Goal: Task Accomplishment & Management: Complete application form

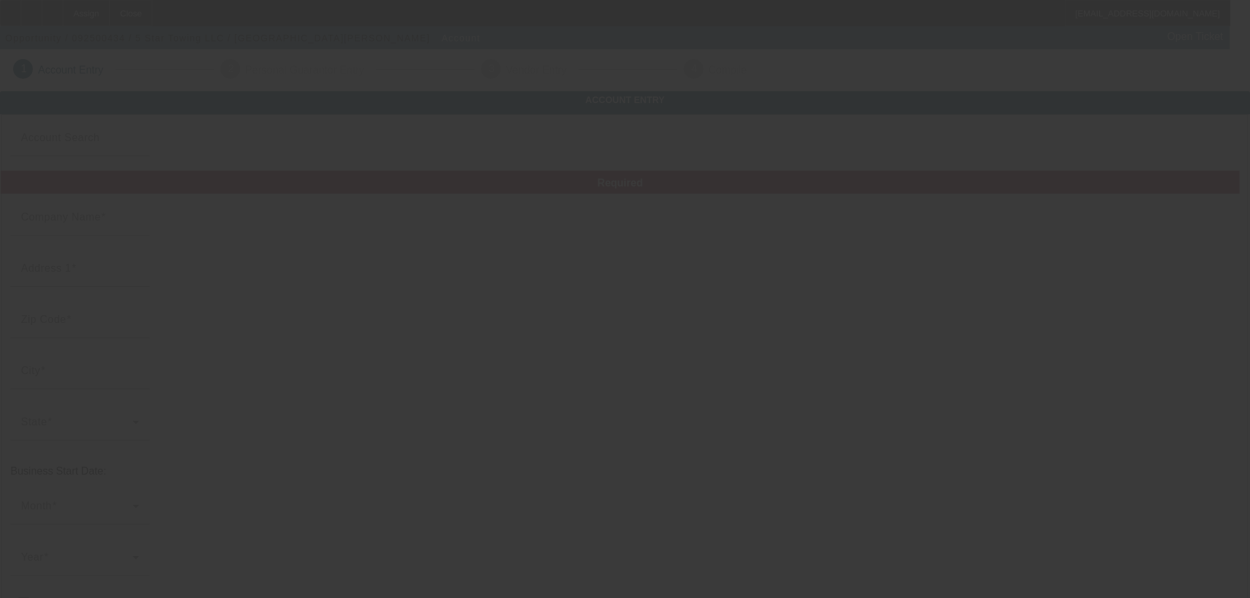
type input "5 Star Towing LLC"
type input "????"
type input "12121"
type input "Melrose"
type input "[PHONE_NUMBER]"
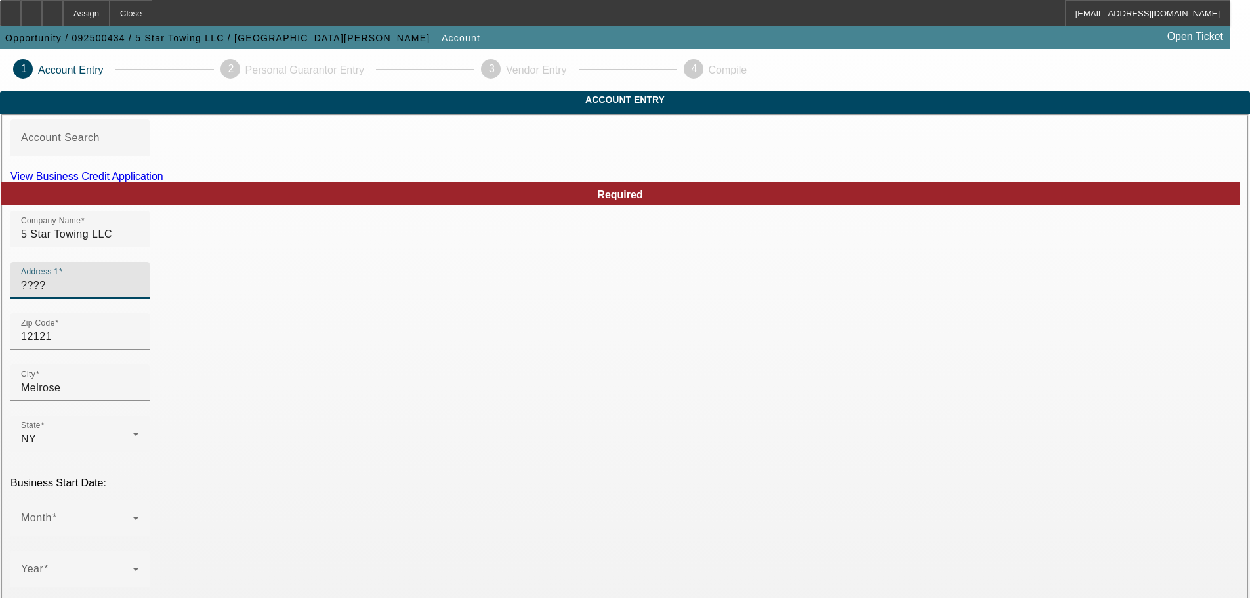
click at [139, 293] on input "????" at bounding box center [80, 286] width 118 height 16
type input "514 Crain Hwy North"
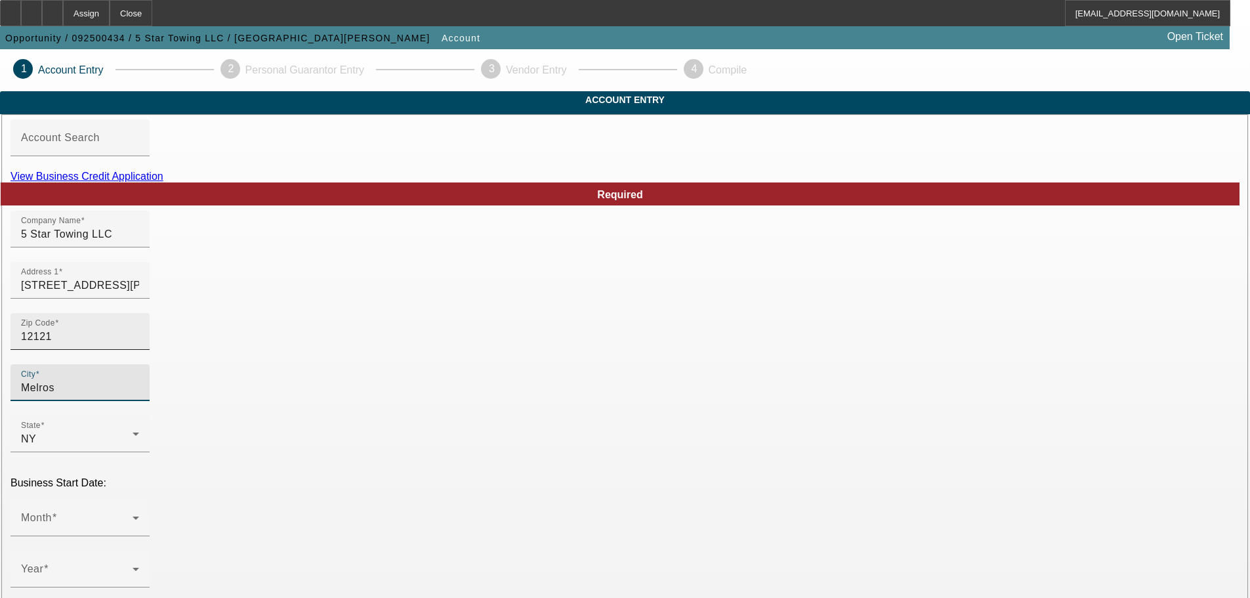
type input "Melros"
click at [139, 345] on input "12121" at bounding box center [80, 337] width 118 height 16
type input "21061"
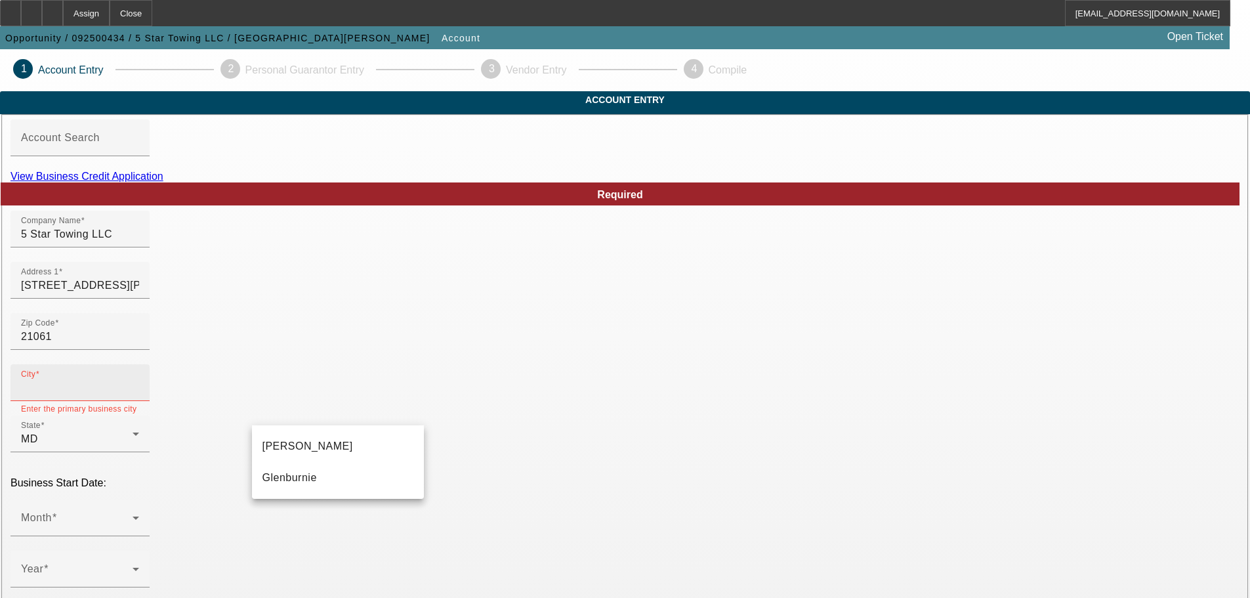
click at [139, 401] on div "City" at bounding box center [80, 382] width 118 height 37
type input "Anne Arundel"
click at [362, 444] on mat-option "Glen Burnie" at bounding box center [338, 447] width 172 height 32
type input "Glen Burnie"
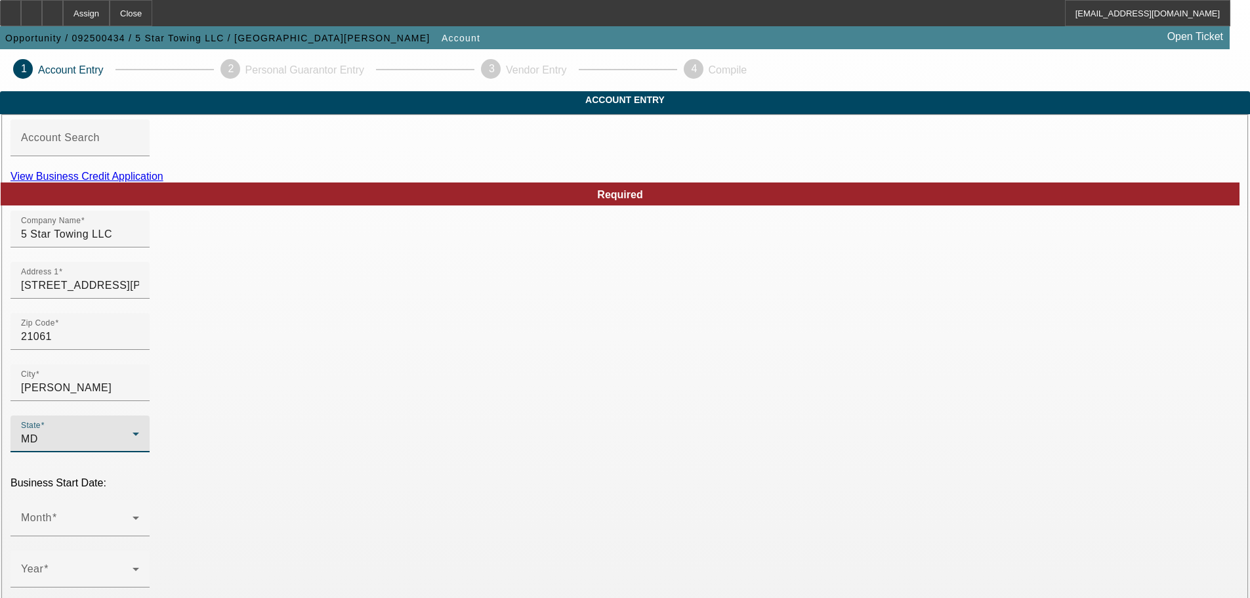
click at [133, 431] on div "MD" at bounding box center [77, 439] width 112 height 16
click at [152, 438] on div at bounding box center [625, 299] width 1250 height 598
click at [139, 499] on div "Month" at bounding box center [80, 517] width 118 height 37
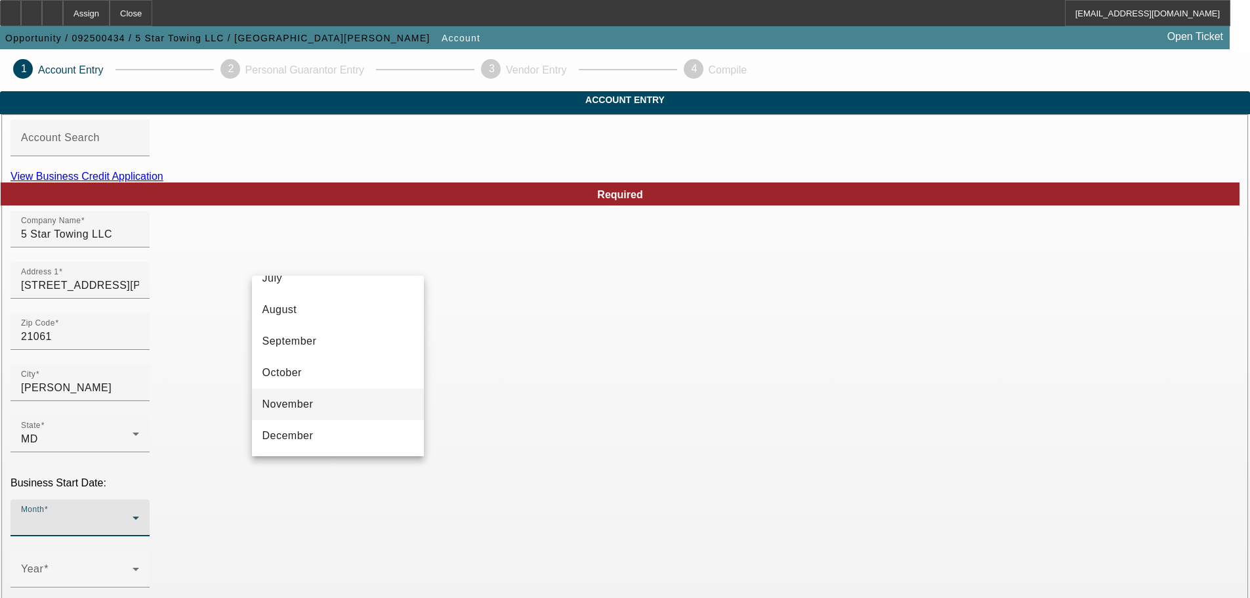
scroll to position [240, 0]
click at [355, 314] on mat-option "August" at bounding box center [338, 309] width 172 height 32
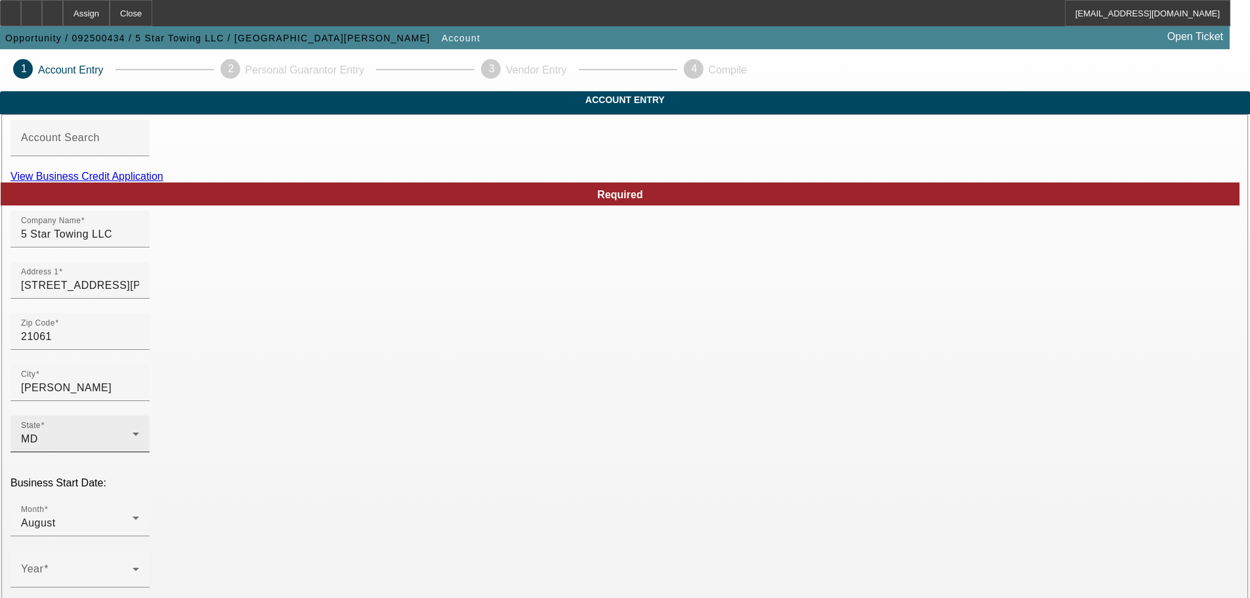
click at [139, 422] on div "State MD" at bounding box center [80, 433] width 118 height 37
click at [501, 480] on div at bounding box center [625, 299] width 1250 height 598
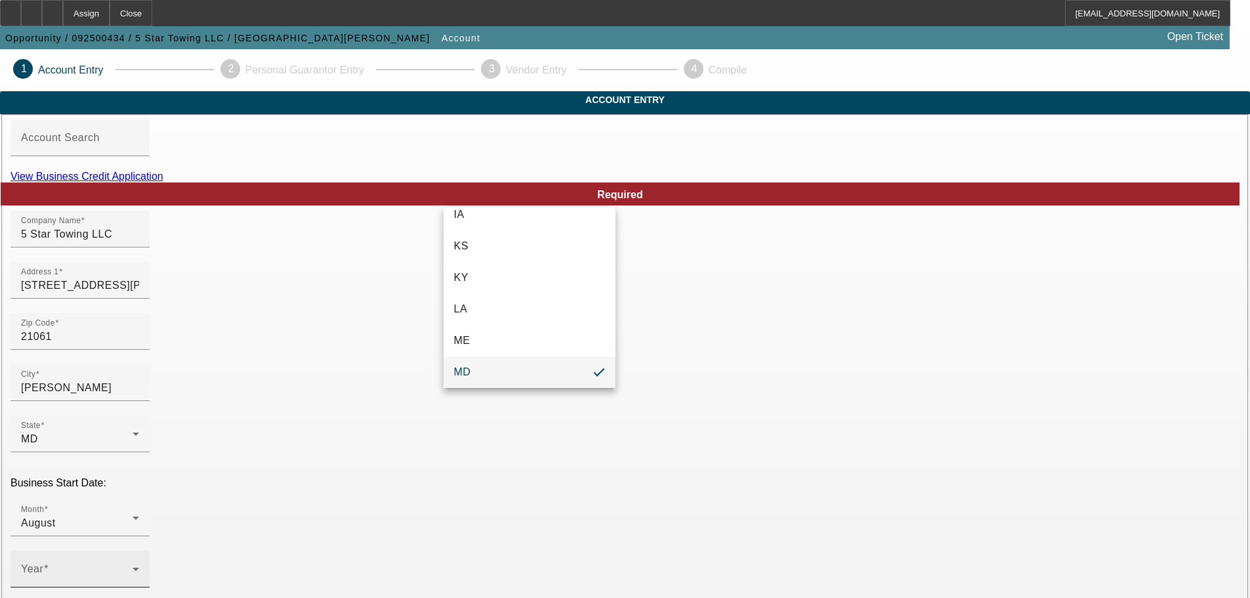
click at [144, 561] on icon at bounding box center [136, 569] width 16 height 16
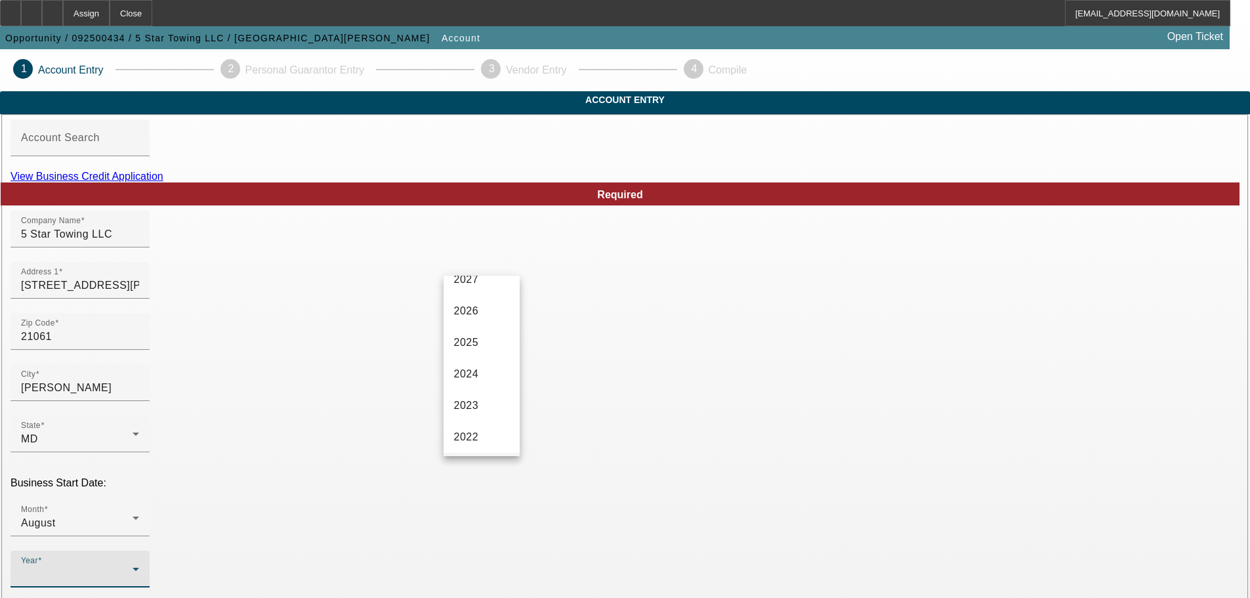
scroll to position [131, 0]
click at [499, 361] on mat-option "2022" at bounding box center [482, 355] width 76 height 32
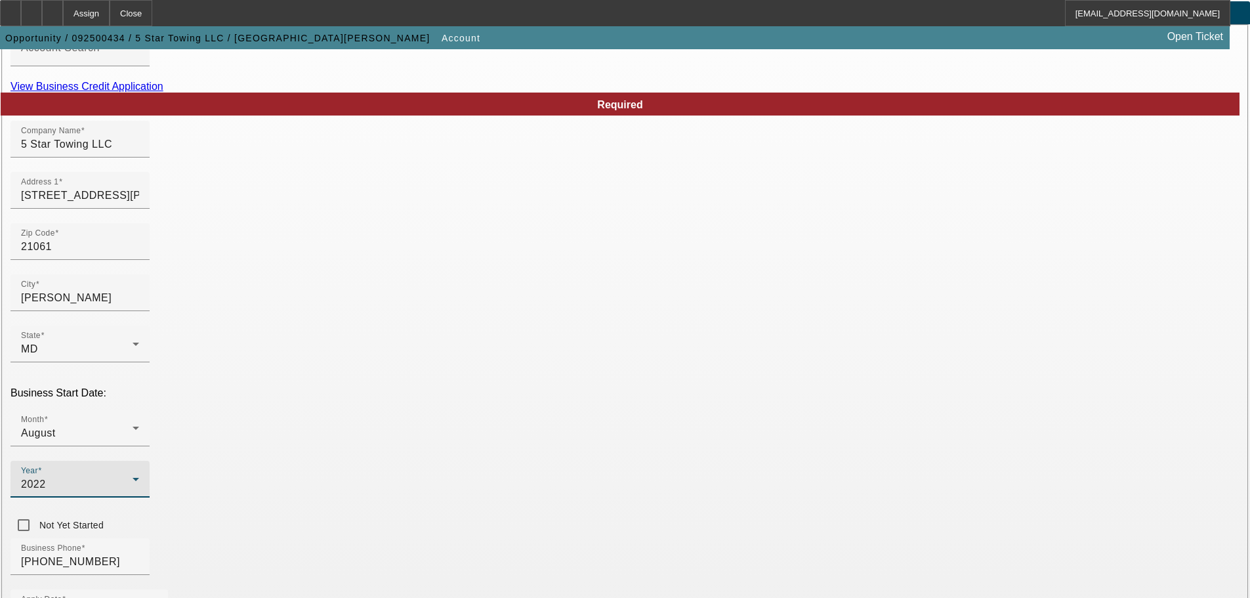
scroll to position [197, 0]
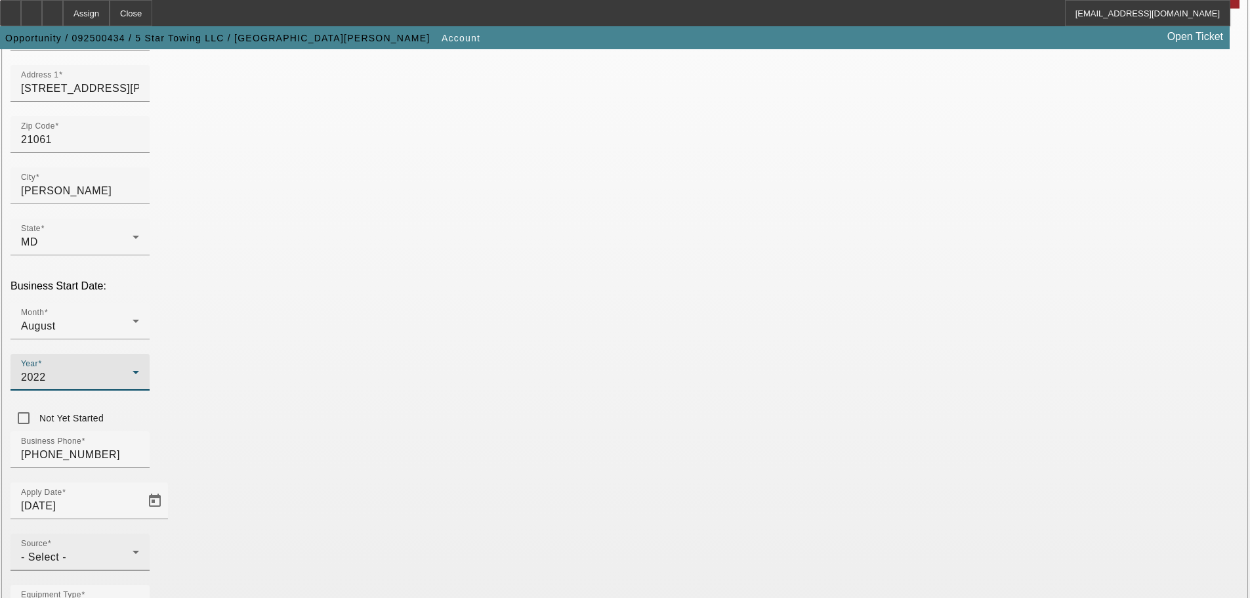
click at [133, 549] on div "- Select -" at bounding box center [77, 557] width 112 height 16
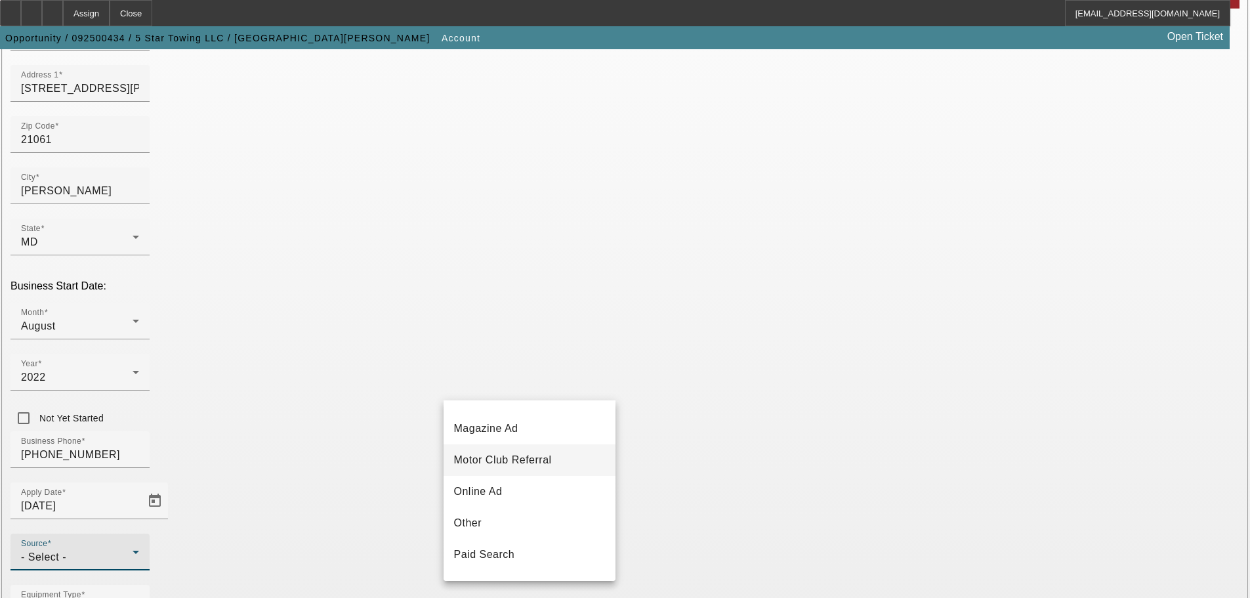
scroll to position [394, 0]
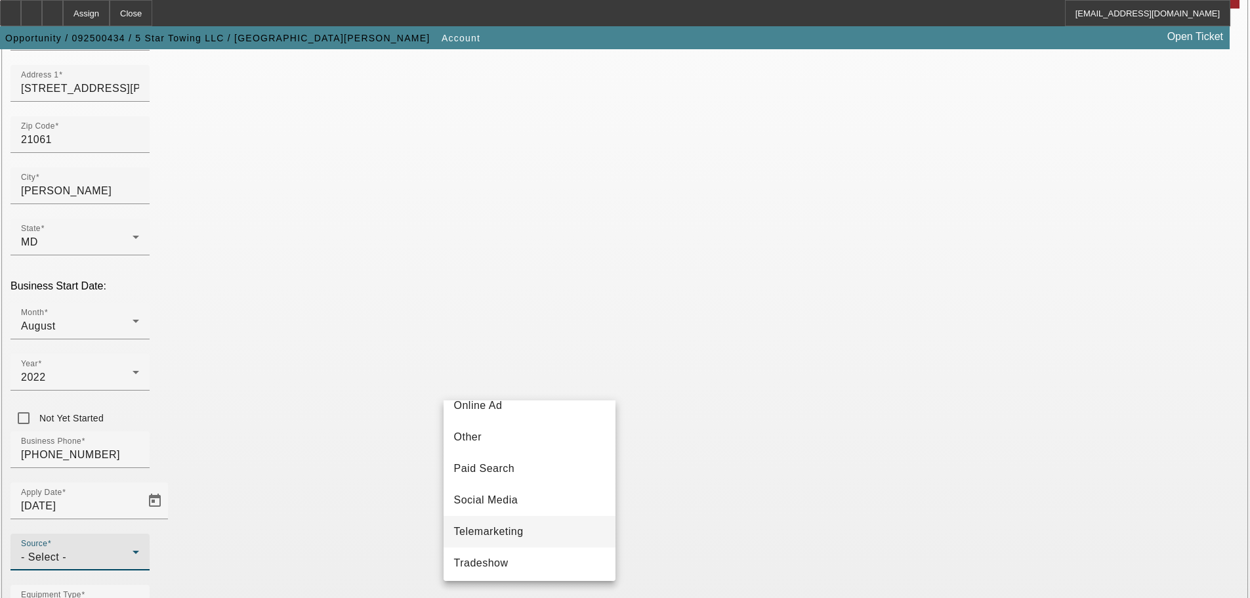
click at [538, 527] on mat-option "Telemarketing" at bounding box center [530, 532] width 172 height 32
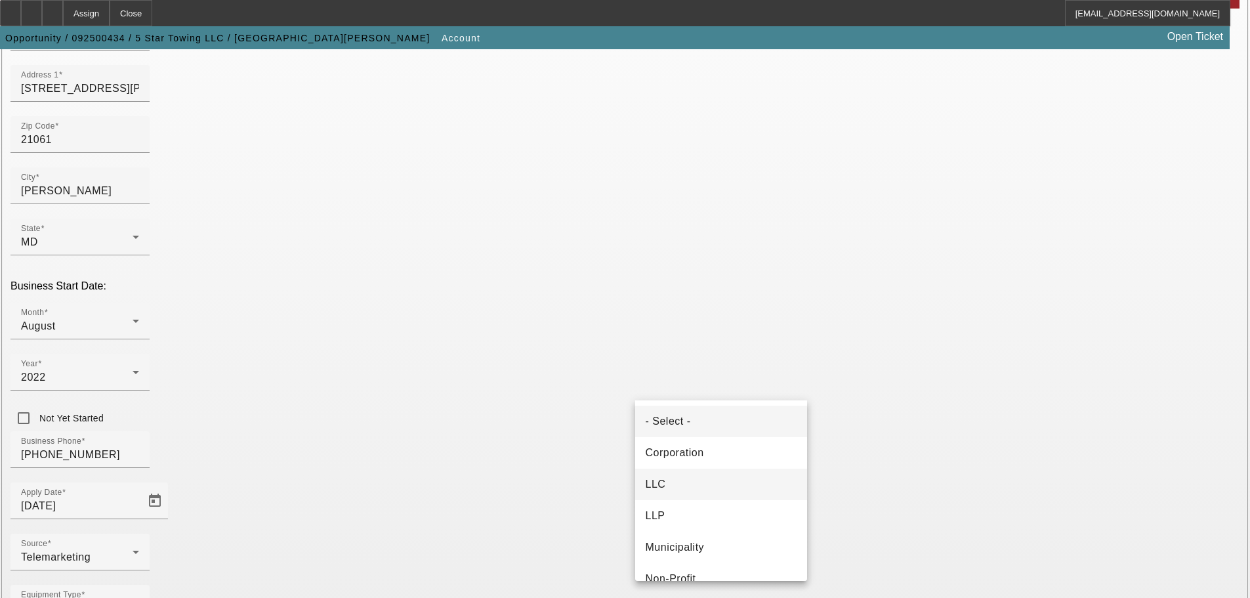
click at [690, 481] on mat-option "LLC" at bounding box center [721, 485] width 172 height 32
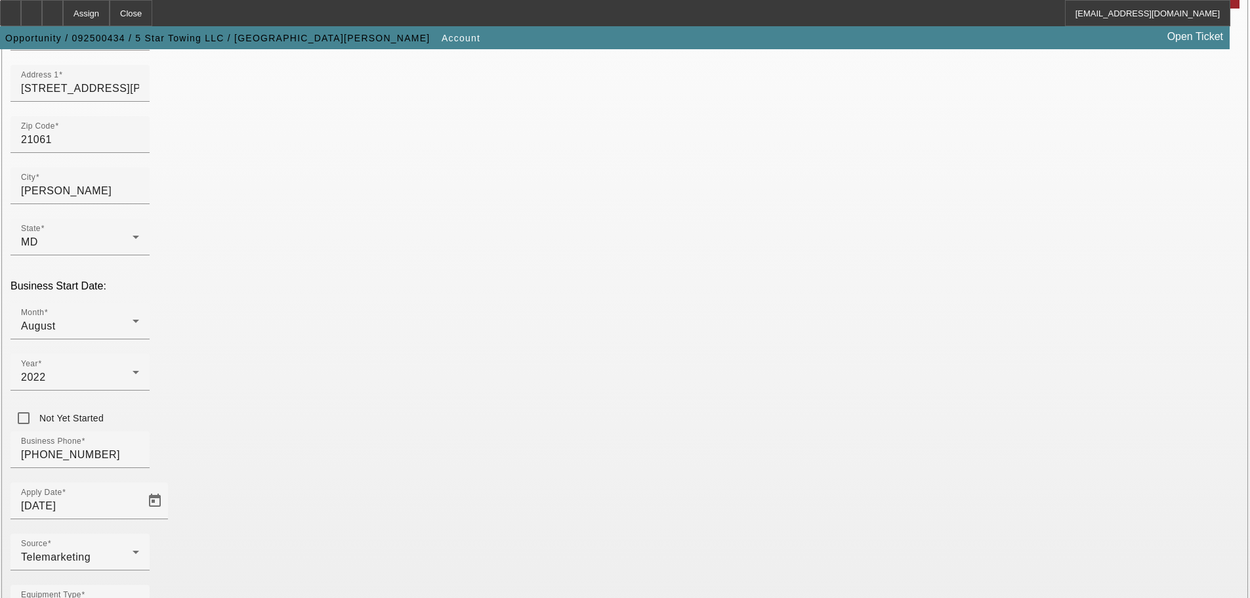
type input "883935964"
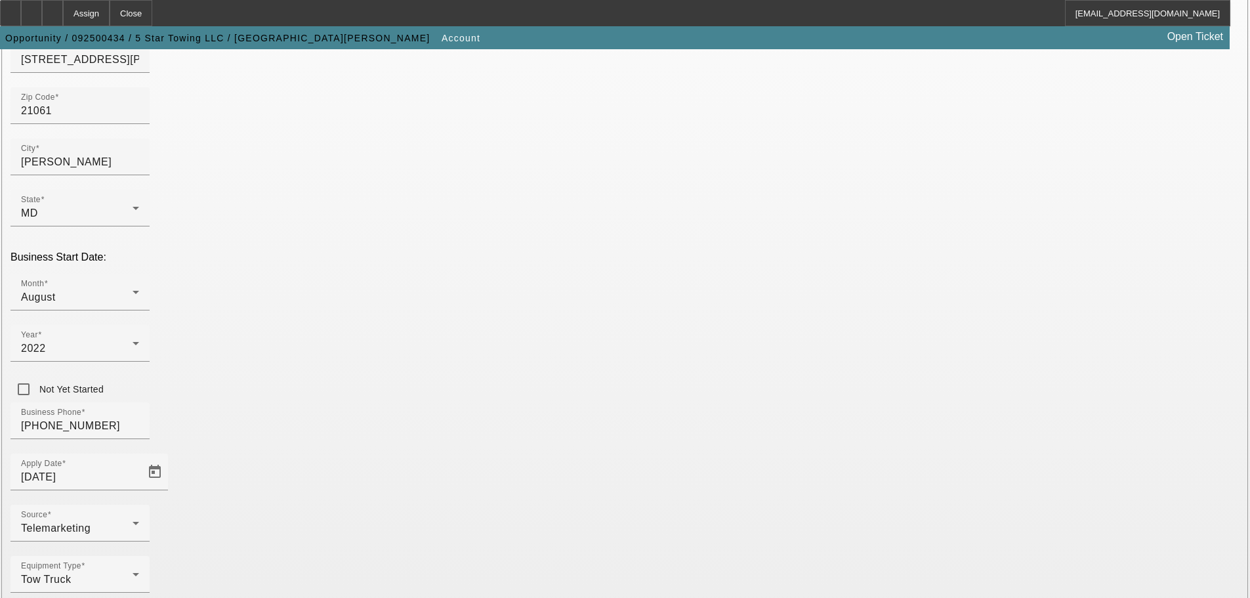
scroll to position [242, 0]
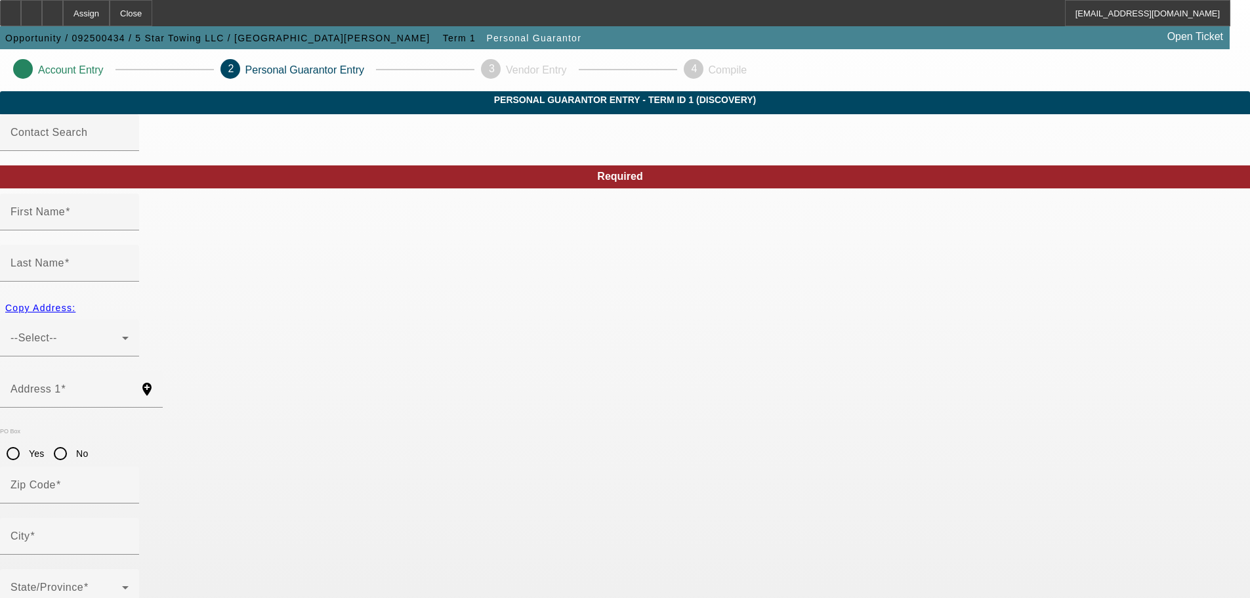
type input "Najam"
type input "Hassan"
radio input "true"
type input "(410) 301-1285"
type input "220-47-5934"
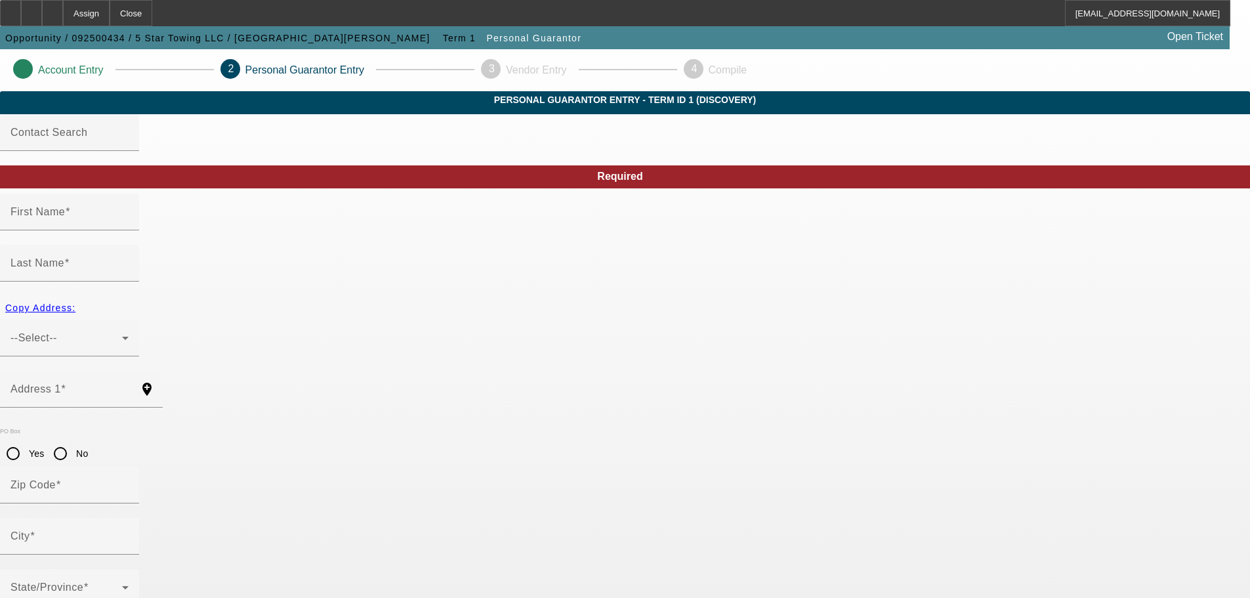
type input "najam47@live.com"
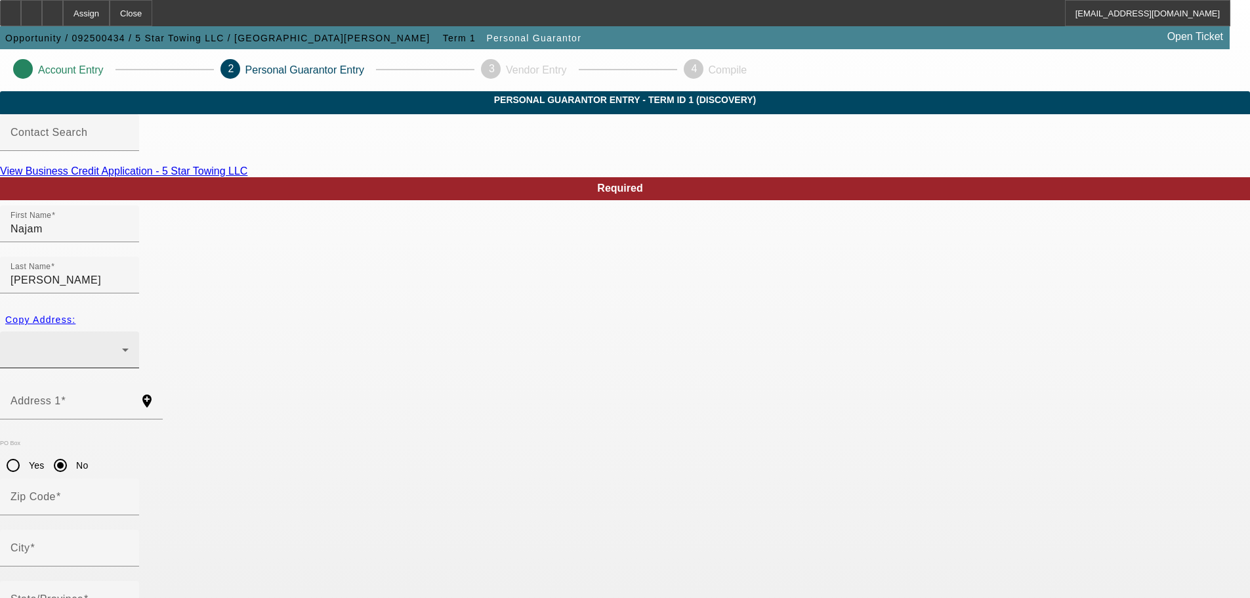
click at [139, 331] on div at bounding box center [69, 349] width 139 height 37
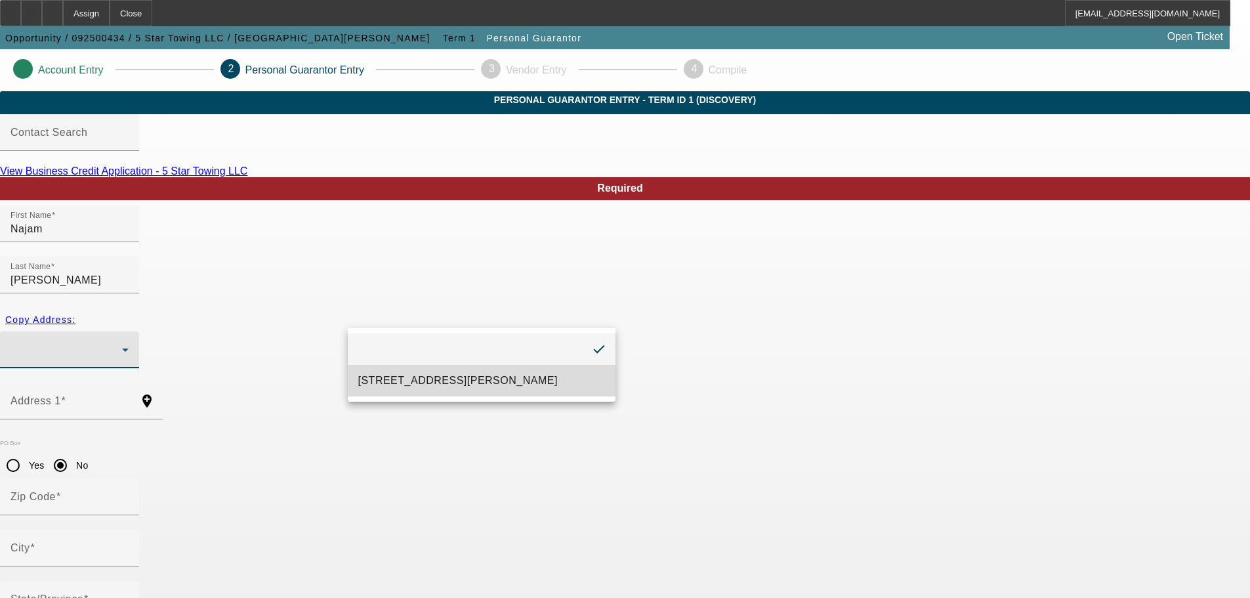
click at [411, 371] on mat-option "514 Crain Hwy North Glen Burnie, MD 21061" at bounding box center [482, 381] width 268 height 32
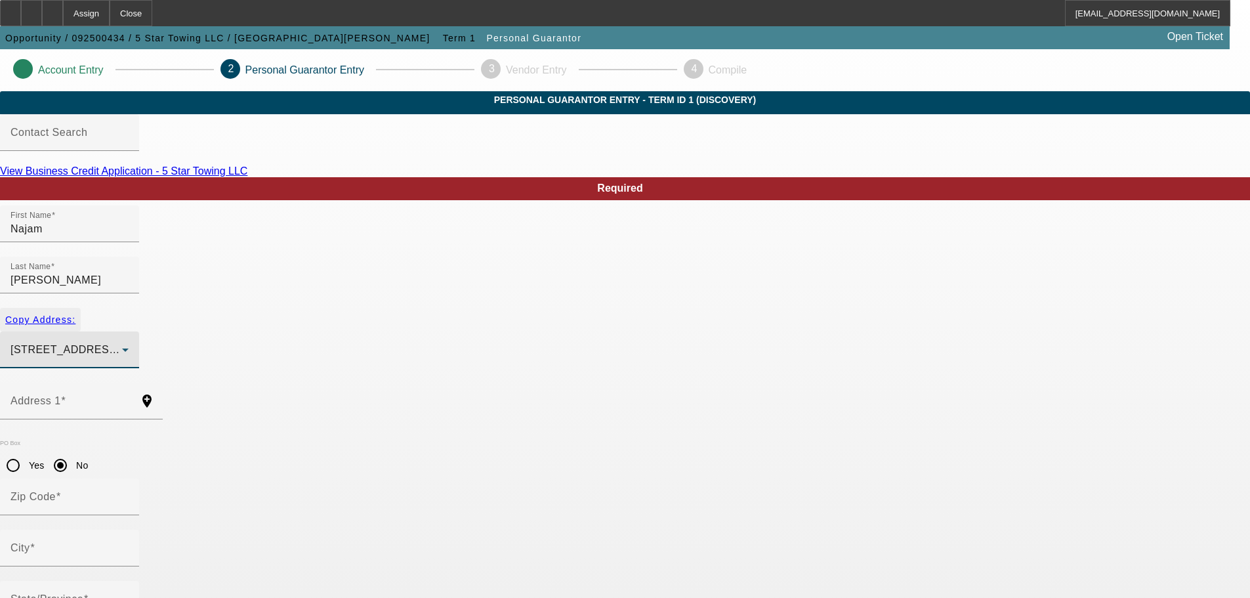
click at [81, 304] on span "button" at bounding box center [40, 320] width 81 height 32
type input "514 Crain Hwy North"
radio input "false"
type input "21061"
type input "Glen Burnie"
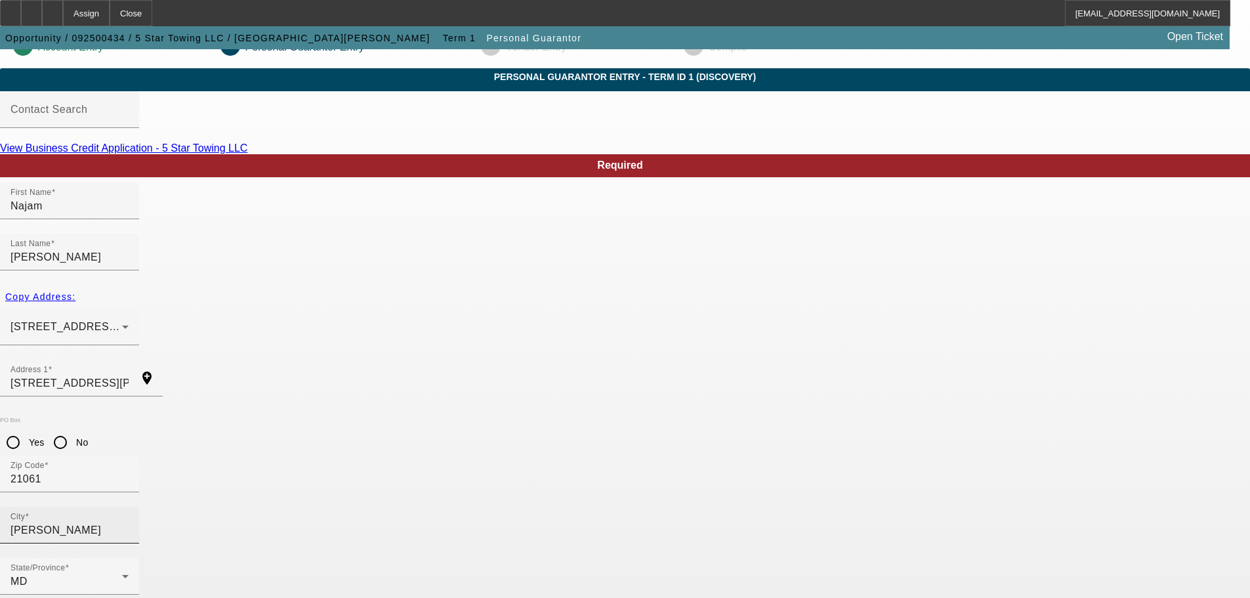
scroll to position [44, 0]
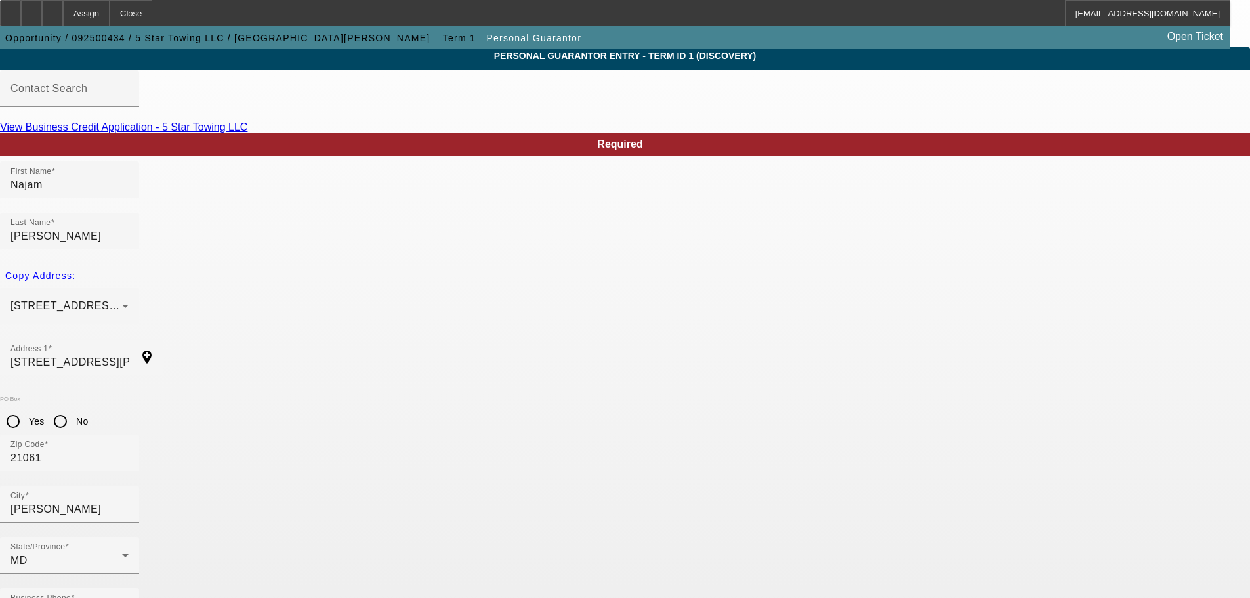
type input "100"
drag, startPoint x: 763, startPoint y: 557, endPoint x: 740, endPoint y: 561, distance: 22.6
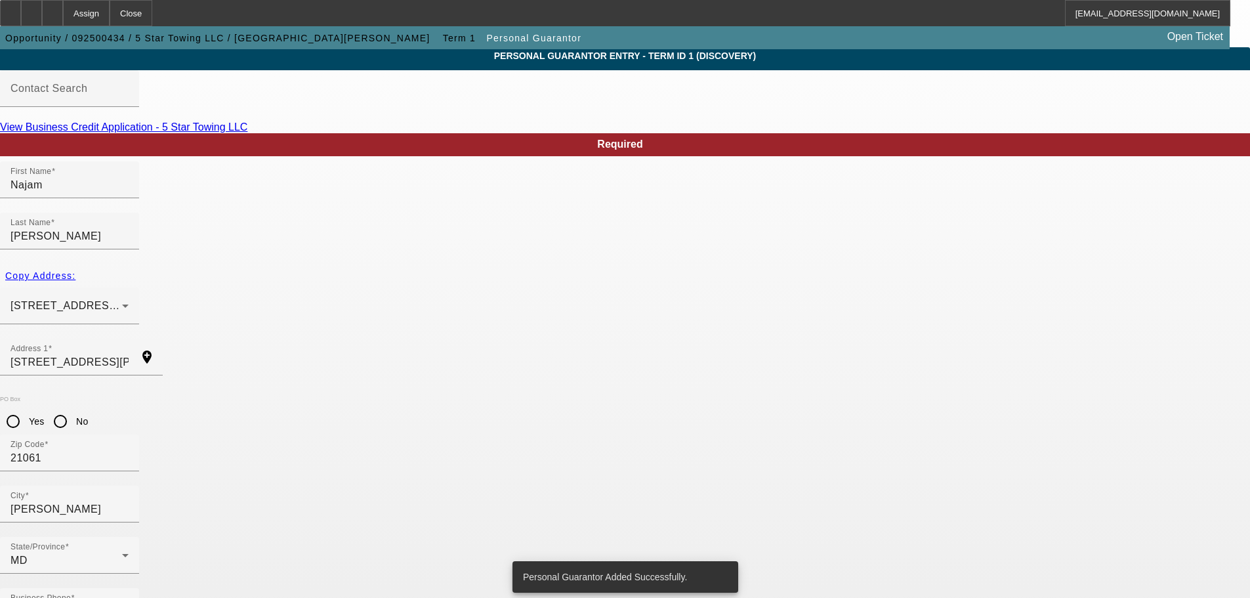
scroll to position [0, 0]
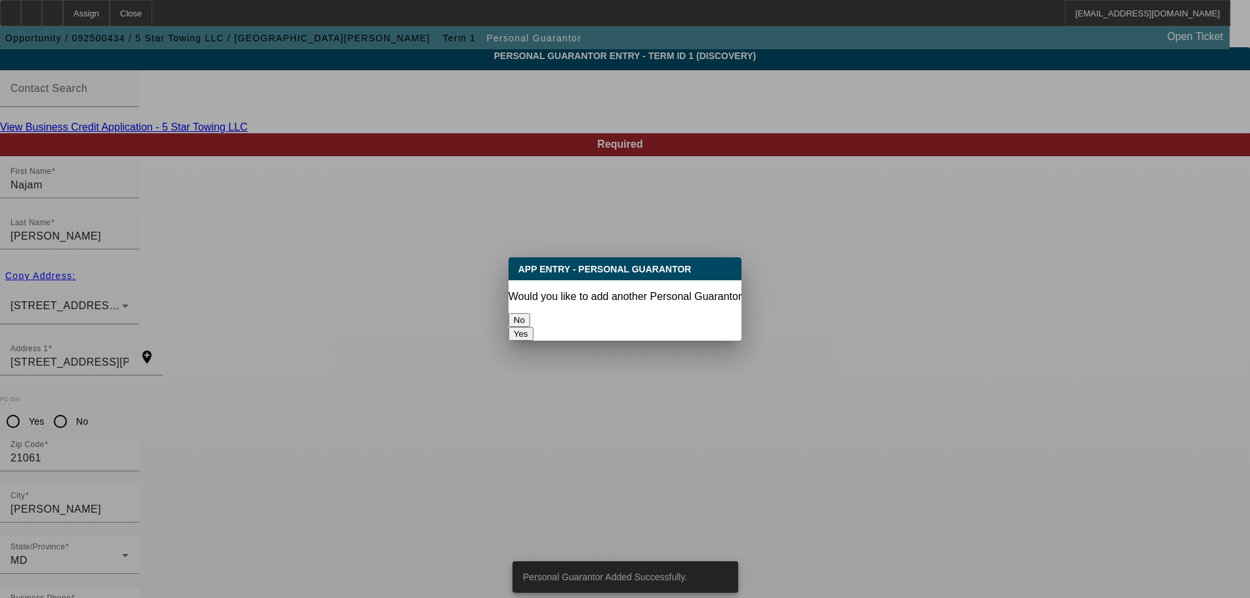
click at [530, 313] on button "No" at bounding box center [520, 320] width 22 height 14
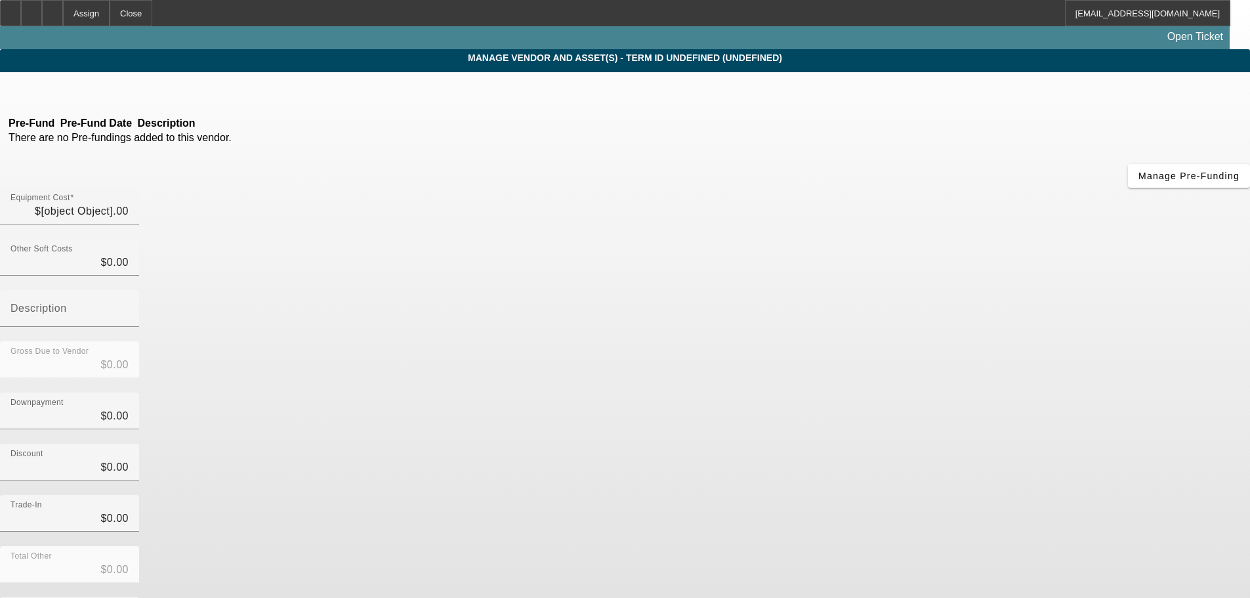
type input "$56,000.00"
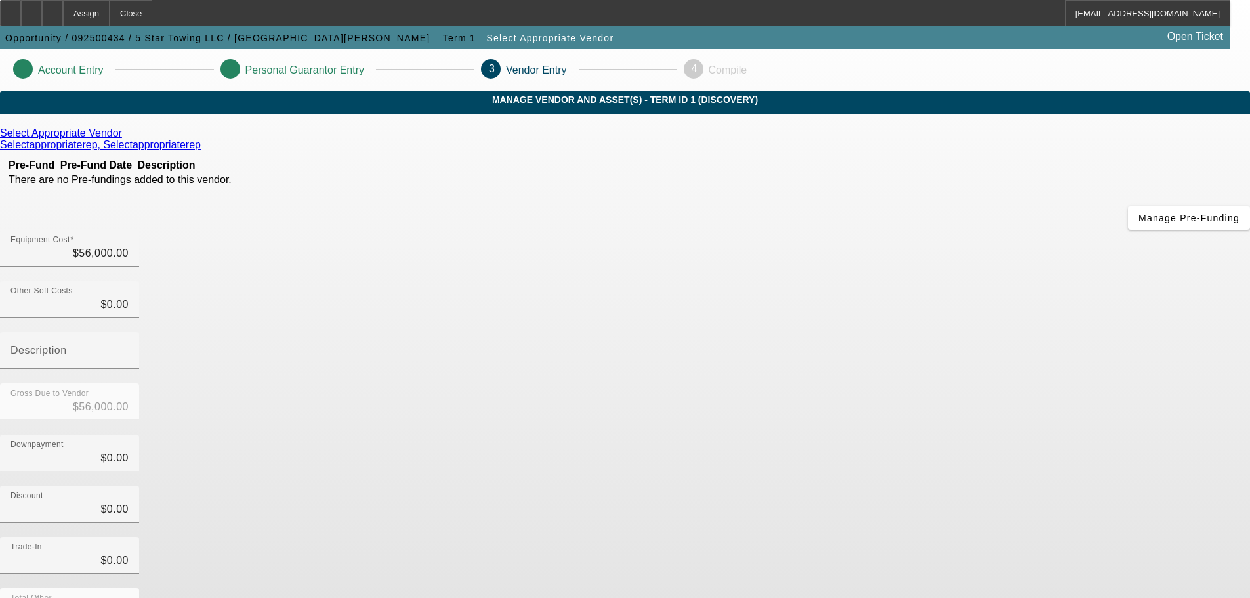
click at [125, 138] on icon at bounding box center [125, 132] width 0 height 11
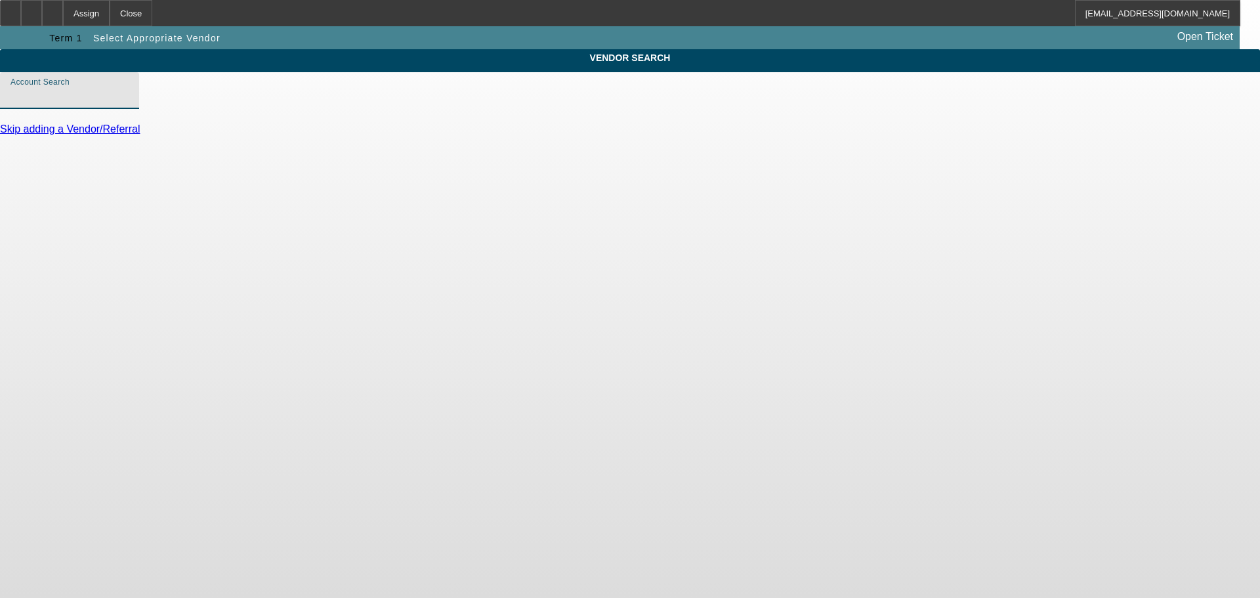
click at [129, 104] on input "Account Search" at bounding box center [70, 96] width 118 height 16
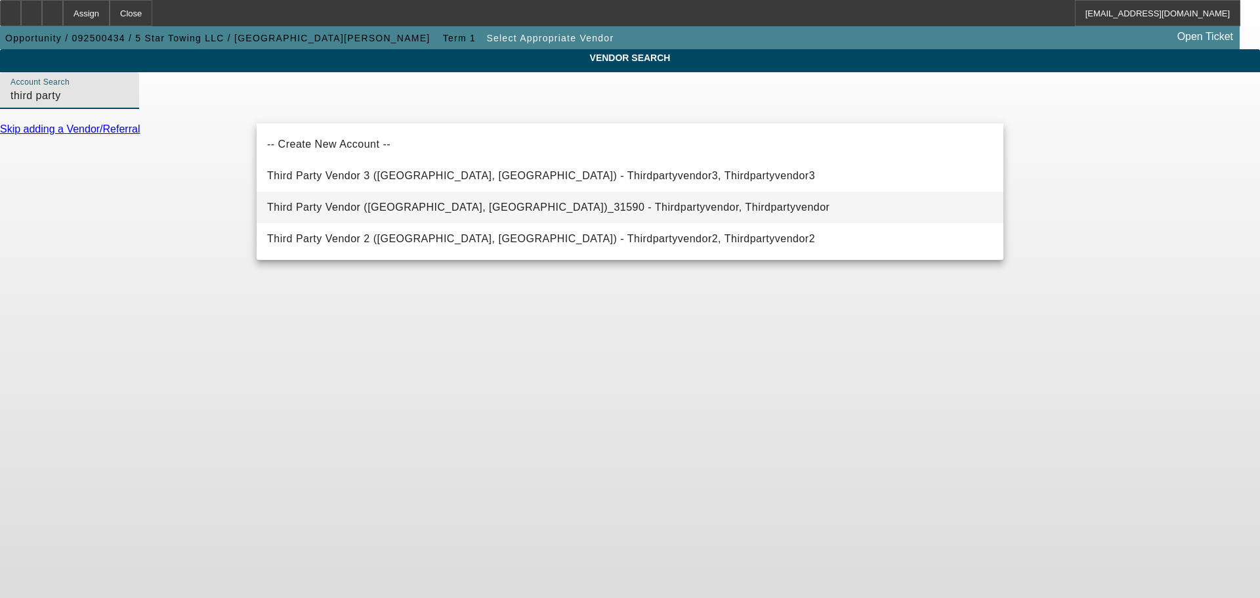
click at [496, 211] on span "Third Party Vendor (Northbrook, IL)_31590 - Thirdpartyvendor, Thirdpartyvendor" at bounding box center [548, 207] width 562 height 11
type input "Third Party Vendor (Northbrook, IL)_31590 - Thirdpartyvendor, Thirdpartyvendor"
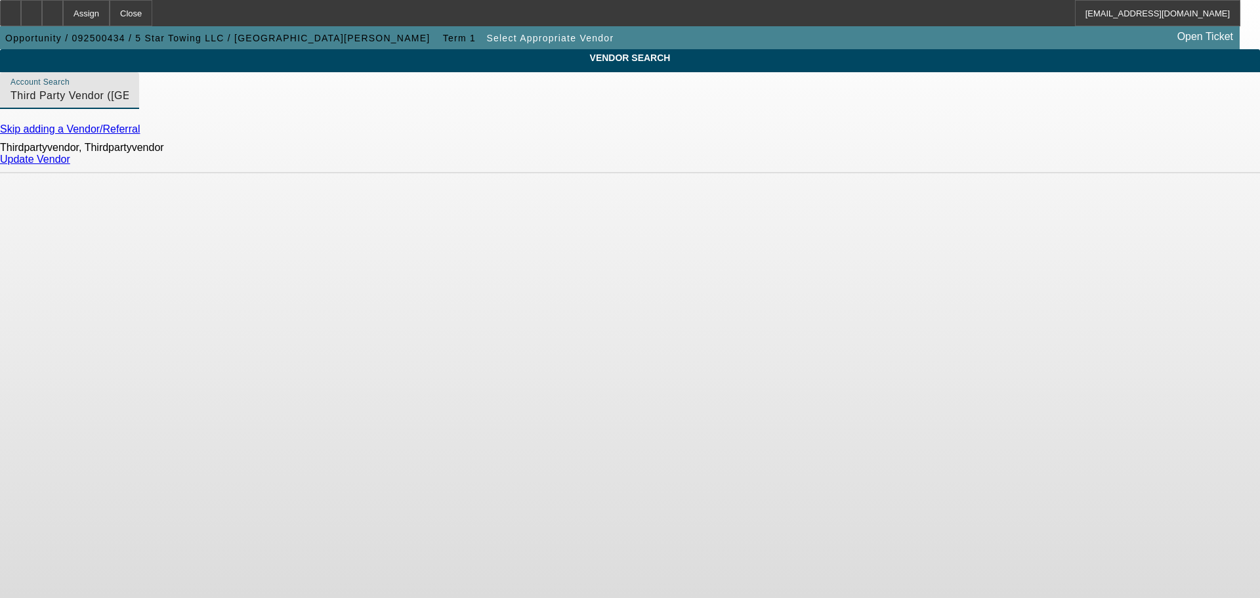
click at [70, 165] on link "Update Vendor" at bounding box center [35, 159] width 70 height 11
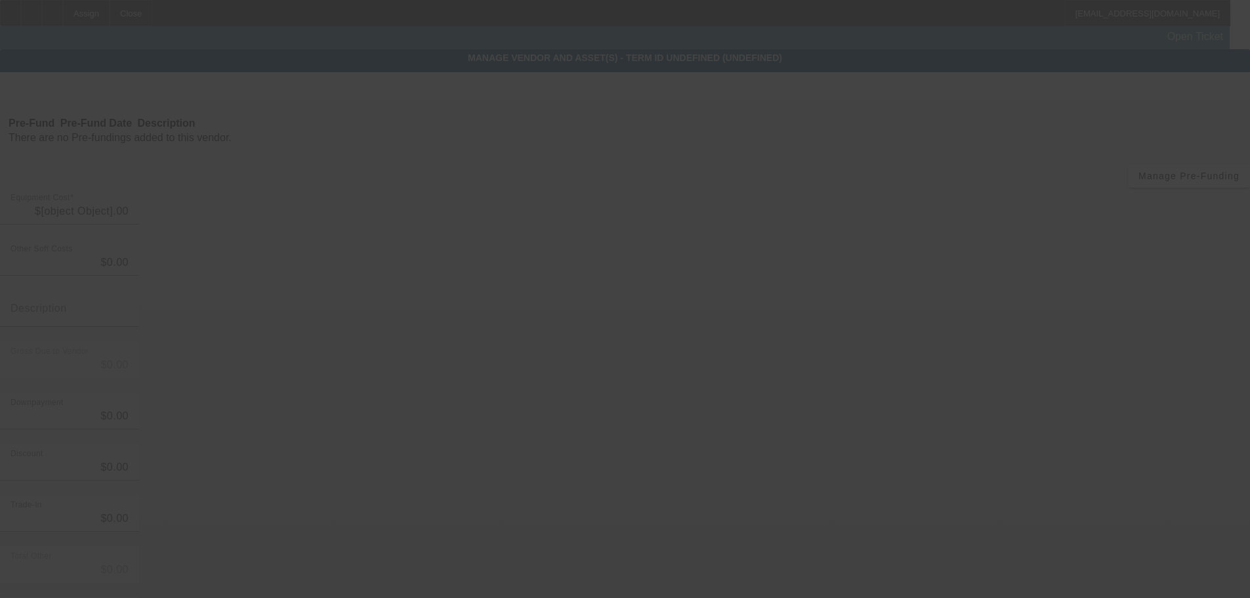
type input "$56,000.00"
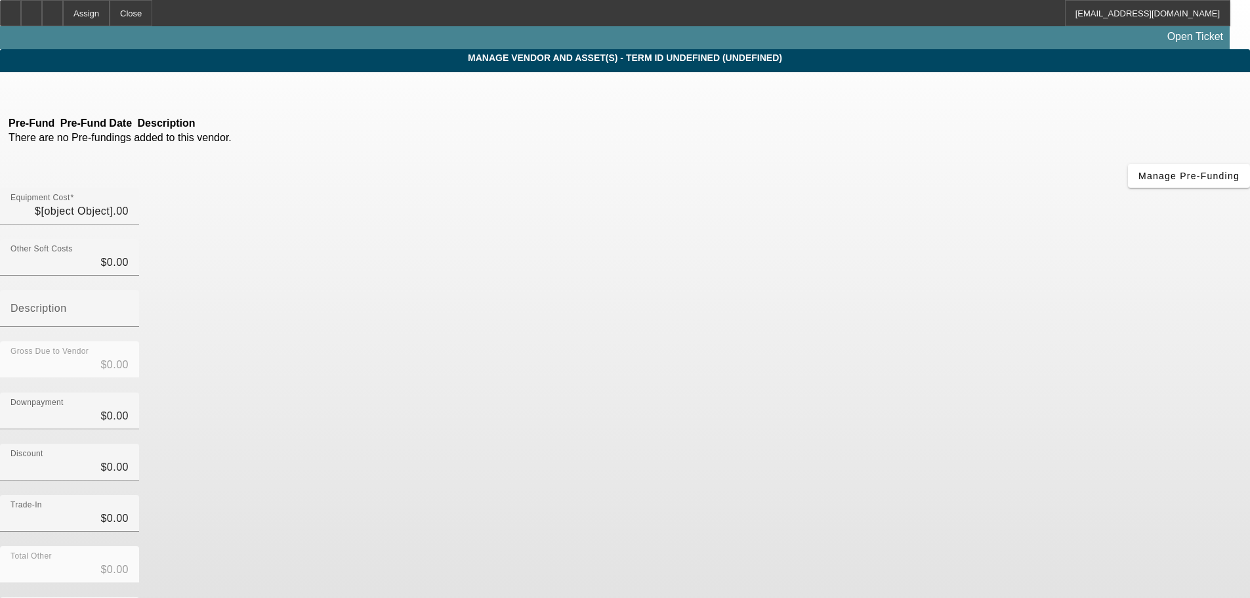
type input "$56,000.00"
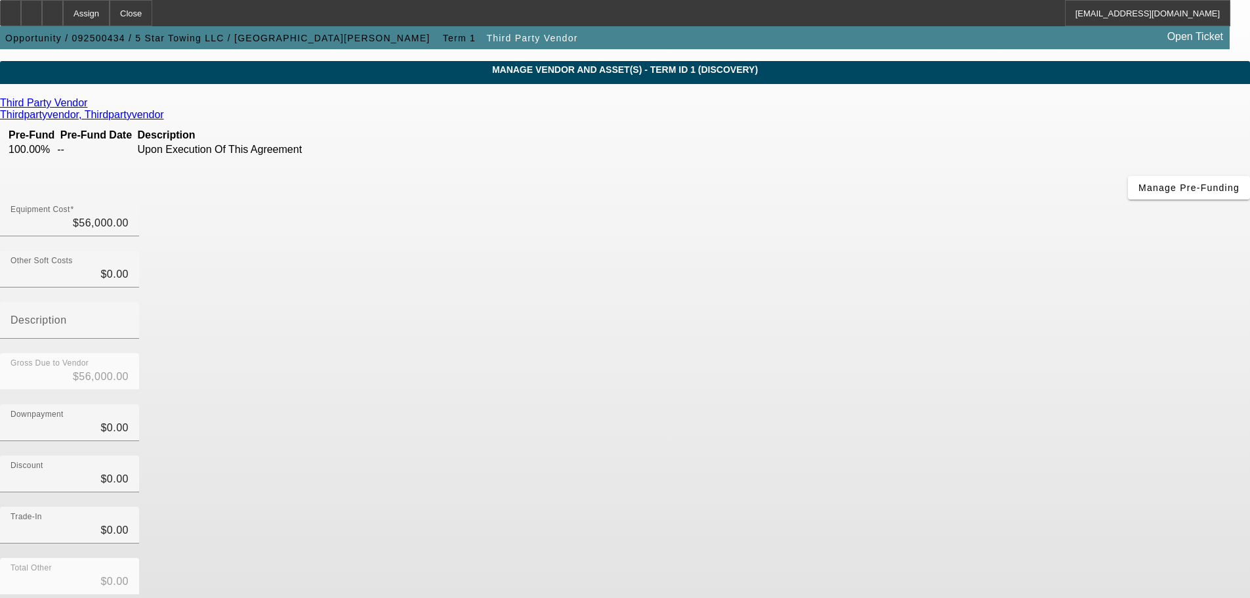
scroll to position [72, 0]
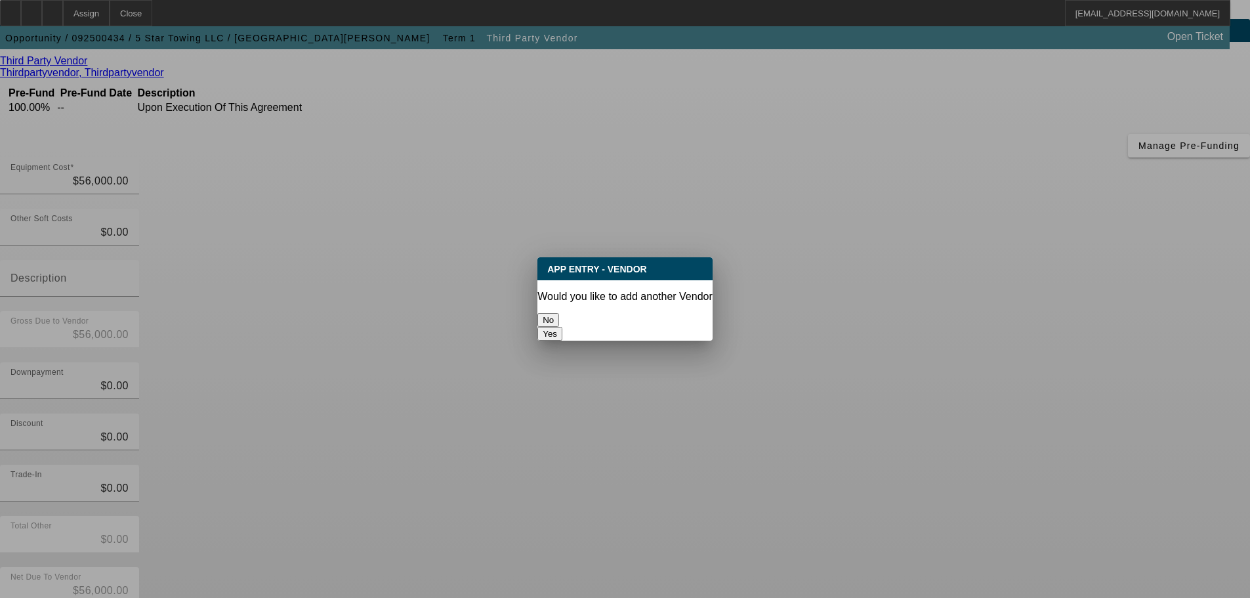
click at [559, 316] on button "No" at bounding box center [549, 320] width 22 height 14
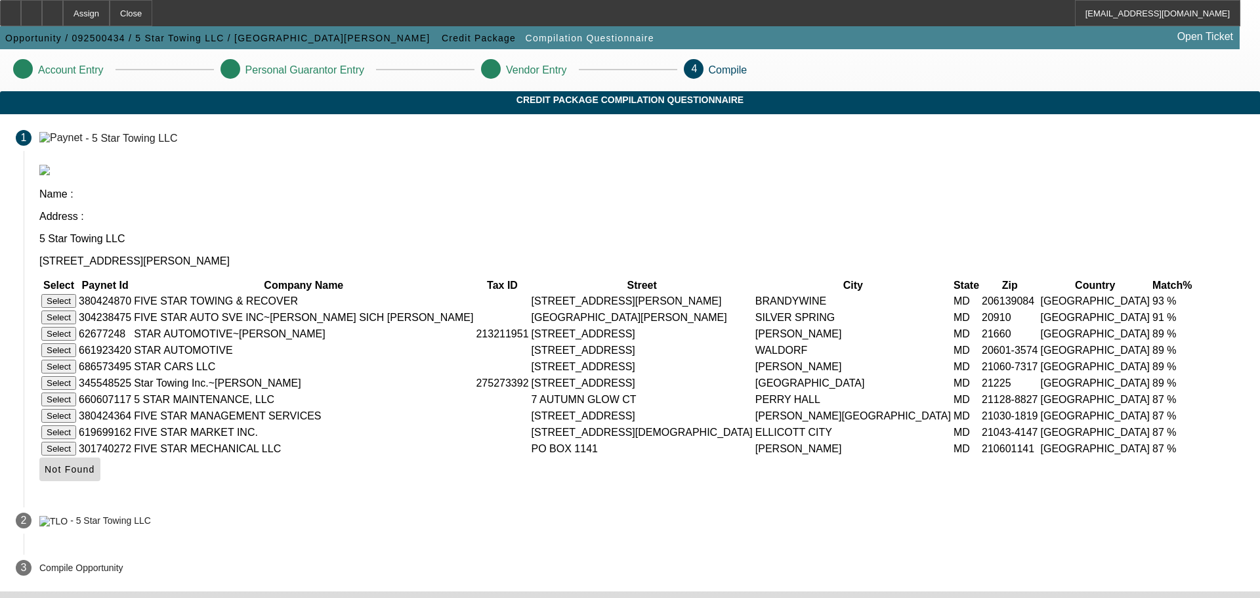
click at [100, 454] on span at bounding box center [69, 470] width 61 height 32
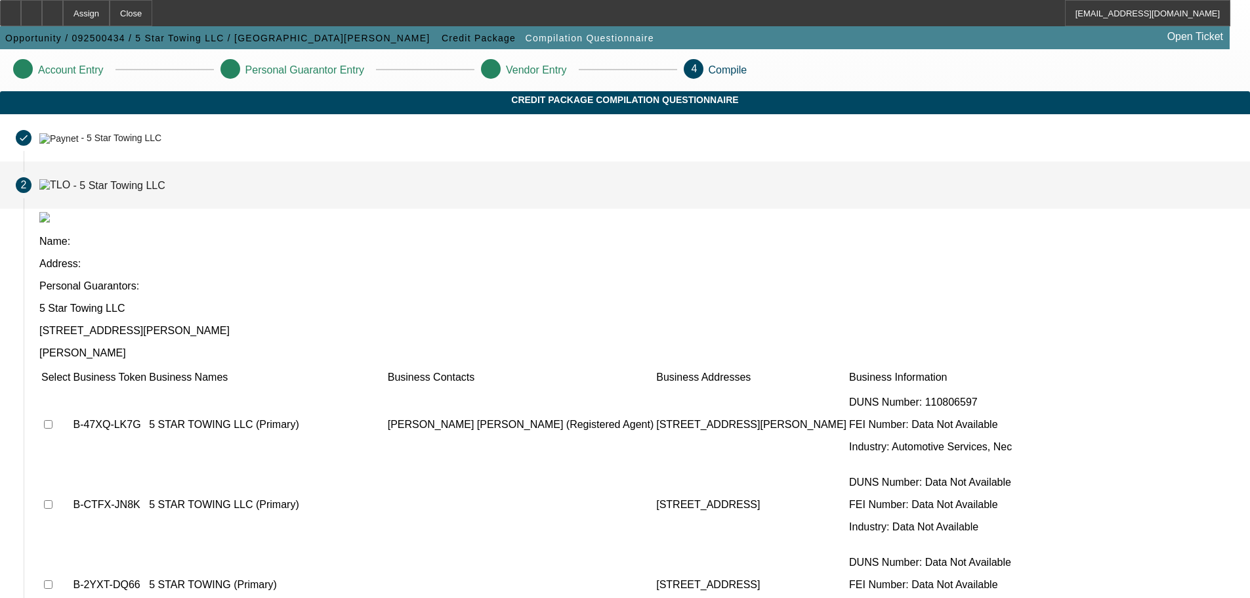
click at [53, 420] on input "checkbox" at bounding box center [48, 424] width 9 height 9
checkbox input "true"
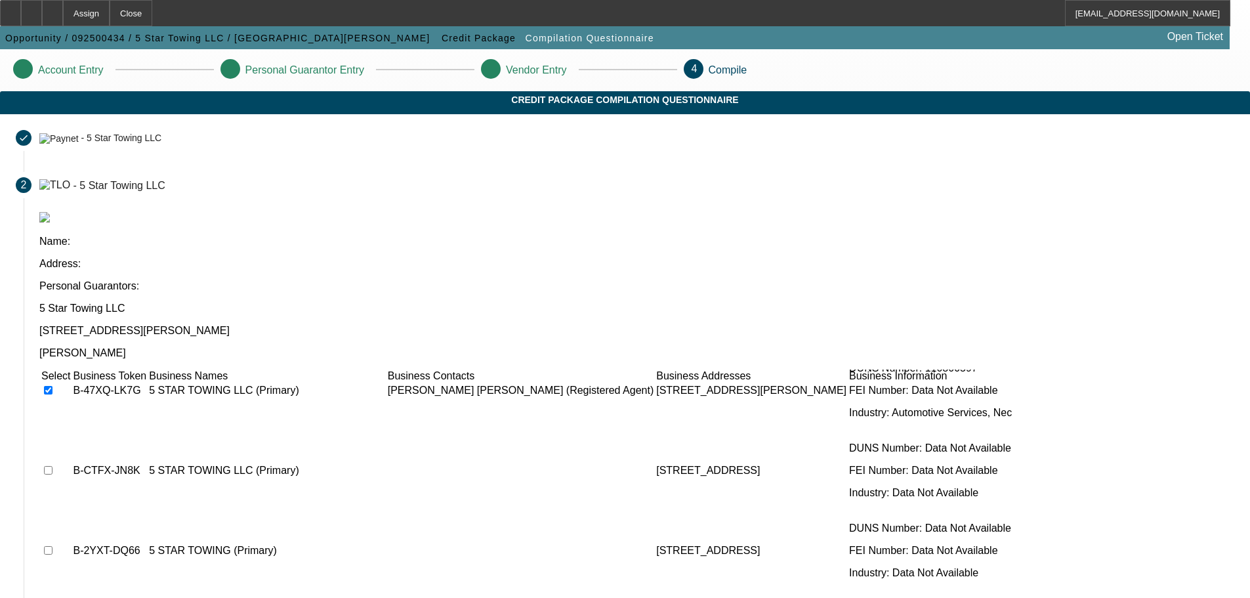
scroll to position [66, 0]
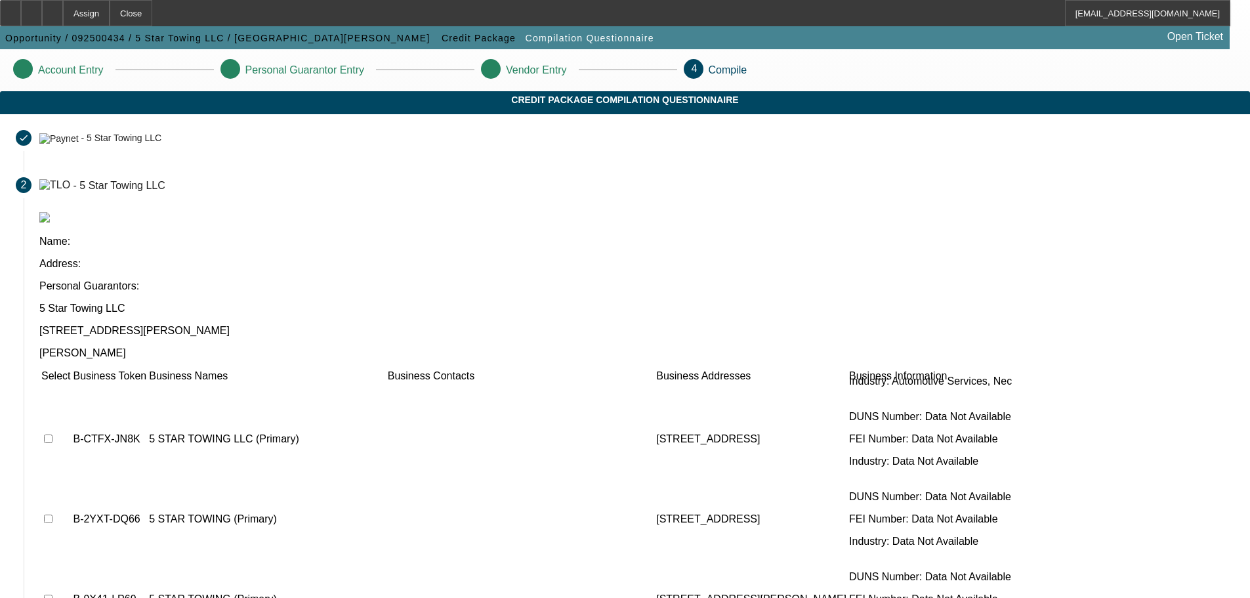
click at [53, 435] on input "checkbox" at bounding box center [48, 439] width 9 height 9
checkbox input "true"
click at [53, 515] on input "checkbox" at bounding box center [48, 519] width 9 height 9
checkbox input "true"
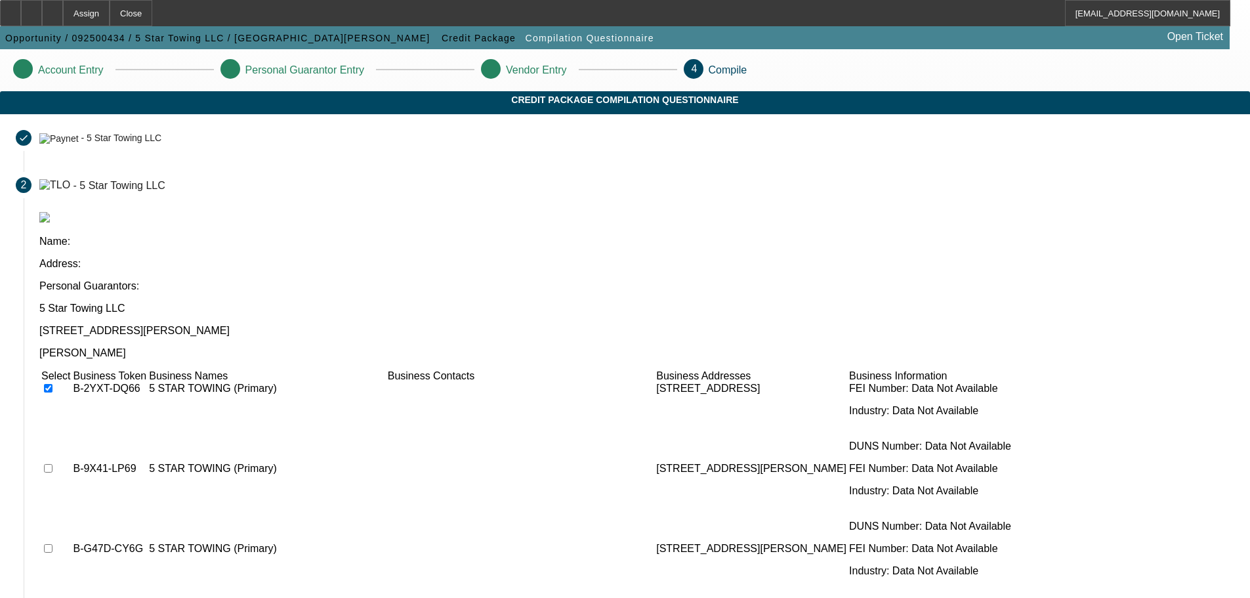
scroll to position [197, 0]
click at [53, 543] on input "checkbox" at bounding box center [48, 547] width 9 height 9
checkbox input "true"
click at [53, 463] on input "checkbox" at bounding box center [48, 467] width 9 height 9
checkbox input "true"
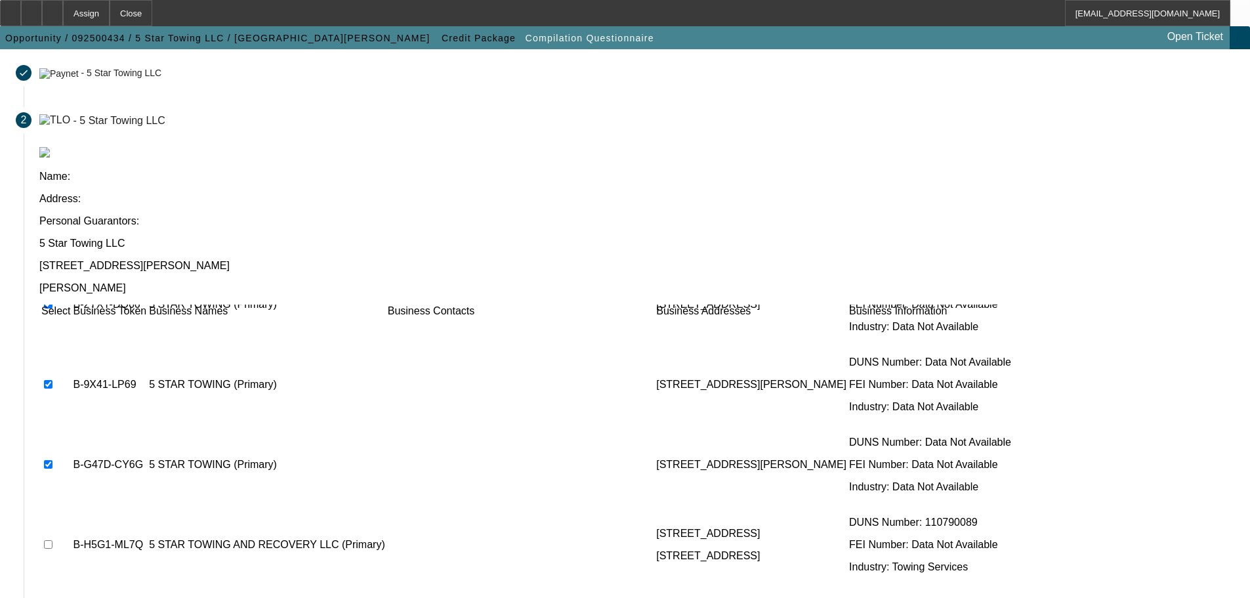
scroll to position [128, 0]
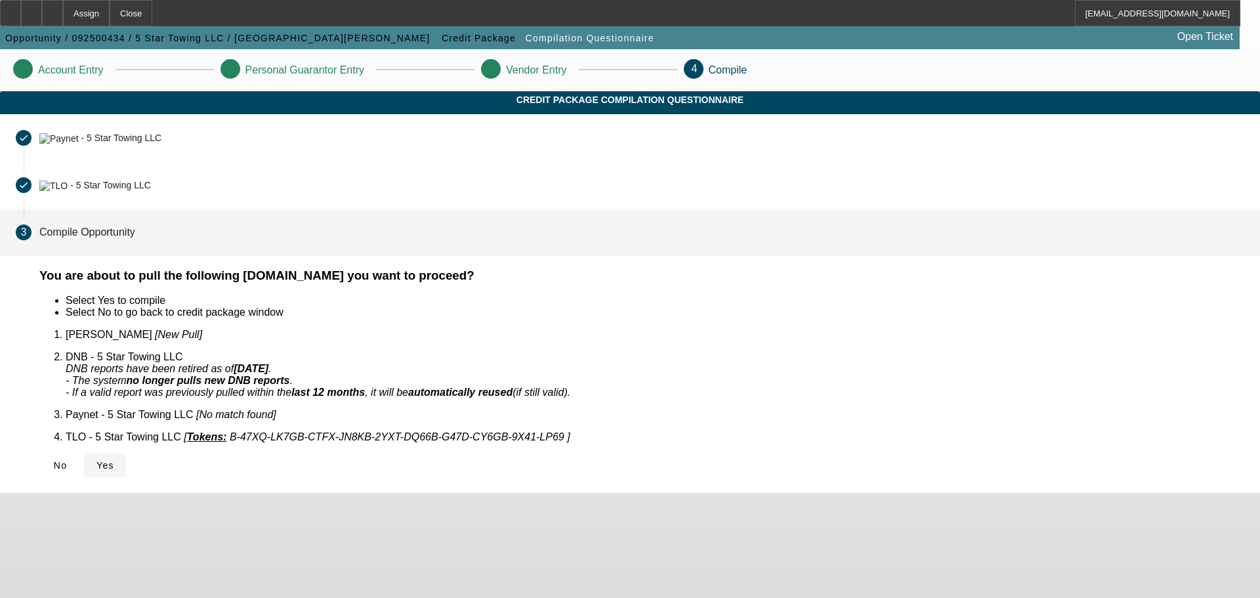
click at [114, 460] on span "Yes" at bounding box center [105, 465] width 18 height 11
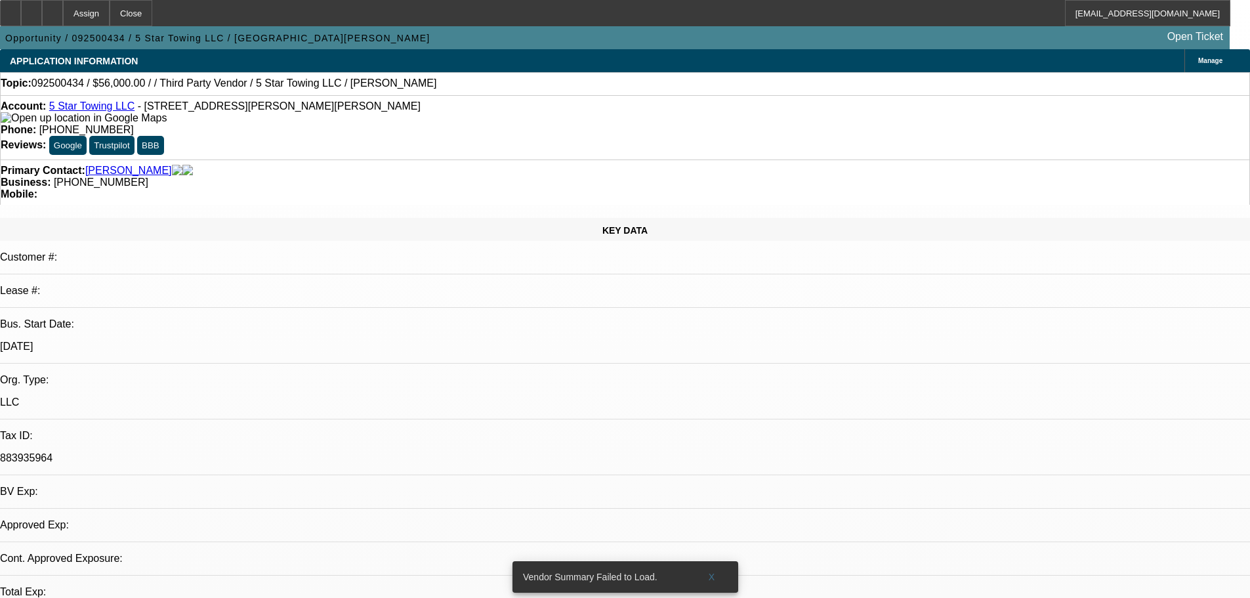
select select "0"
select select "2"
select select "0.1"
select select "4"
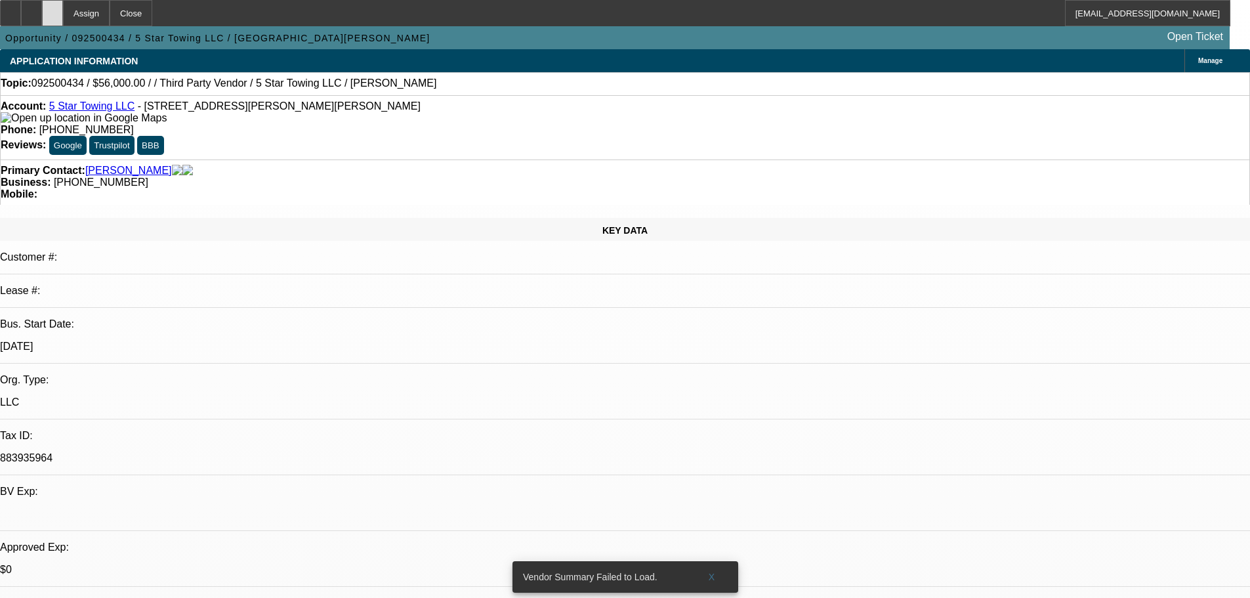
click at [53, 9] on icon at bounding box center [53, 9] width 0 height 0
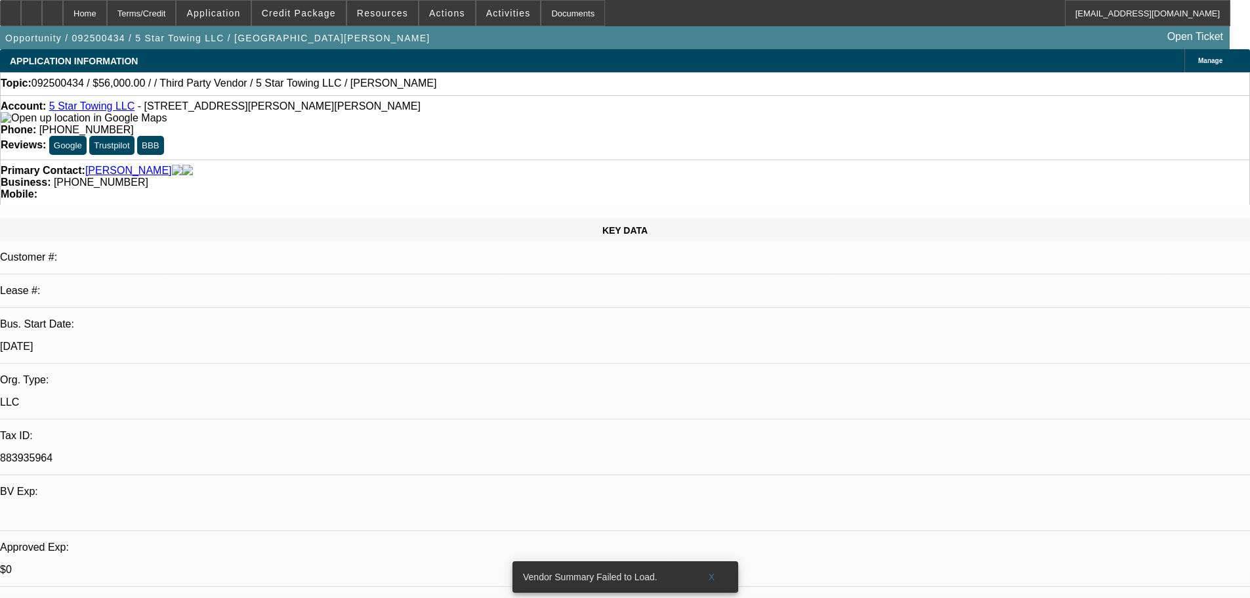
select select "0"
select select "2"
select select "0.1"
select select "4"
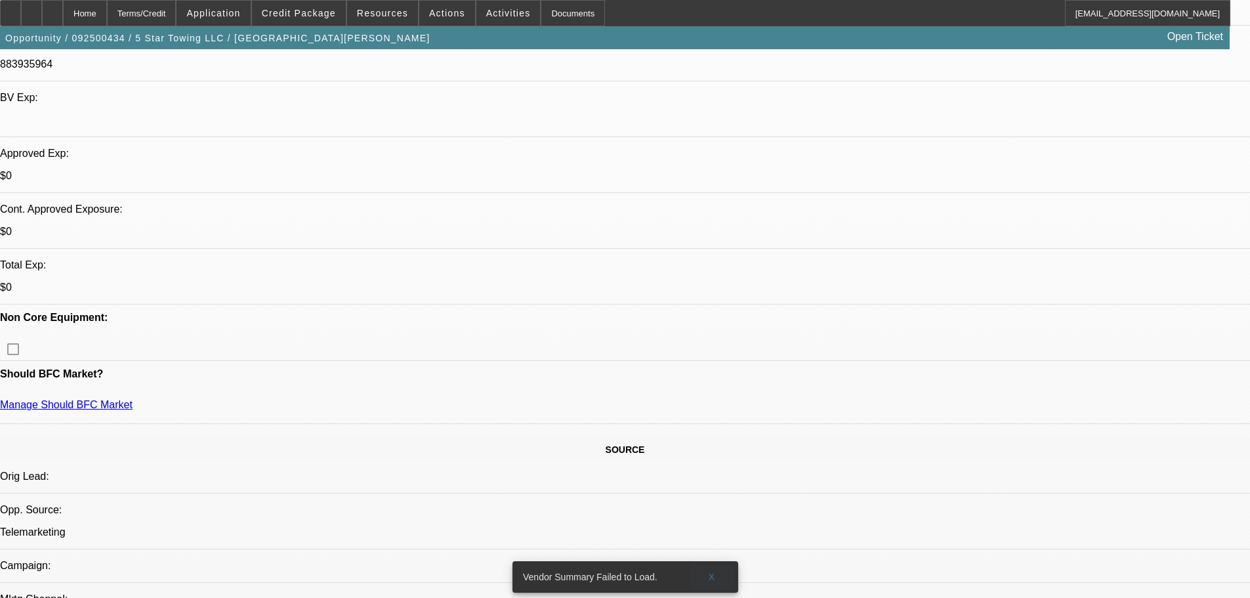
click at [711, 572] on span "X" at bounding box center [711, 577] width 7 height 11
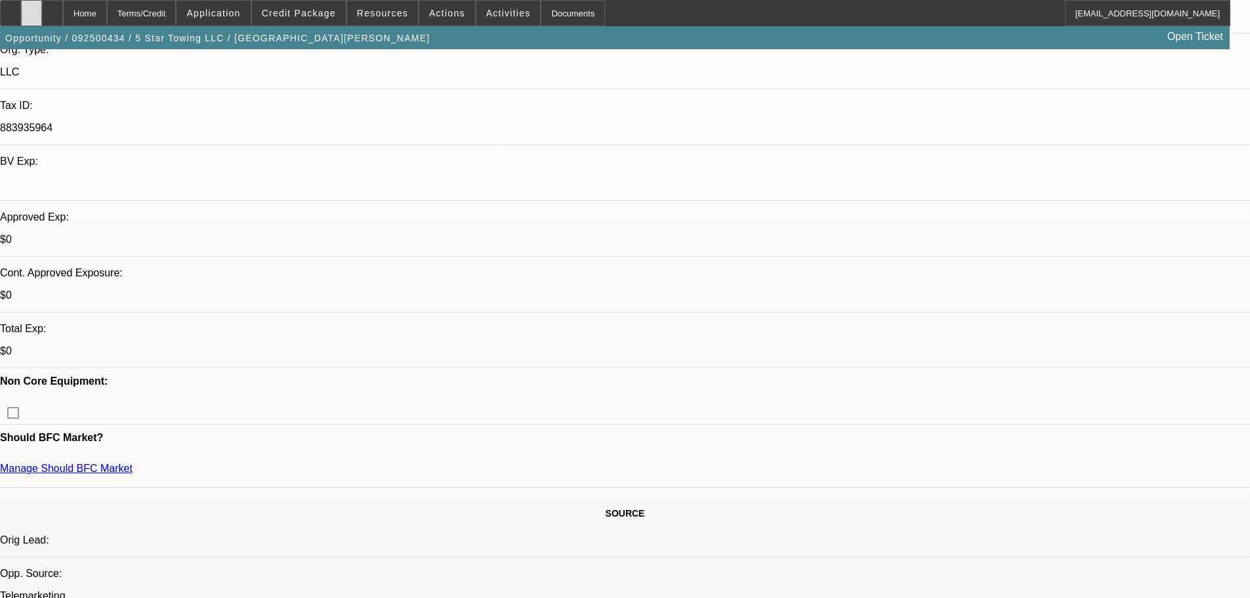
scroll to position [328, 0]
click at [42, 18] on div at bounding box center [31, 13] width 21 height 26
click at [53, 9] on icon at bounding box center [53, 9] width 0 height 0
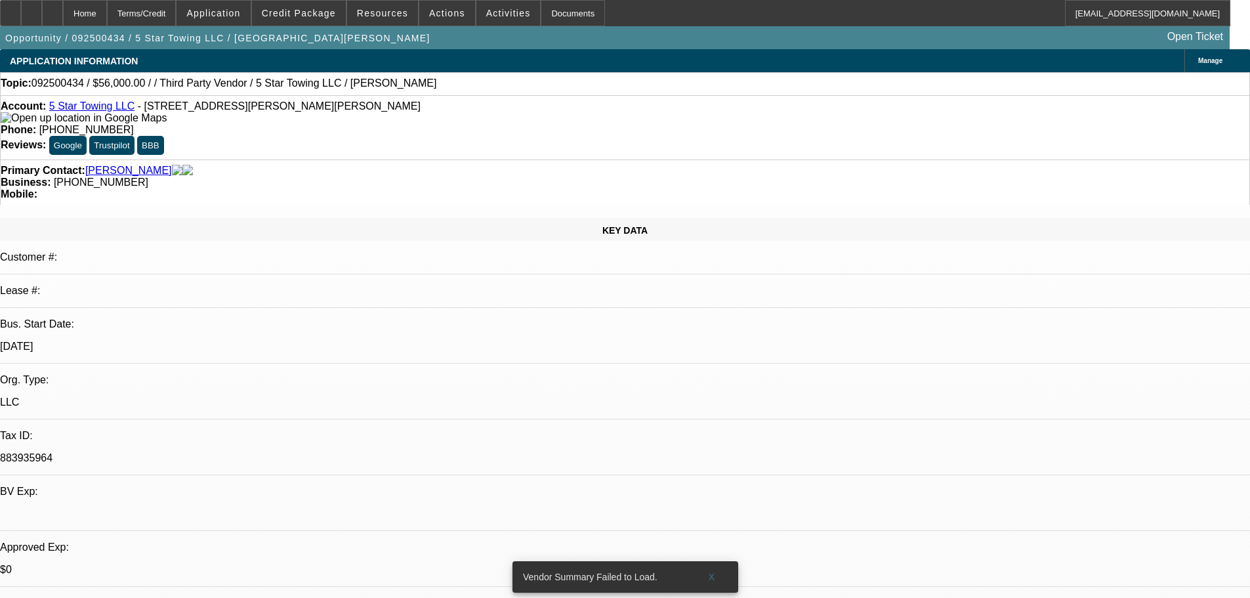
select select "0"
select select "2"
select select "0.1"
select select "4"
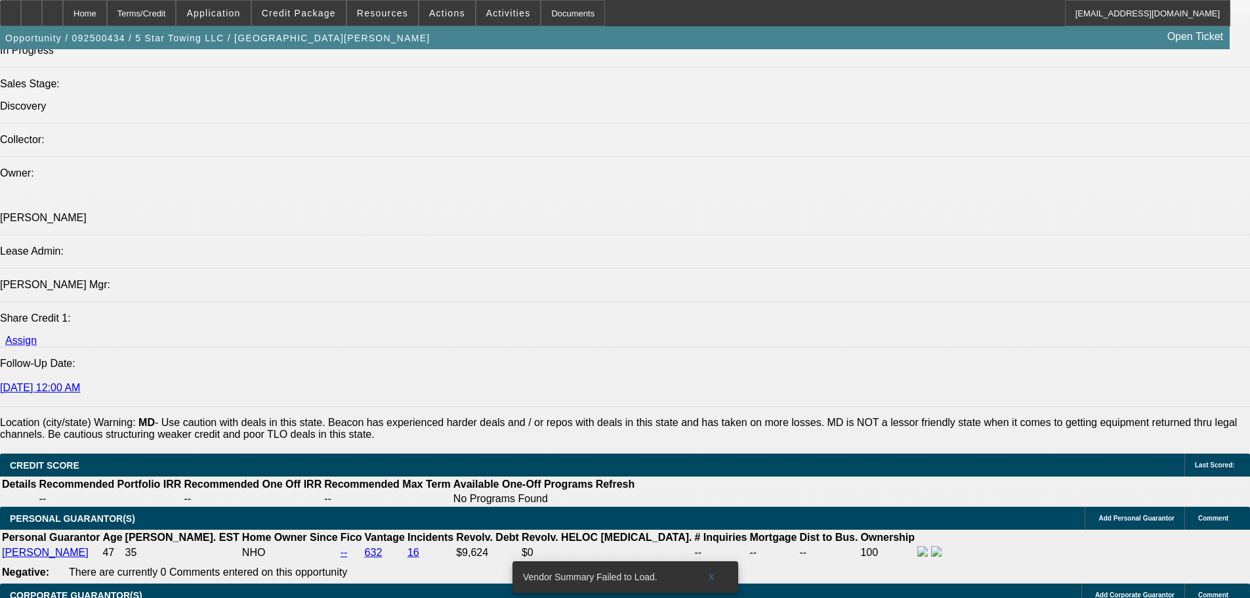
scroll to position [1641, 0]
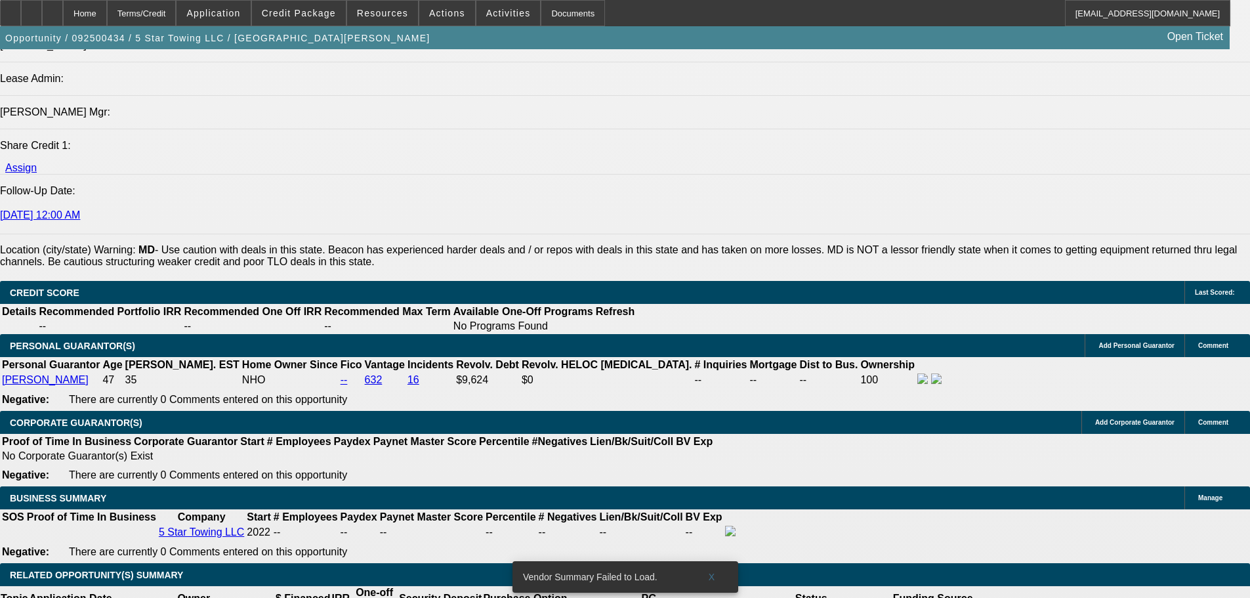
type input "$0.00"
type input "UNKNOWN"
select select "0.1"
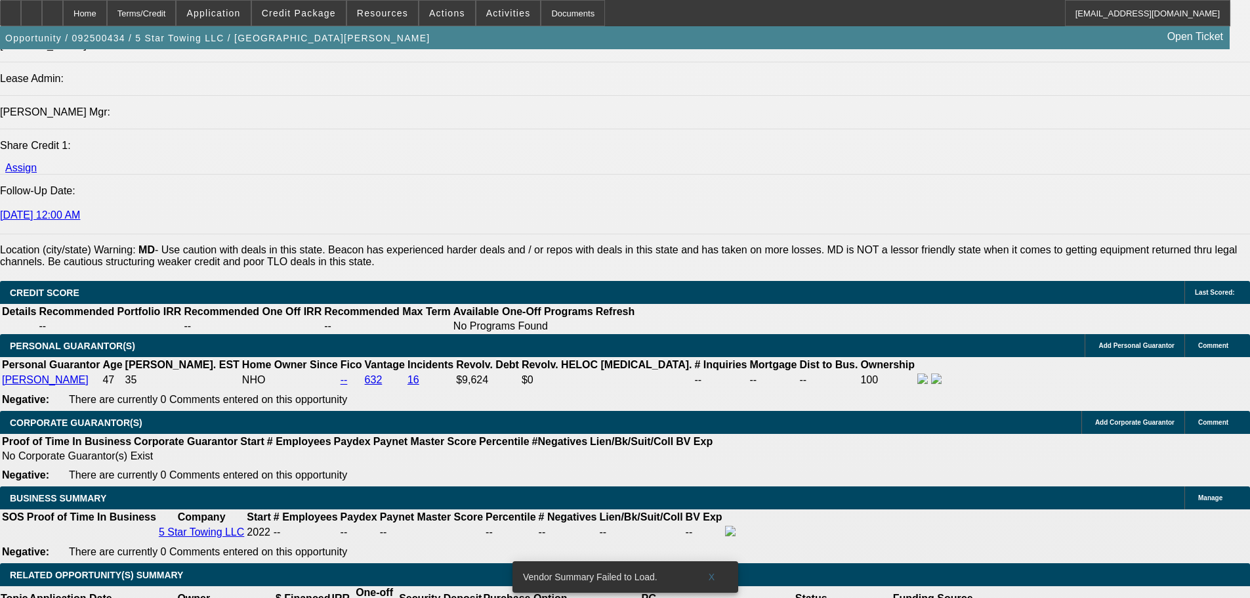
type input "$5,600.00"
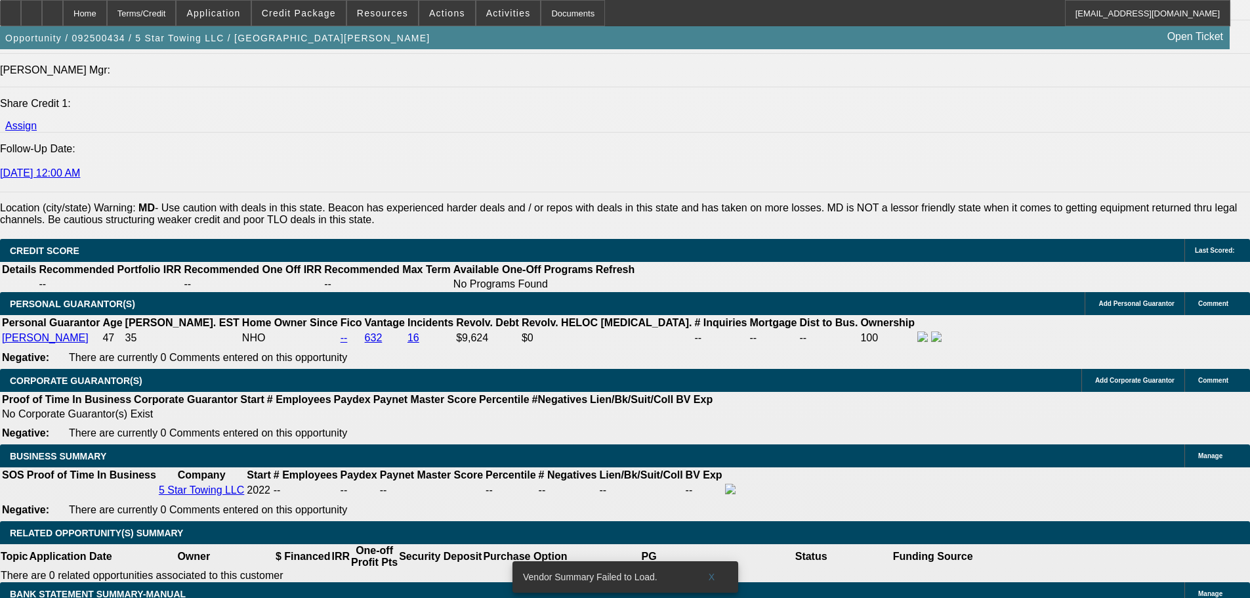
scroll to position [1707, 0]
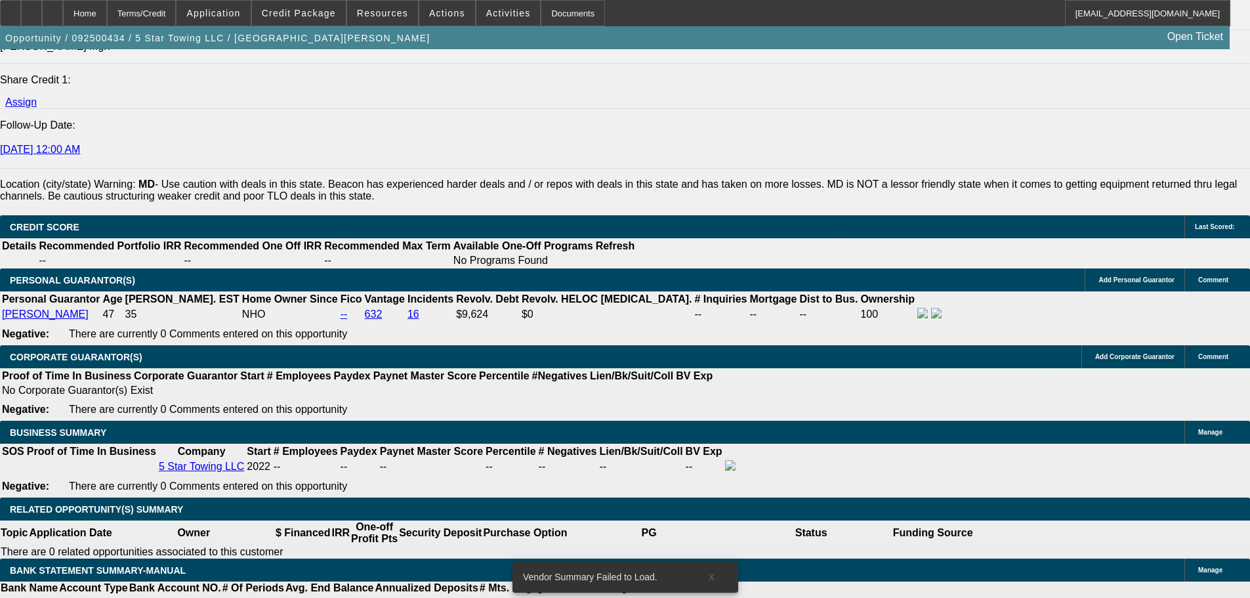
type input "30"
type input "15"
type input "$3,403.58"
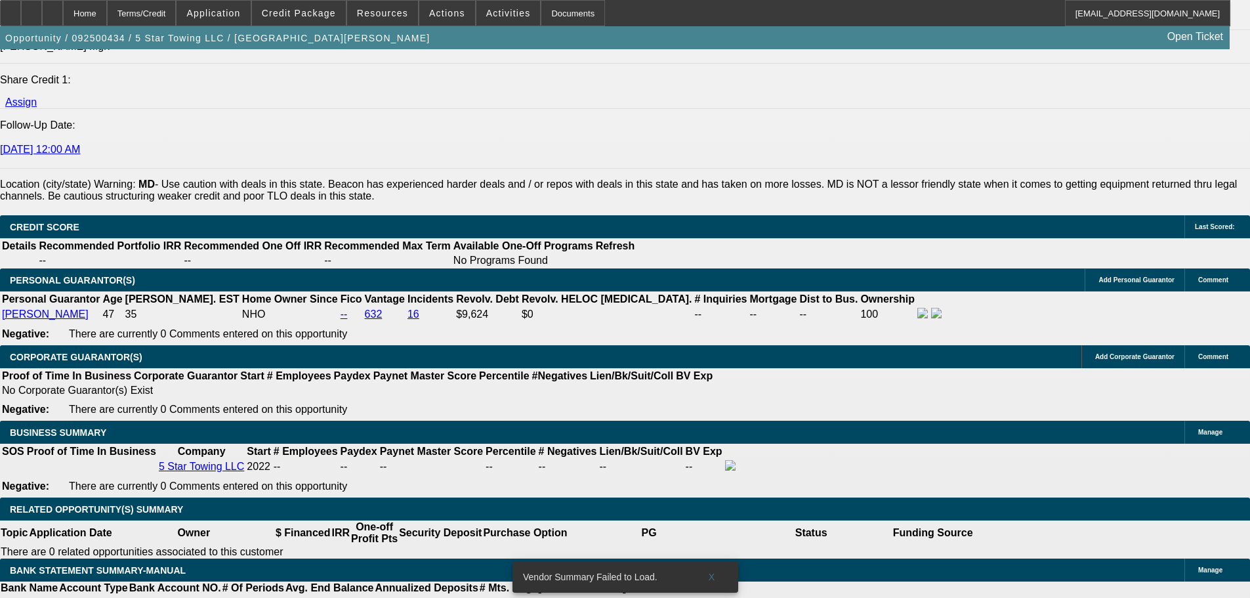
type input "$1,701.79"
type input "$4,050.00"
type input "$2,025.00"
type input "15"
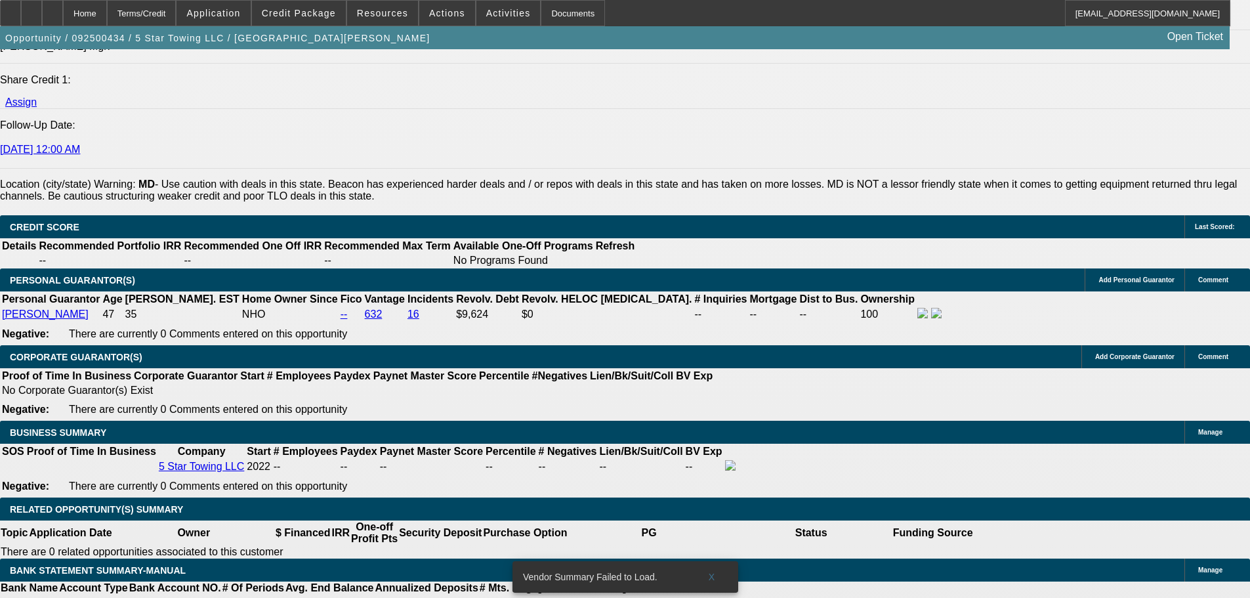
select select "0"
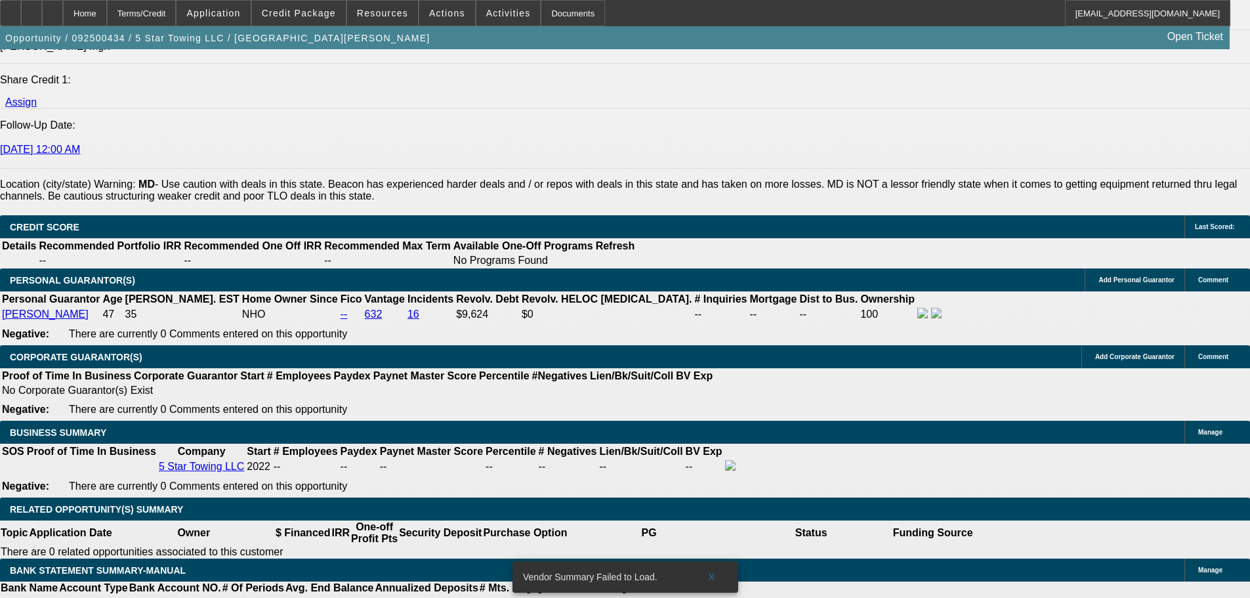
scroll to position [0, 0]
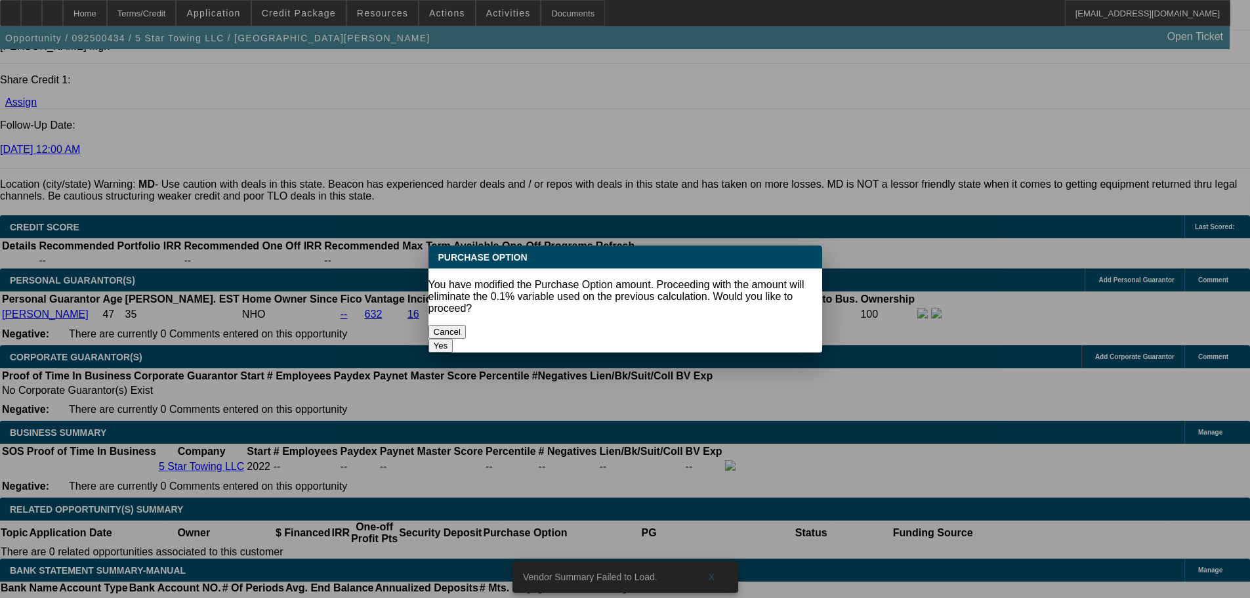
click at [454, 339] on button "Yes" at bounding box center [441, 346] width 25 height 14
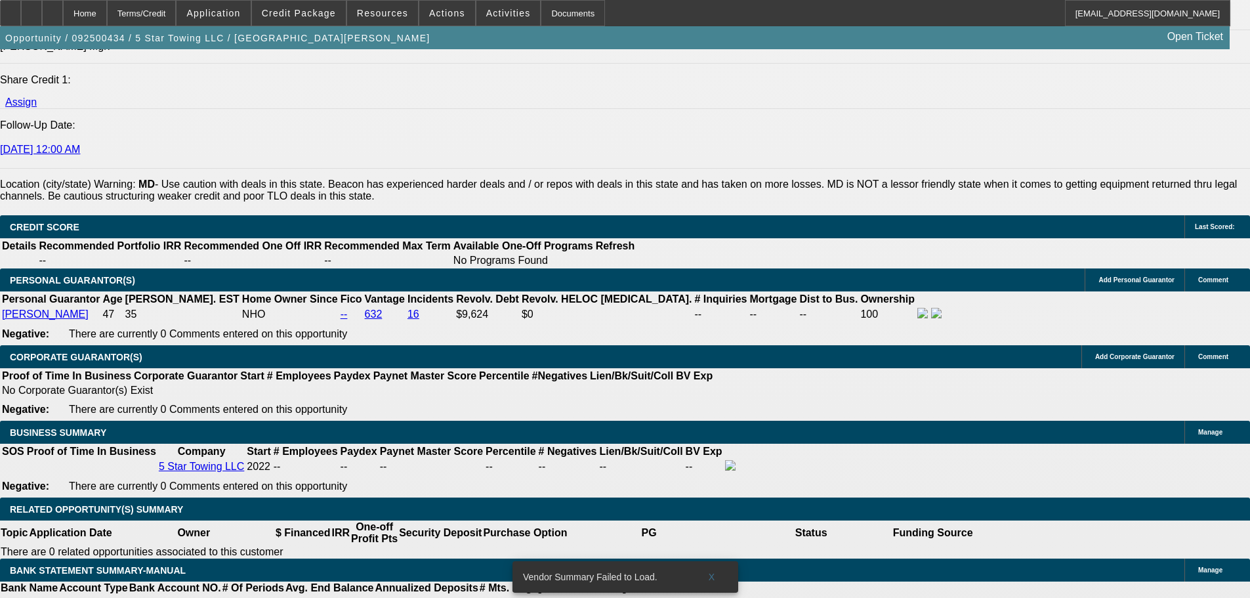
type input "$0.00"
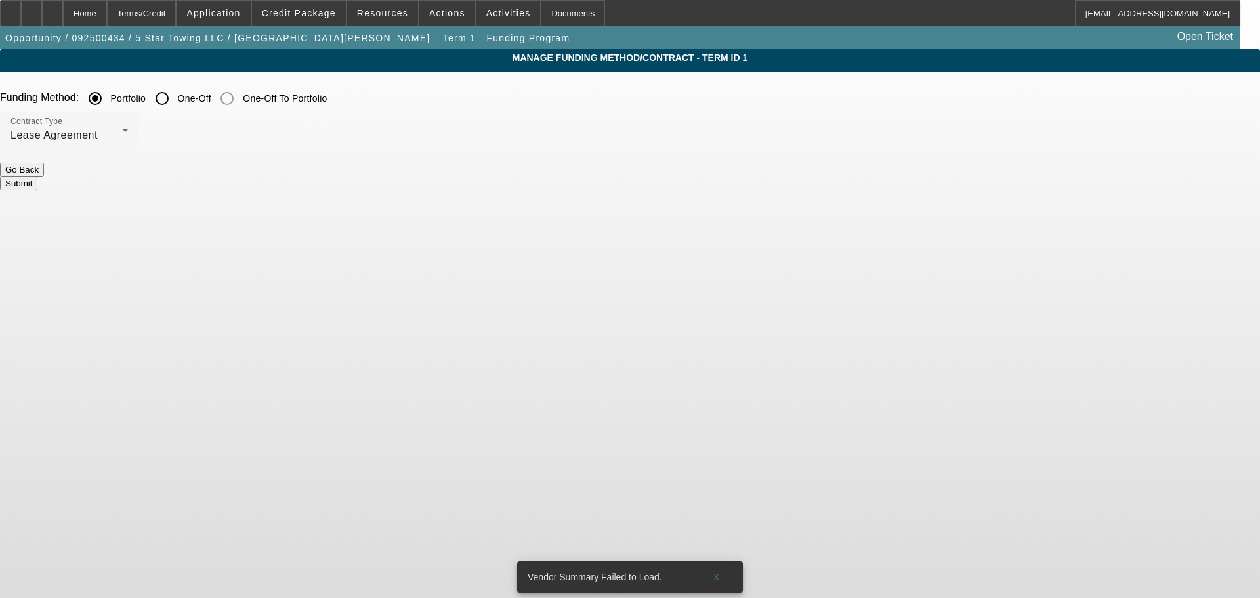
click at [178, 102] on div at bounding box center [162, 99] width 32 height 32
radio input "false"
radio input "true"
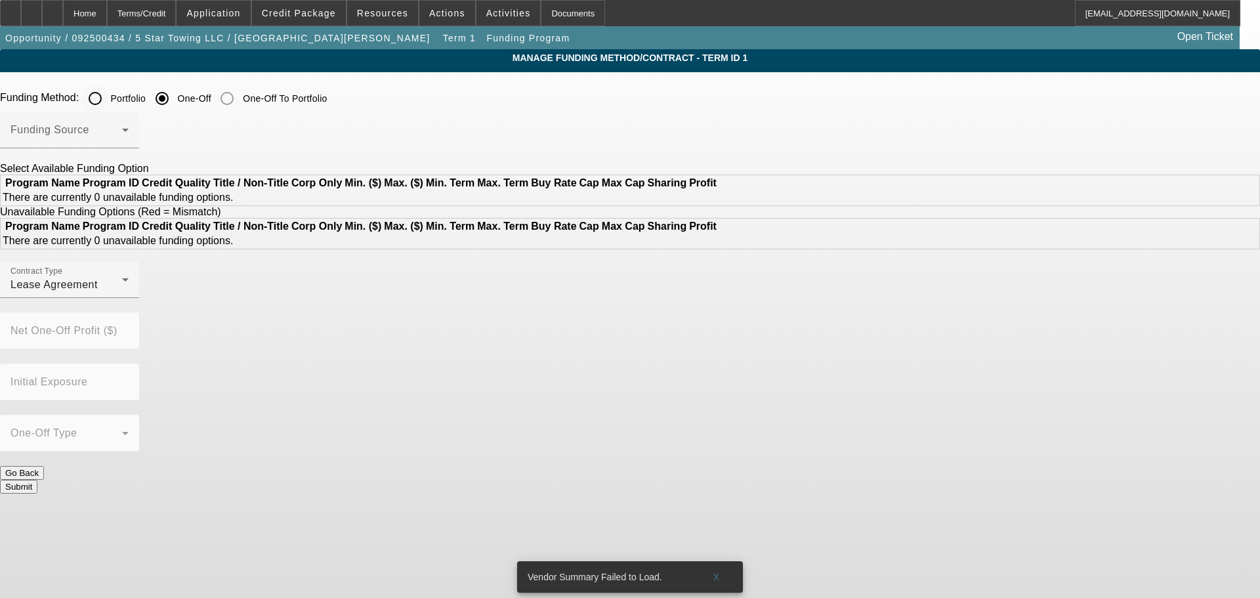
click at [108, 104] on input "Portfolio" at bounding box center [95, 98] width 26 height 26
radio input "true"
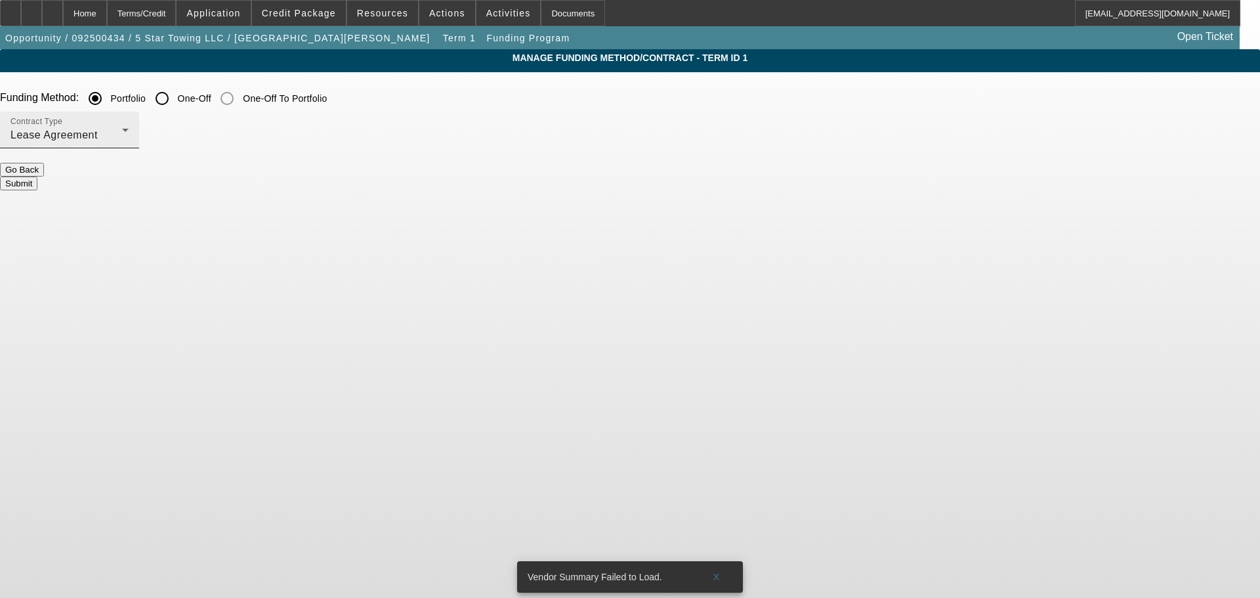
click at [122, 138] on div "Lease Agreement" at bounding box center [67, 135] width 112 height 16
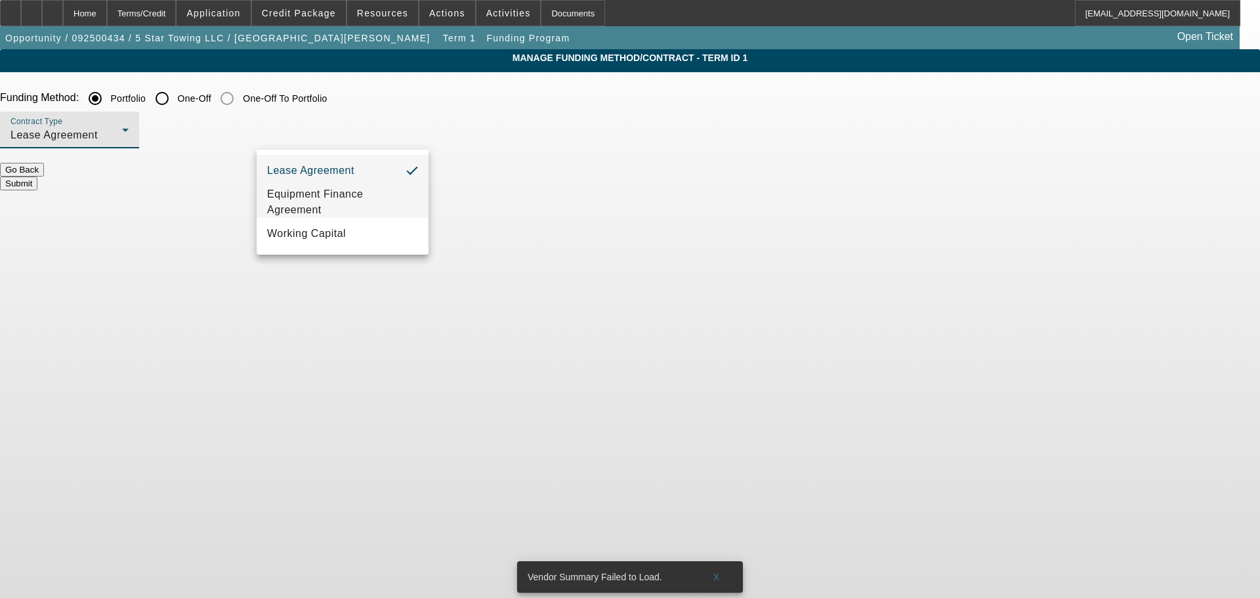
click at [350, 207] on span "Equipment Finance Agreement" at bounding box center [342, 202] width 151 height 32
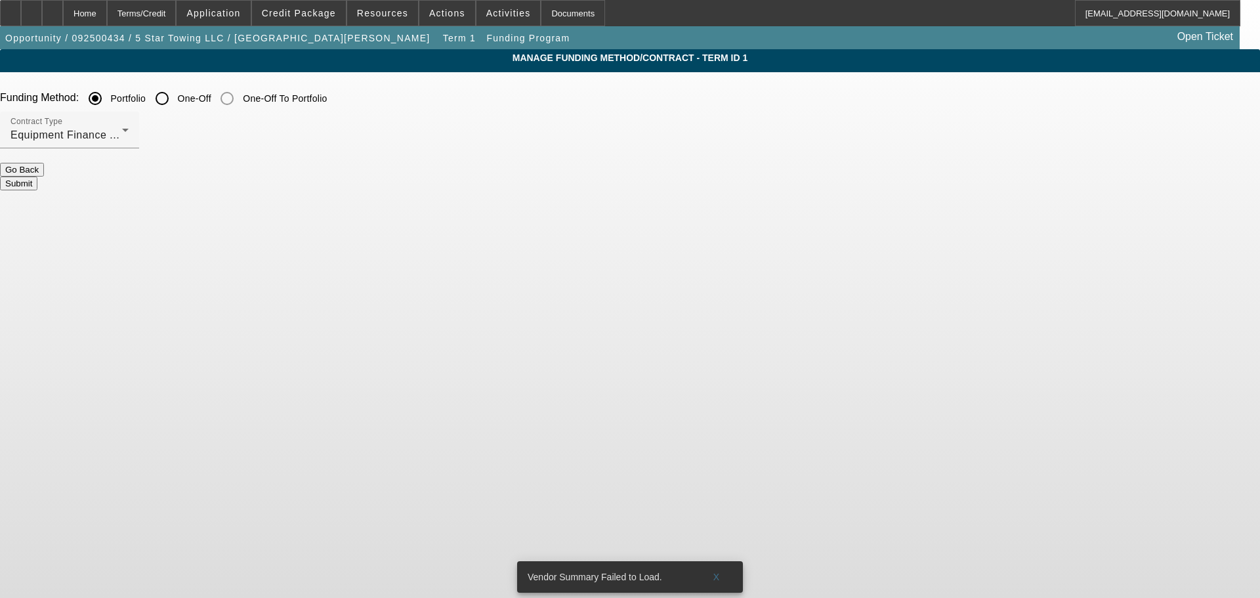
click at [37, 185] on button "Submit" at bounding box center [18, 184] width 37 height 14
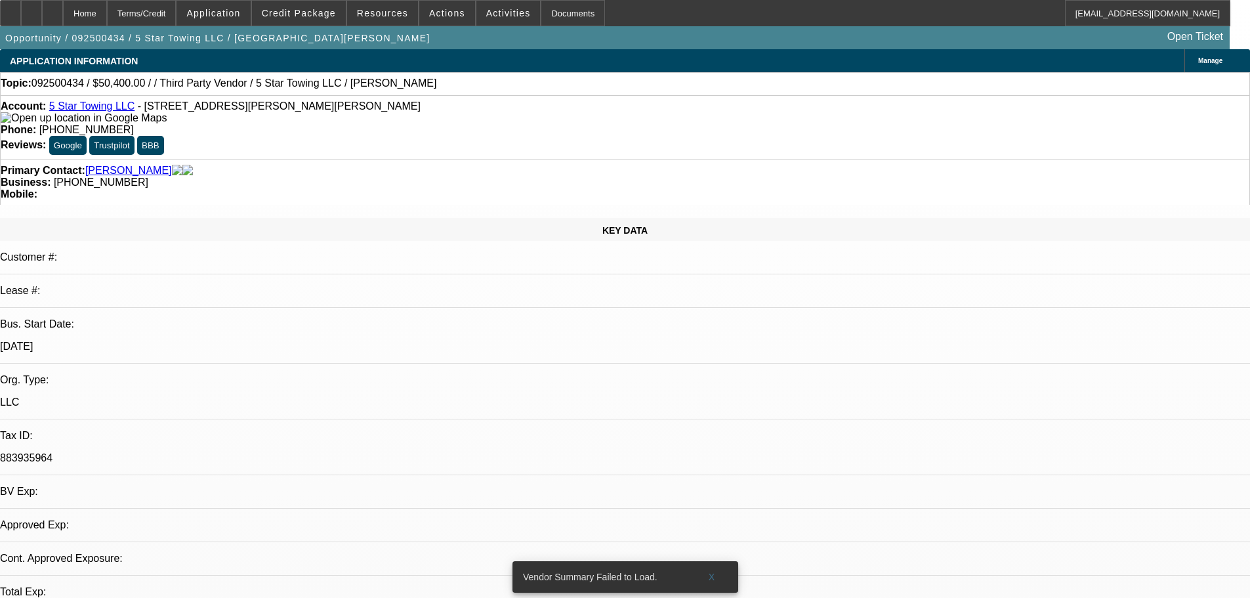
select select "0.1"
select select "2"
select select "0"
select select "6"
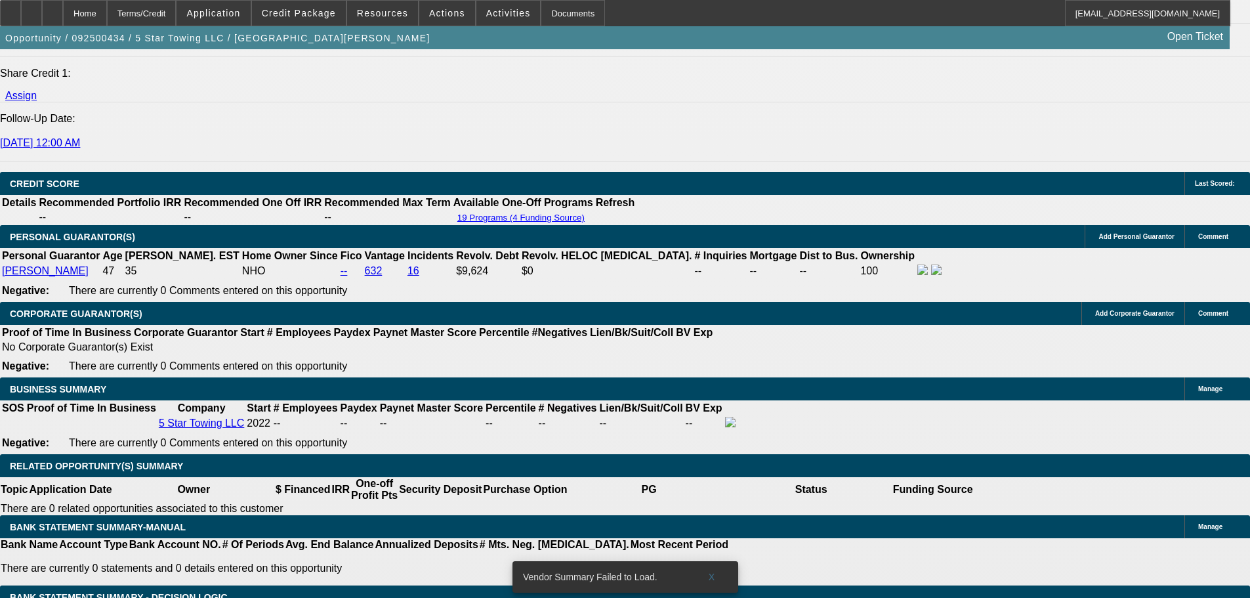
drag, startPoint x: 523, startPoint y: 245, endPoint x: 547, endPoint y: 490, distance: 246.0
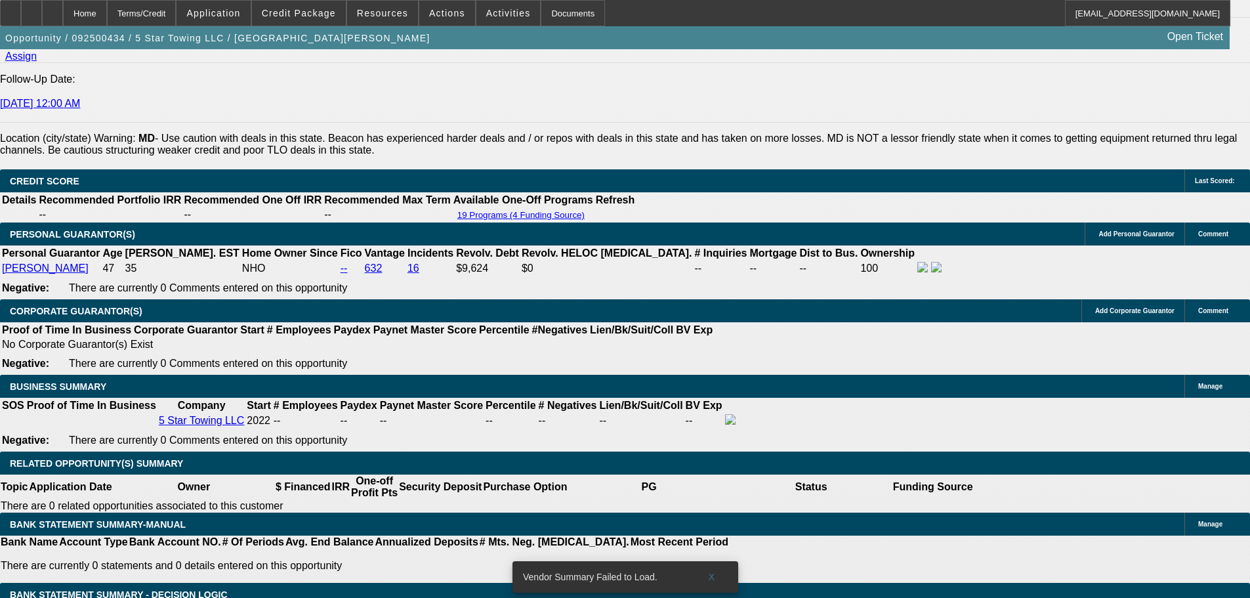
scroll to position [1853, 0]
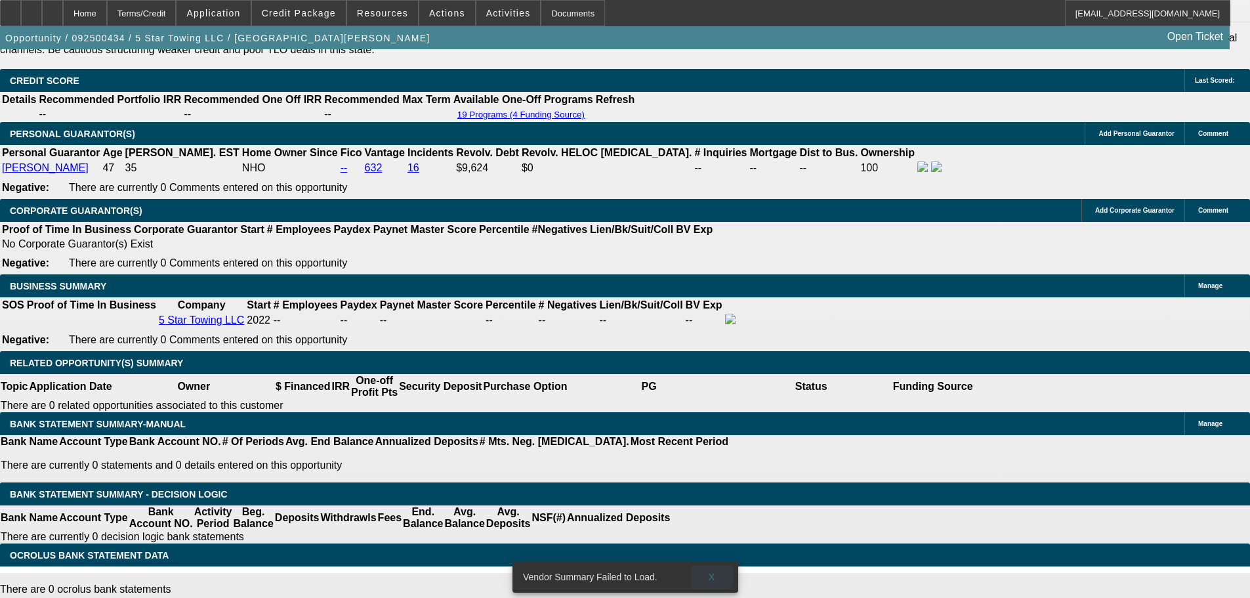
click at [707, 561] on span at bounding box center [712, 577] width 42 height 32
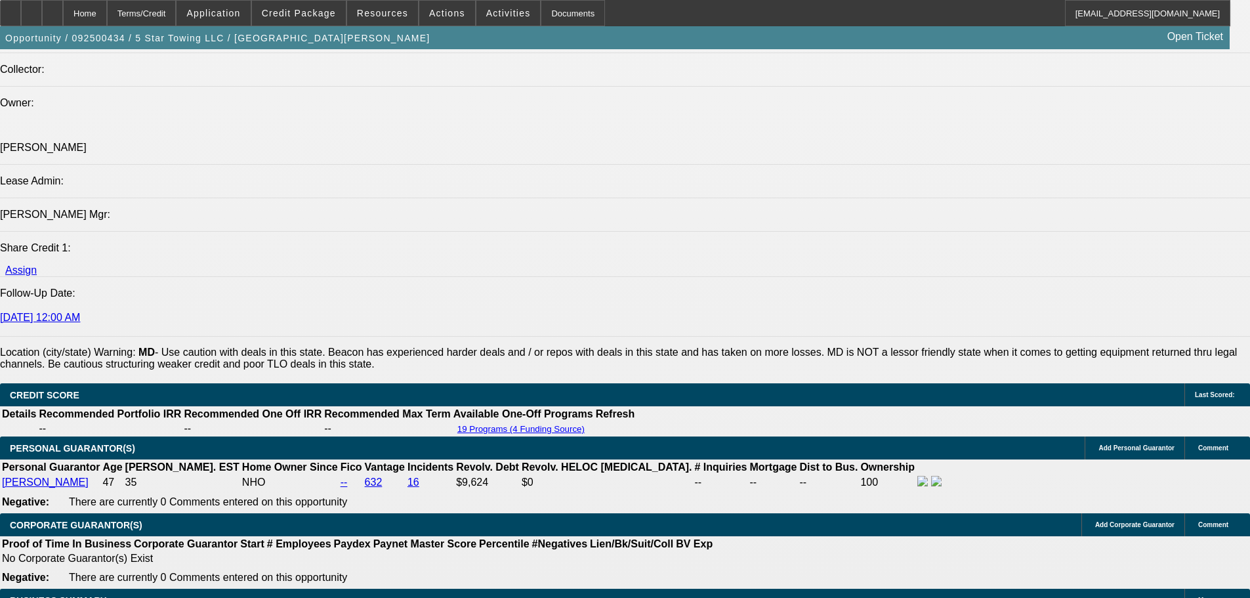
scroll to position [1656, 0]
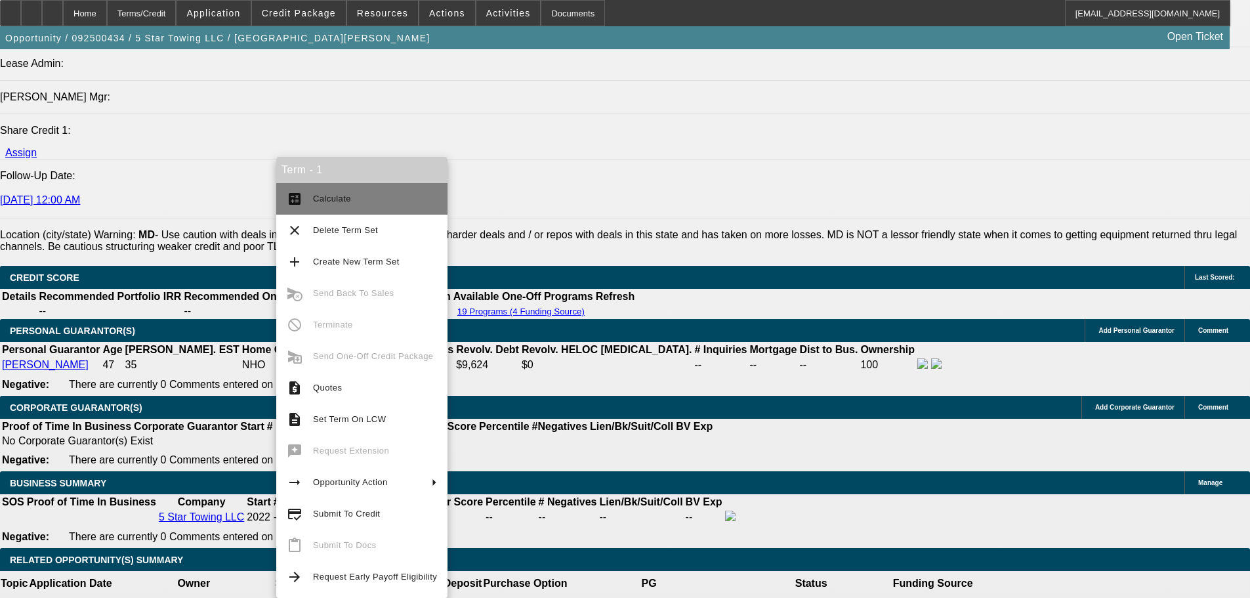
click at [362, 202] on span "Calculate" at bounding box center [375, 199] width 124 height 16
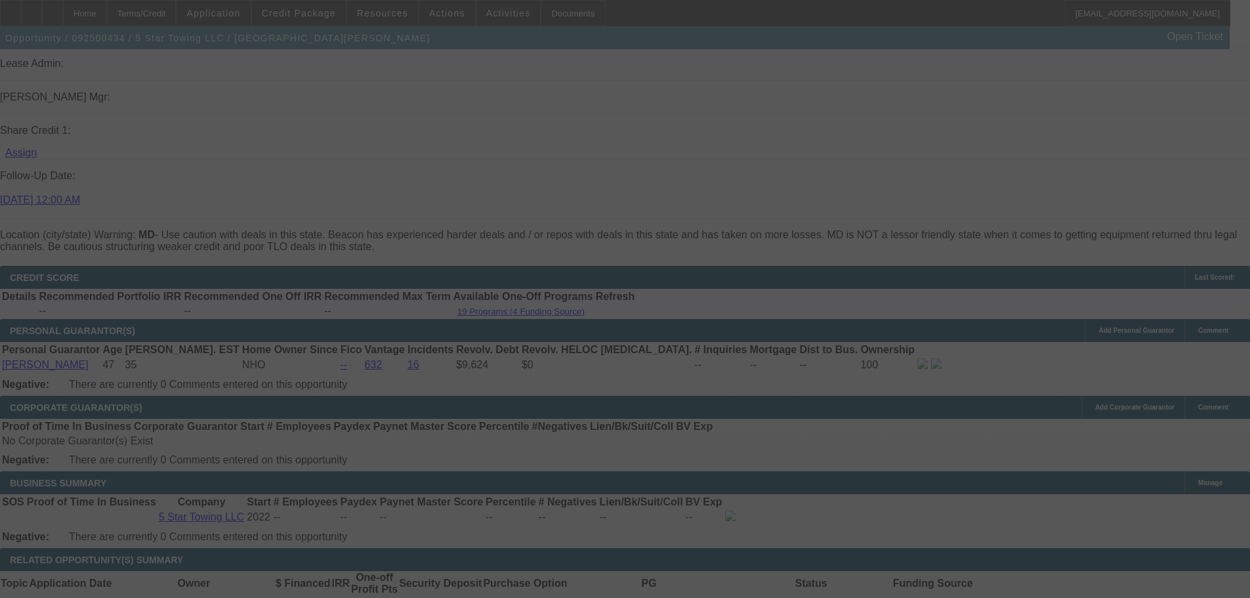
select select "0.1"
select select "2"
select select "0"
select select "6"
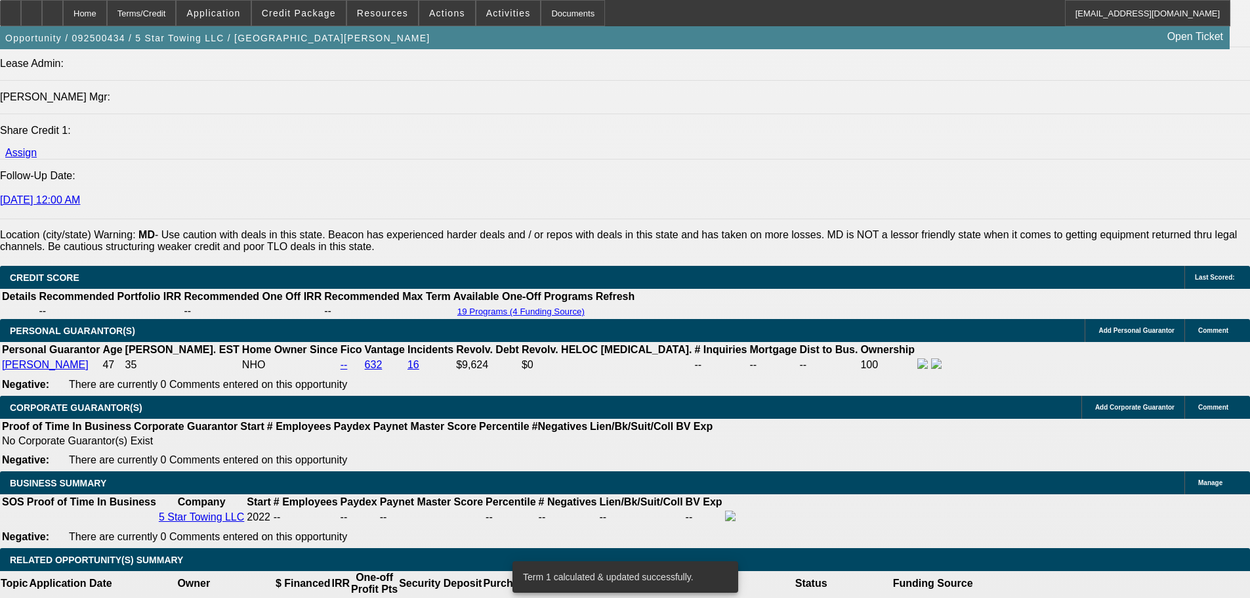
type input "3"
type input "UNKNOWN"
type input "$17,221.74"
type input "$34,443.48"
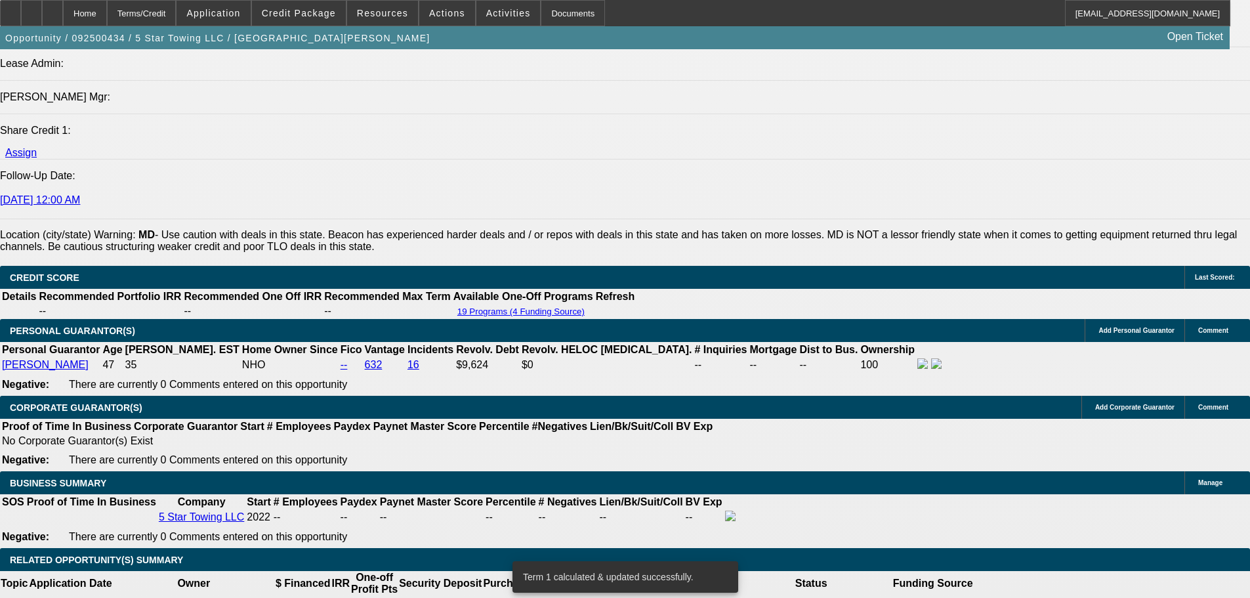
type input "36"
type input "$1,747.13"
type input "$3,494.26"
type input "36"
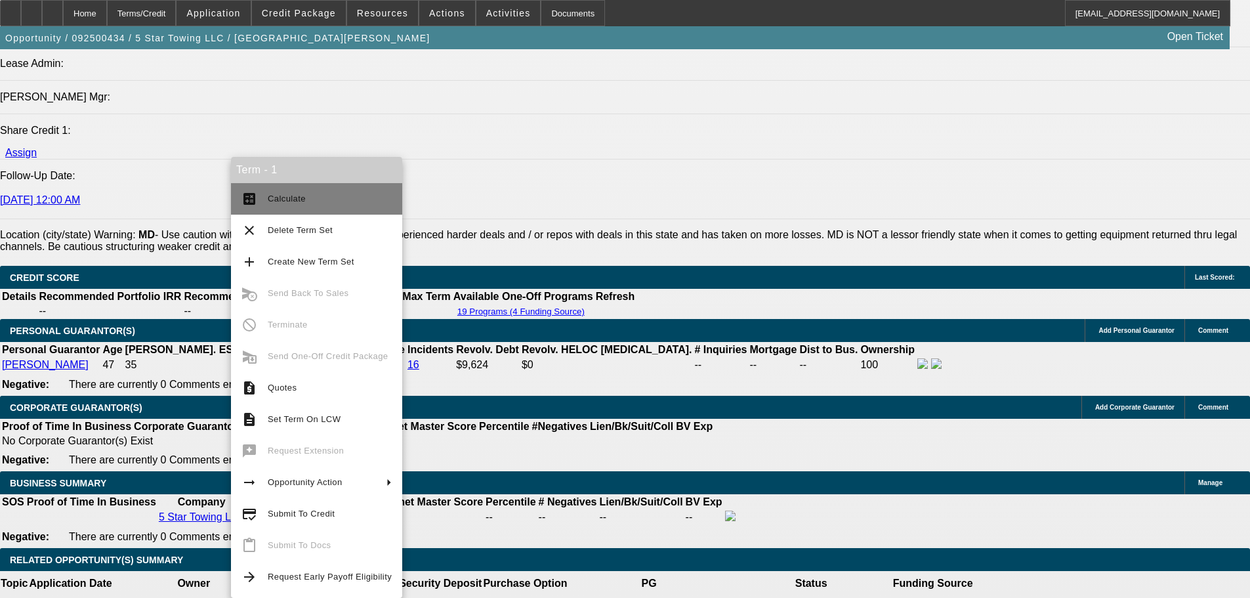
click at [343, 190] on button "calculate Calculate" at bounding box center [316, 199] width 171 height 32
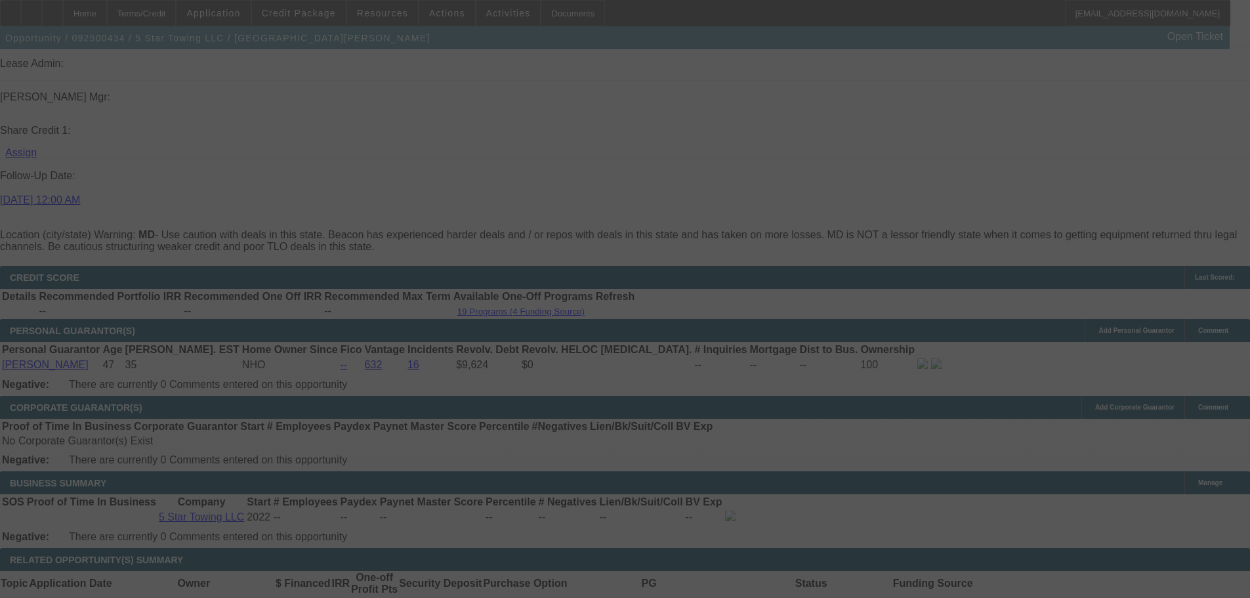
select select "0.1"
select select "2"
select select "0"
select select "6"
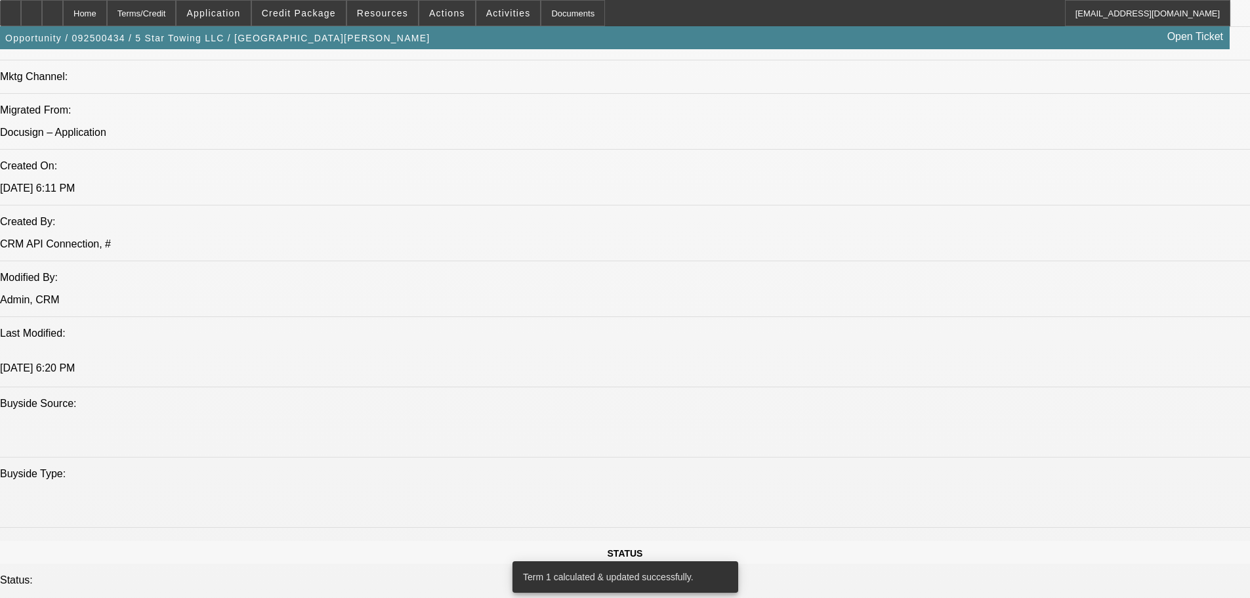
drag, startPoint x: 495, startPoint y: 435, endPoint x: 448, endPoint y: 266, distance: 175.2
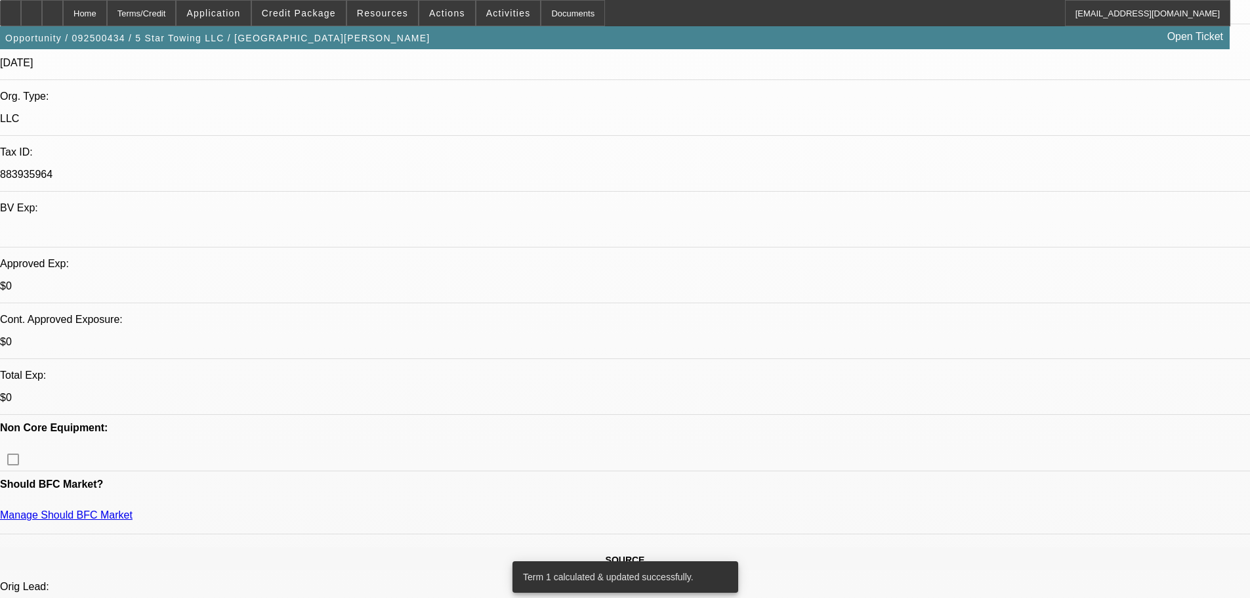
scroll to position [283, 0]
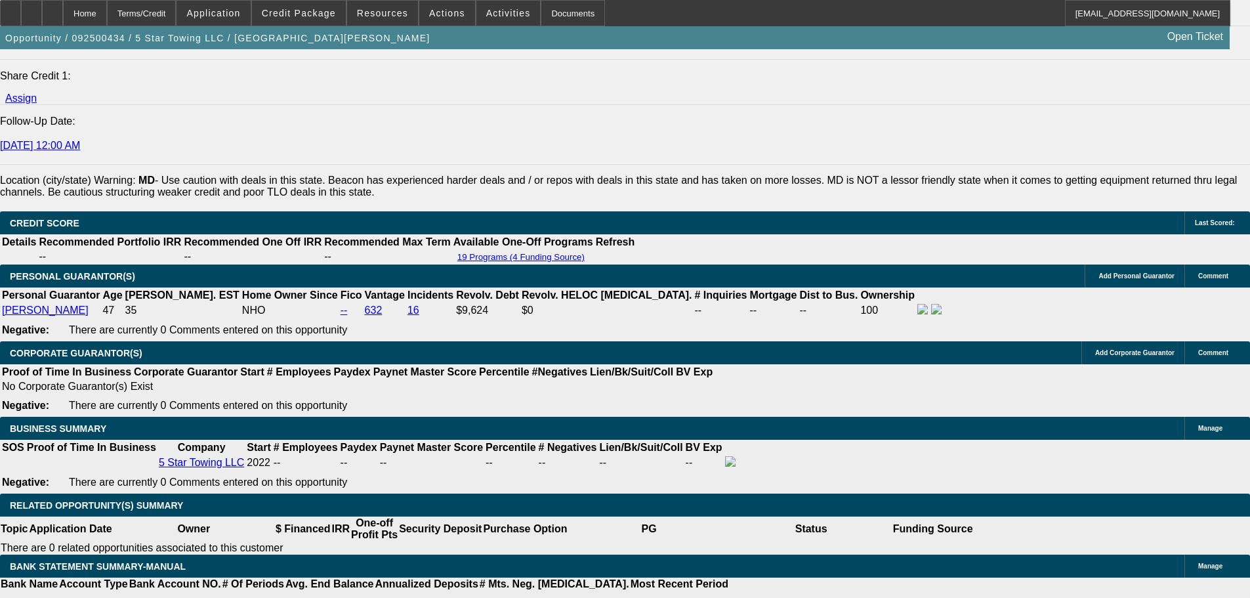
scroll to position [1727, 0]
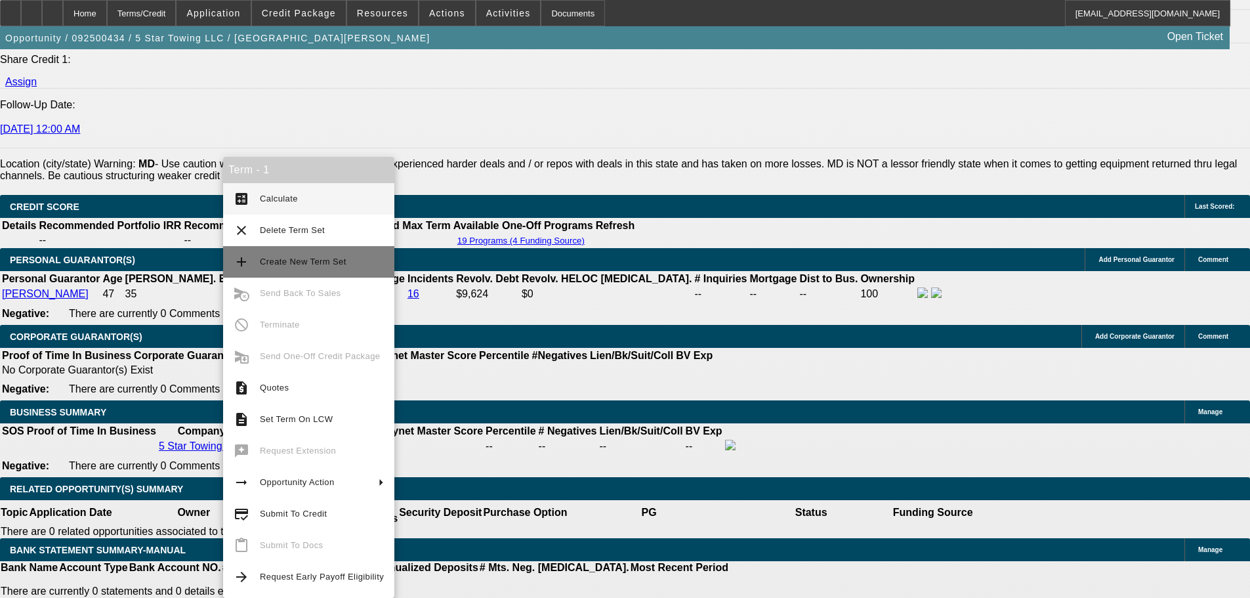
click at [354, 256] on span "Create New Term Set" at bounding box center [322, 262] width 124 height 16
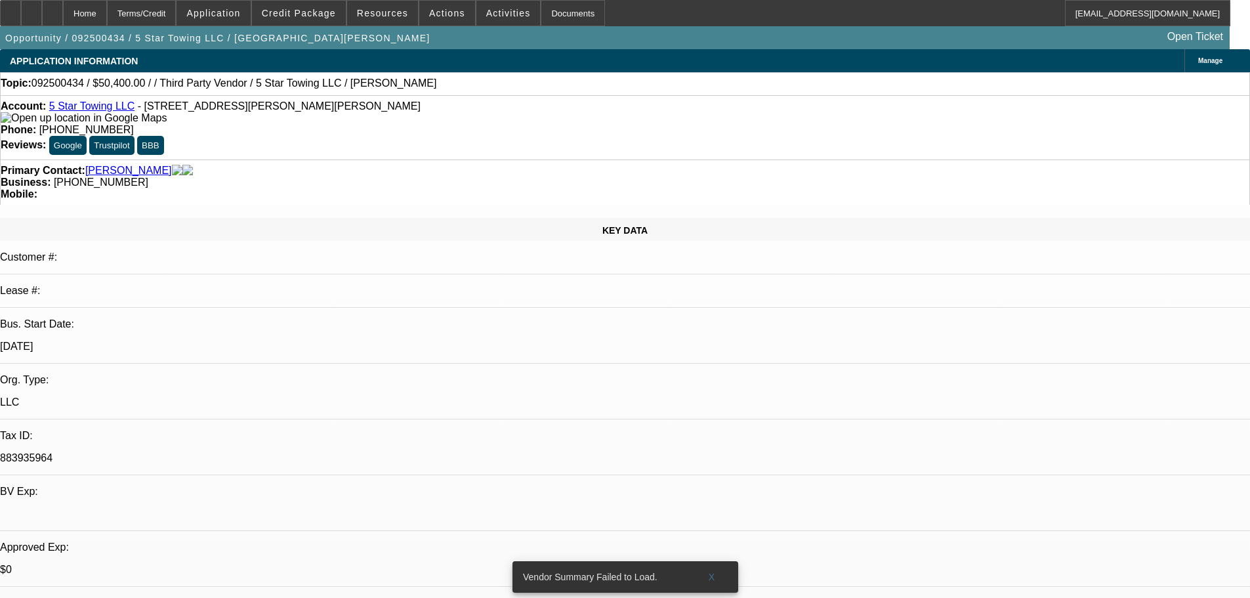
select select "0.1"
select select "2"
select select "0"
select select "6"
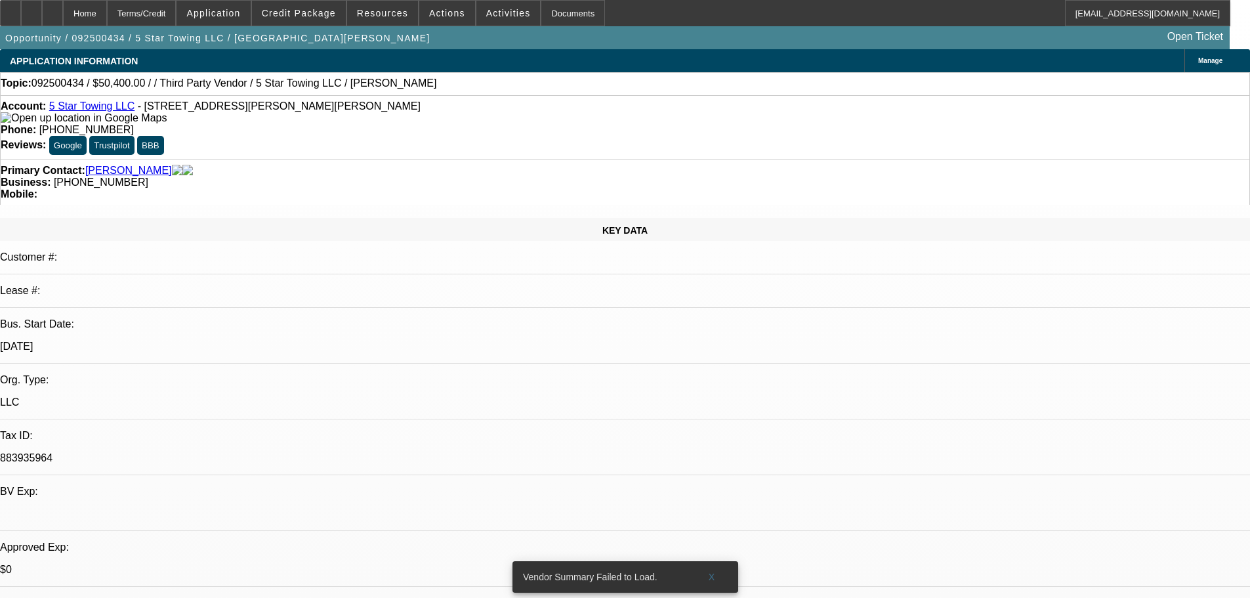
select select "0.1"
select select "2"
select select "0"
select select "6"
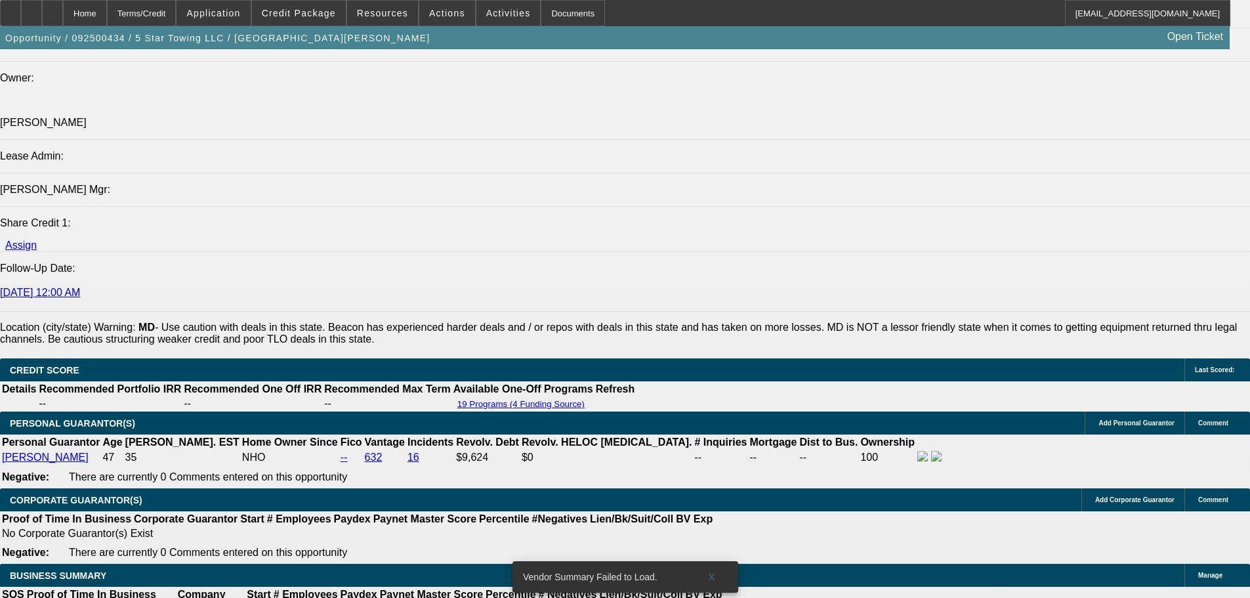
scroll to position [1707, 0]
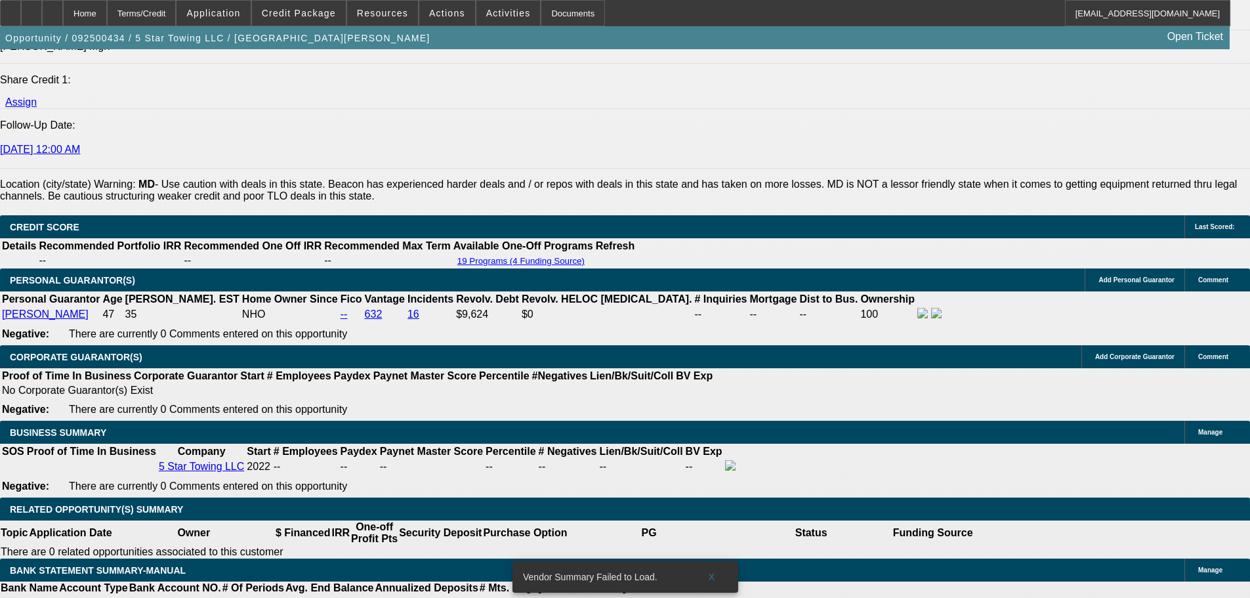
select select "0.2"
type input "$11,200.00"
type input "UNKNOWN"
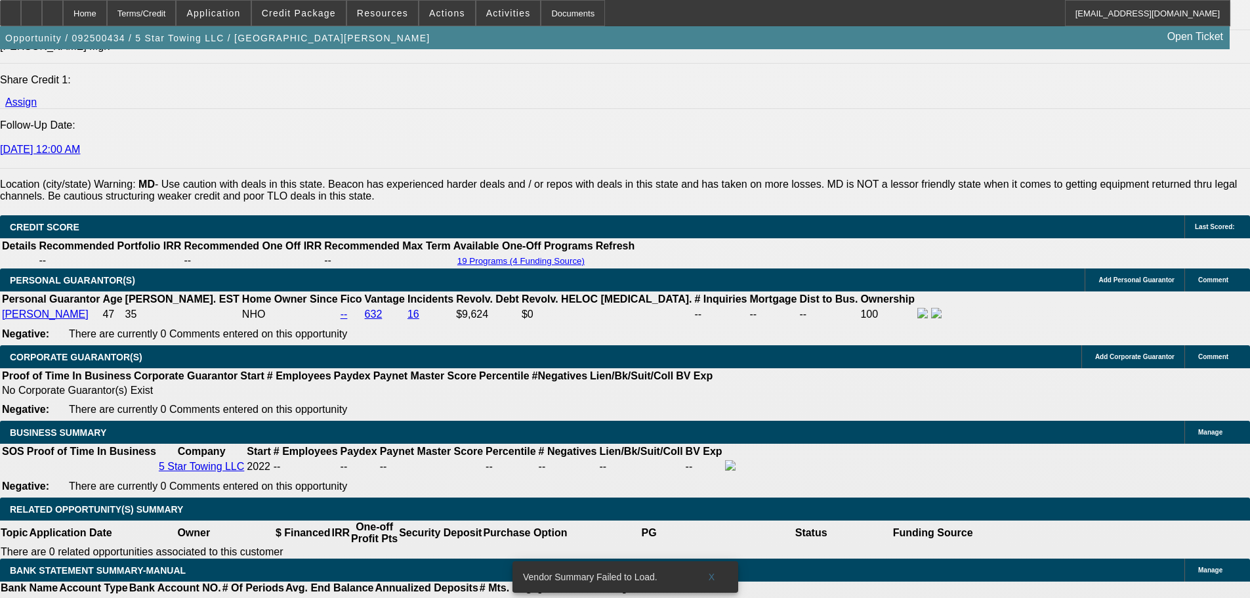
type input "$1,553.01"
type input "$3,106.02"
select select "0"
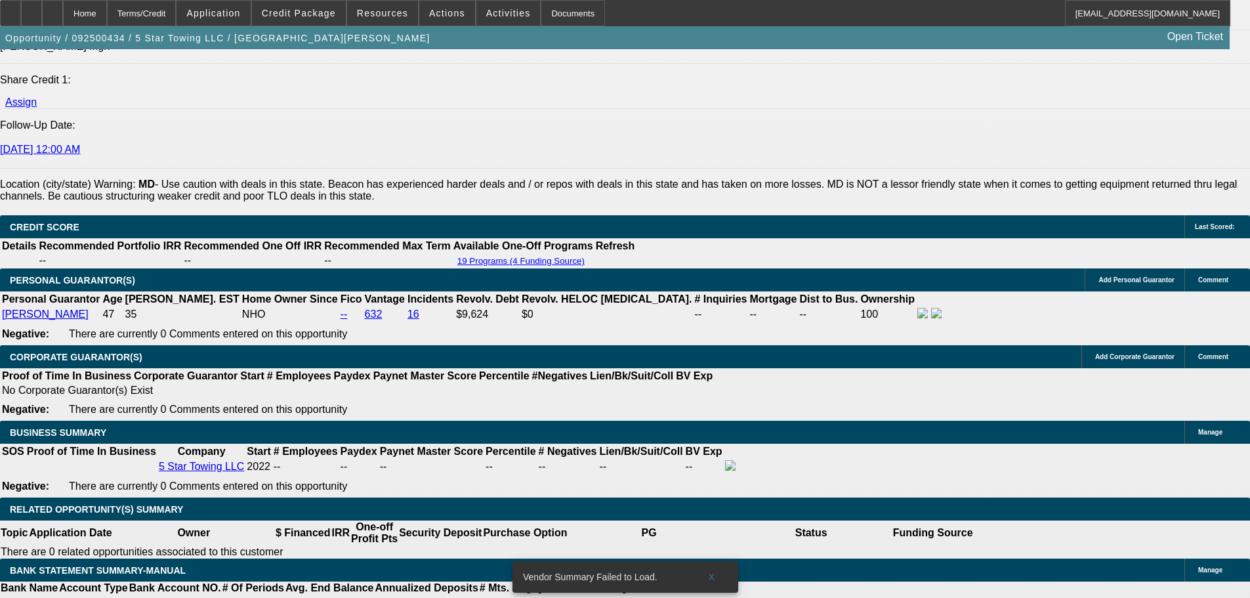
scroll to position [0, 0]
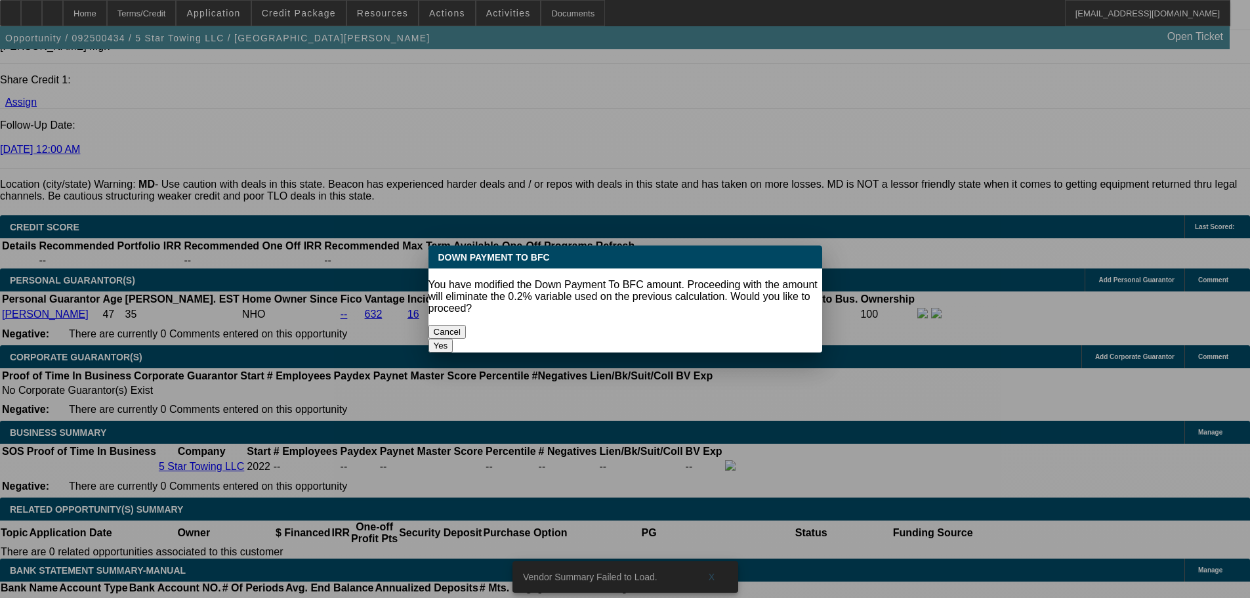
click at [454, 339] on button "Yes" at bounding box center [441, 346] width 25 height 14
type input "$0.00"
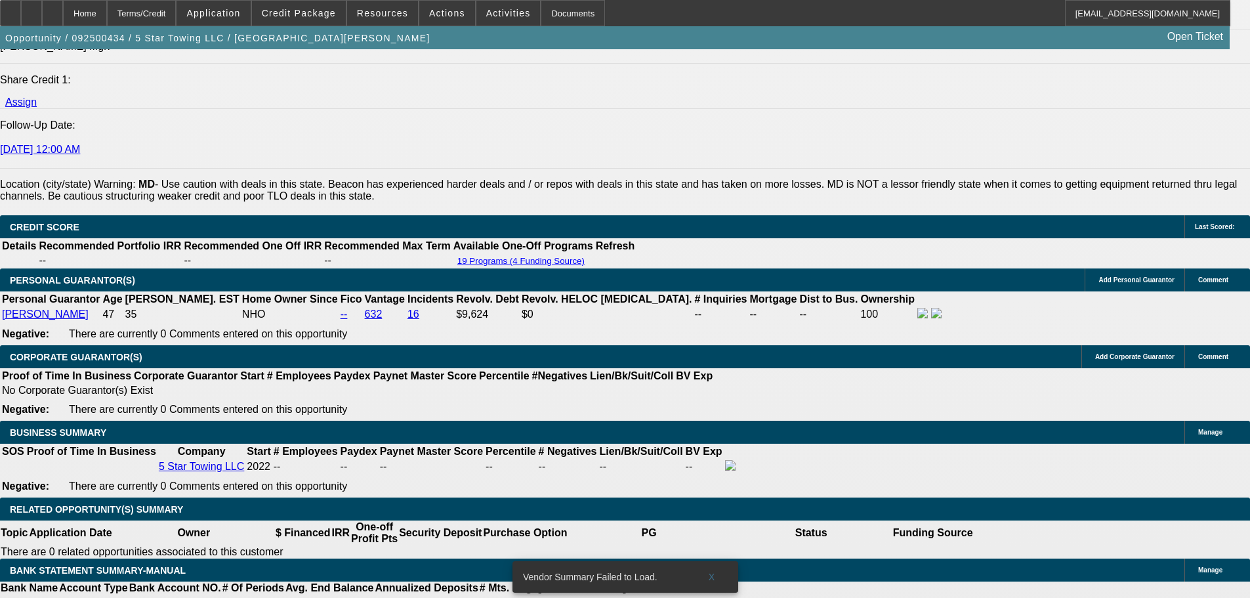
type input "$1,941.26"
type input "$3,882.52"
type input "$0.00"
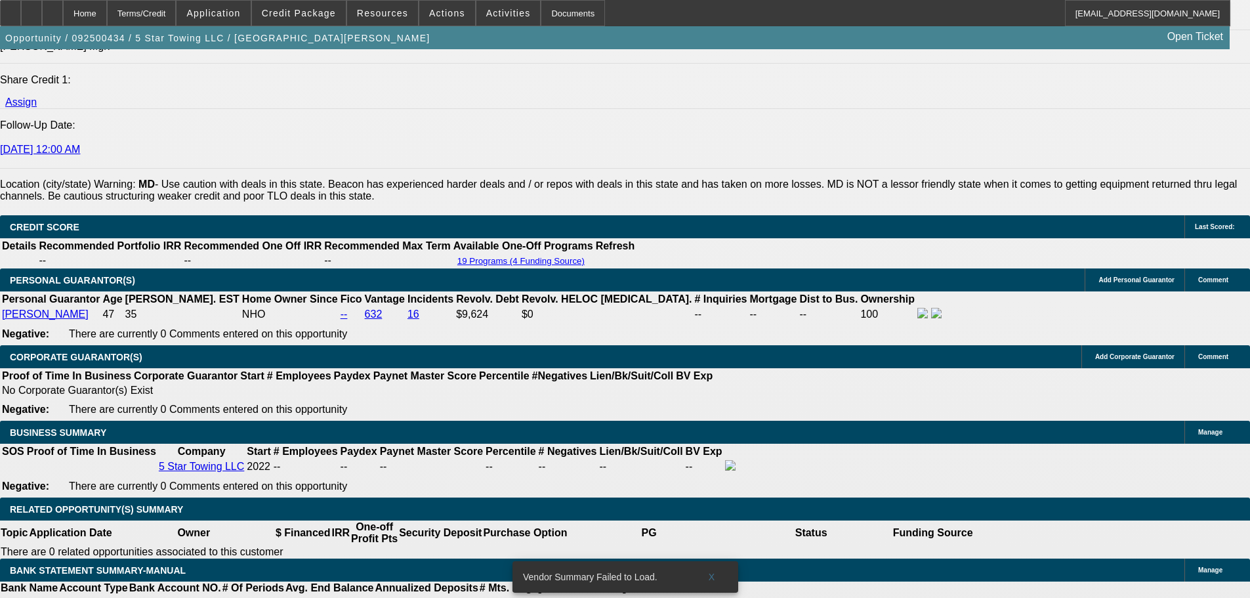
type input "6"
type input "$9,745.89"
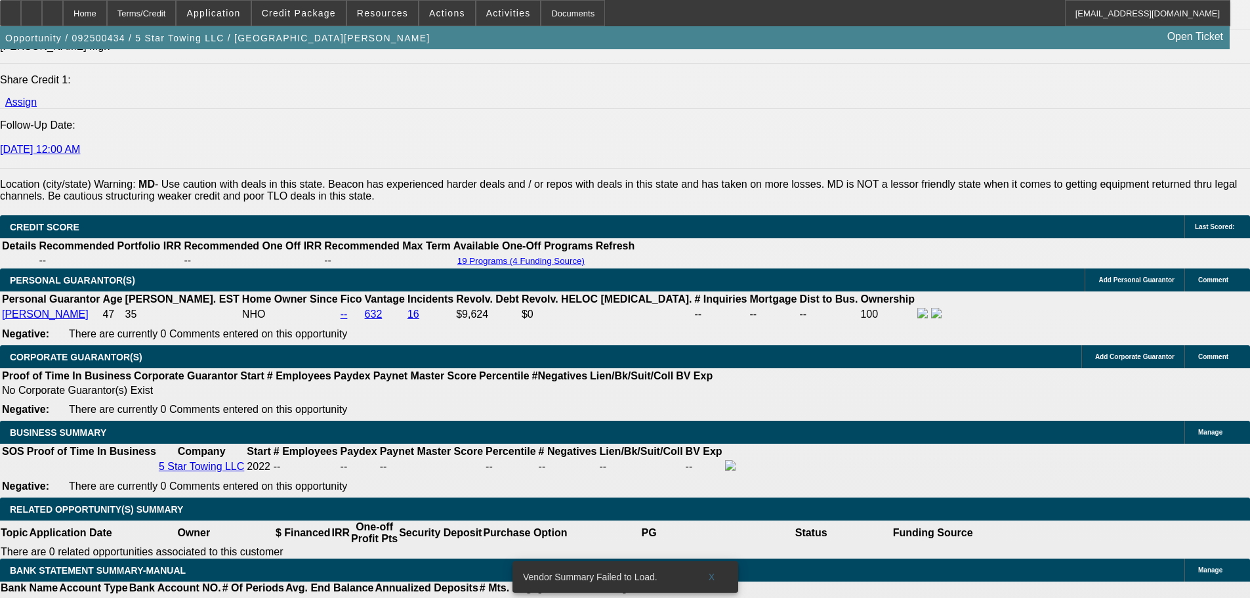
type input "$19,491.78"
type input "60"
type input "$1,332.24"
type input "$2,664.48"
type input "60"
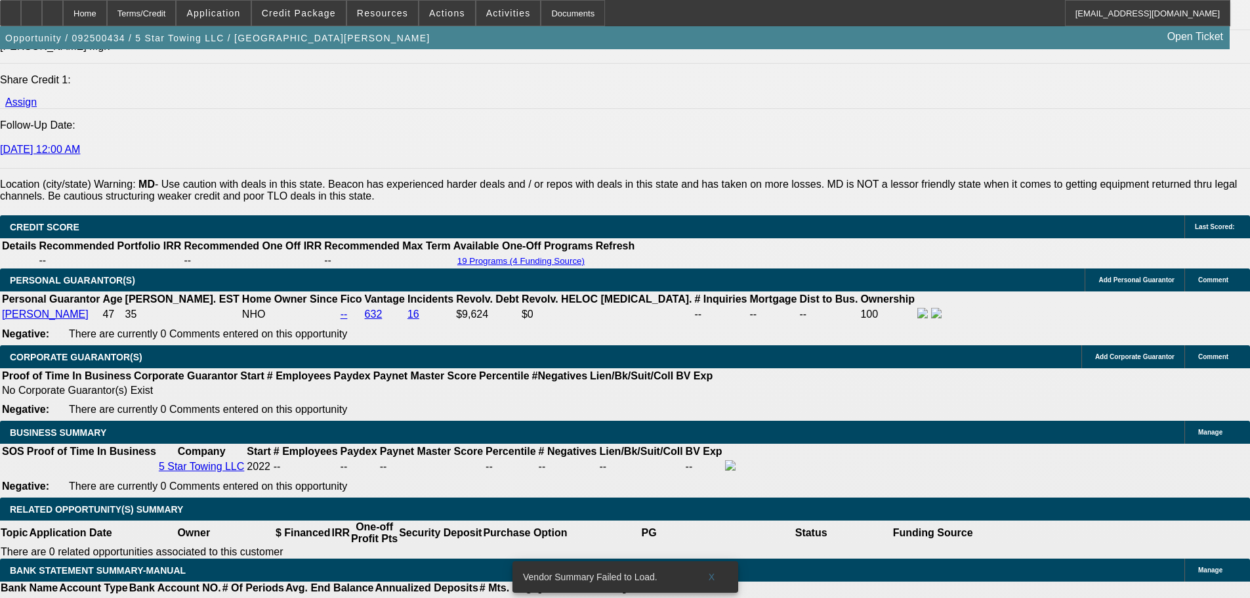
type input "15.4"
type input "$1,344.02"
type input "$2,688.04"
type input "15.5"
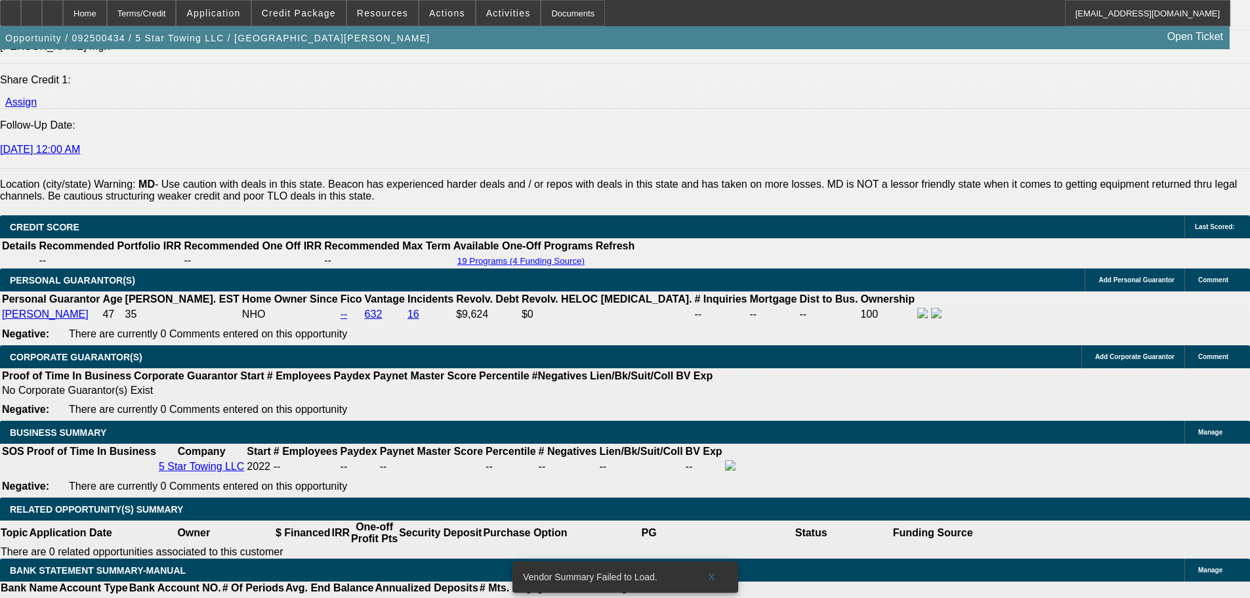
type input "$1,332.24"
type input "$2,664.48"
type input "$1,346.98"
type input "$2,693.96"
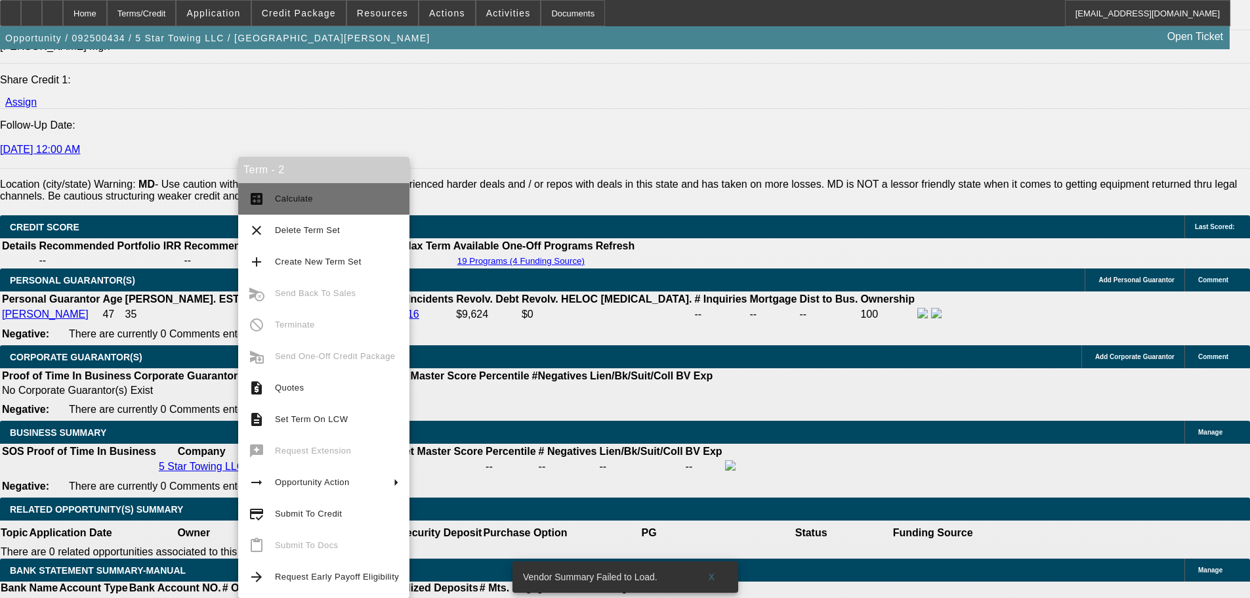
click at [325, 197] on span "Calculate" at bounding box center [337, 199] width 124 height 16
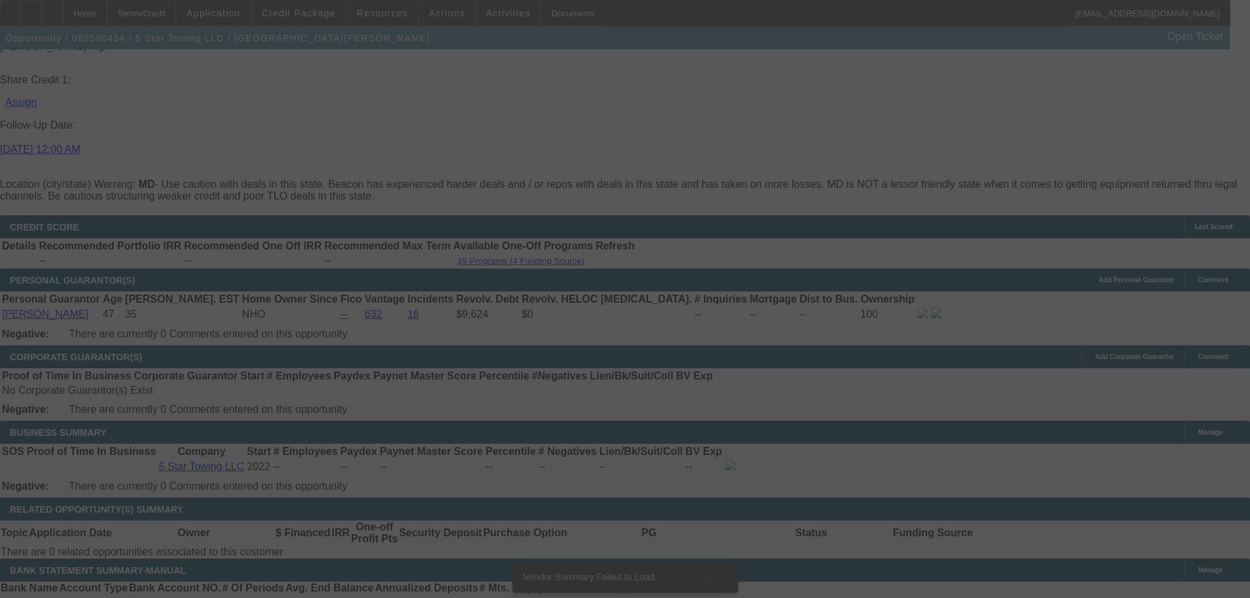
select select "0"
select select "2"
select select "0"
select select "6"
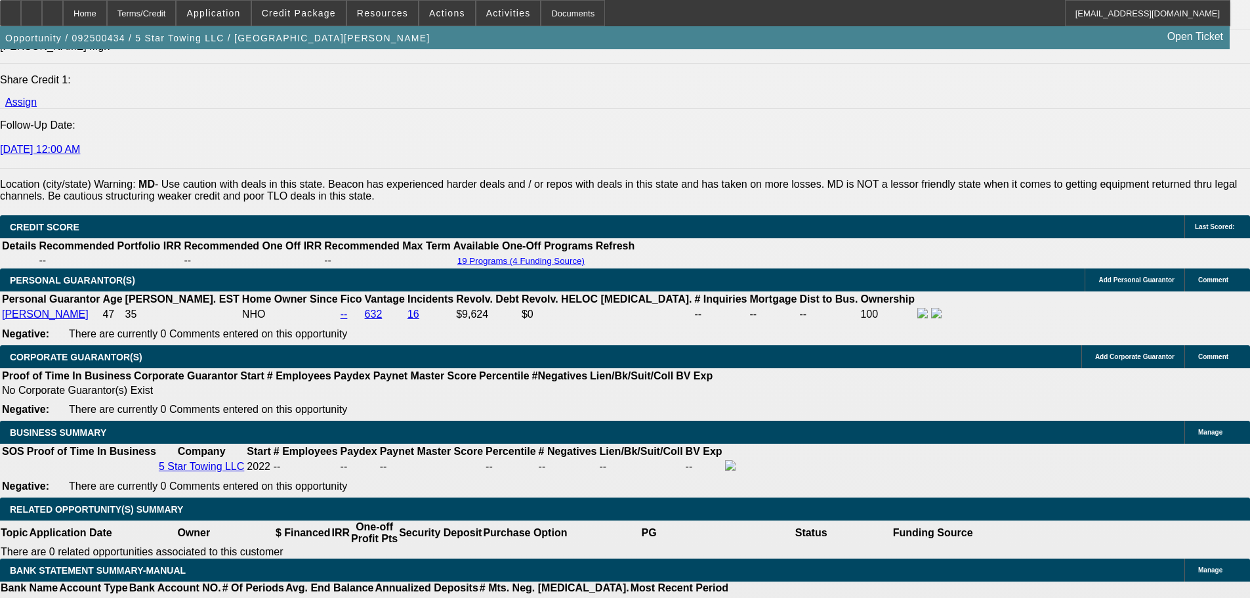
scroll to position [1903, 0]
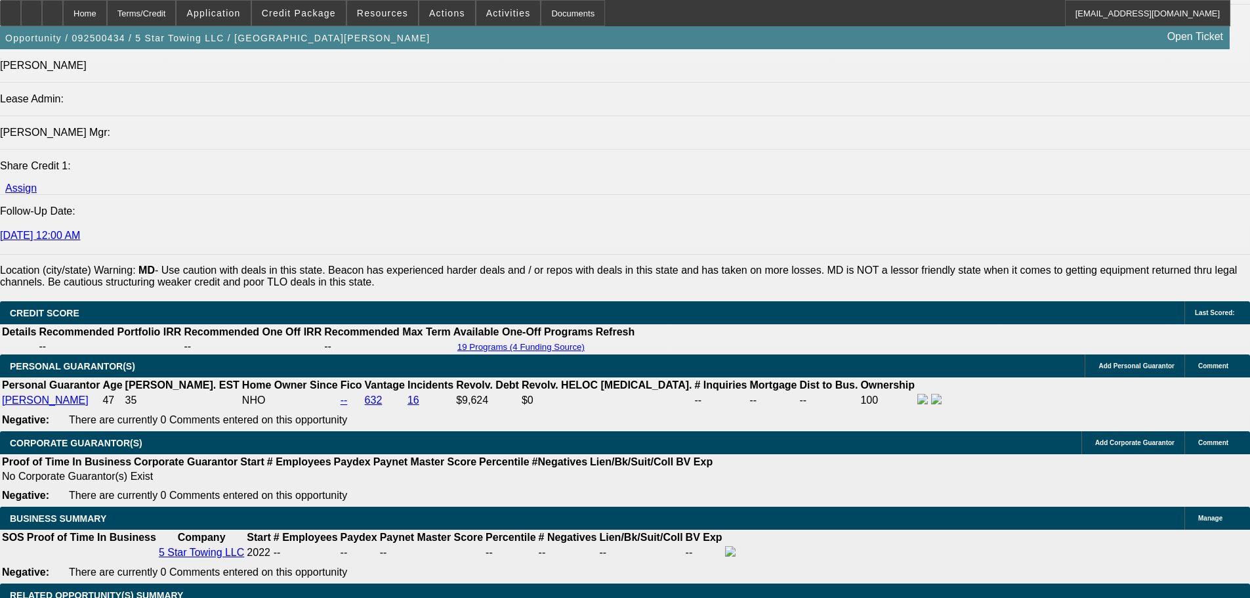
drag, startPoint x: 606, startPoint y: 322, endPoint x: 584, endPoint y: 169, distance: 154.6
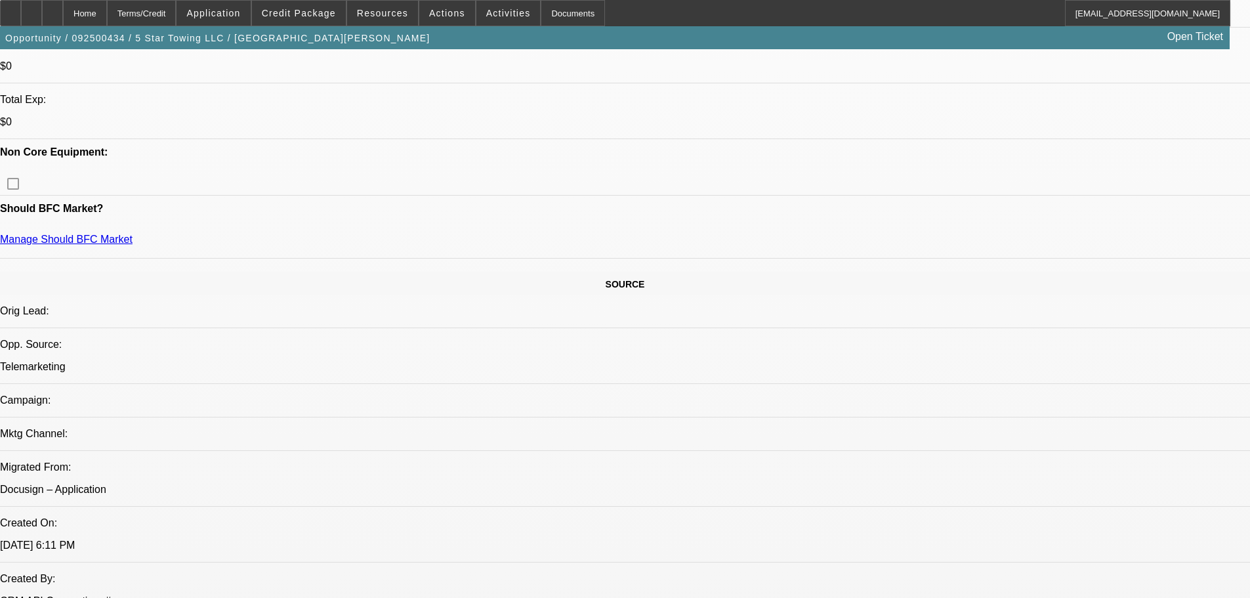
drag, startPoint x: 692, startPoint y: 211, endPoint x: 675, endPoint y: 114, distance: 98.6
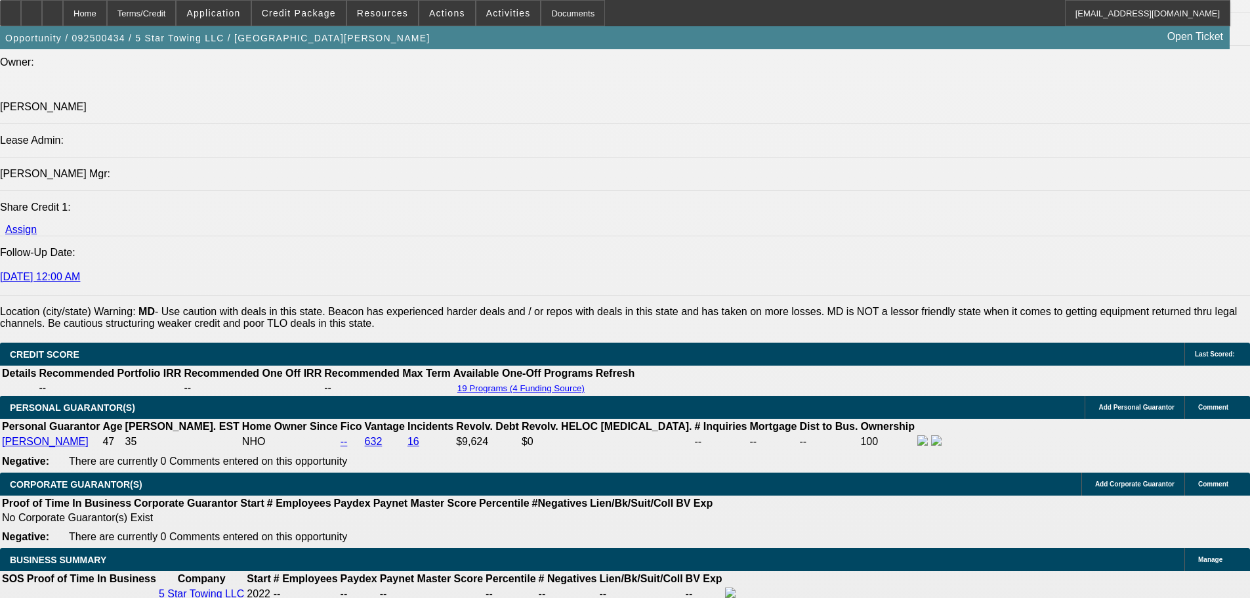
scroll to position [1697, 0]
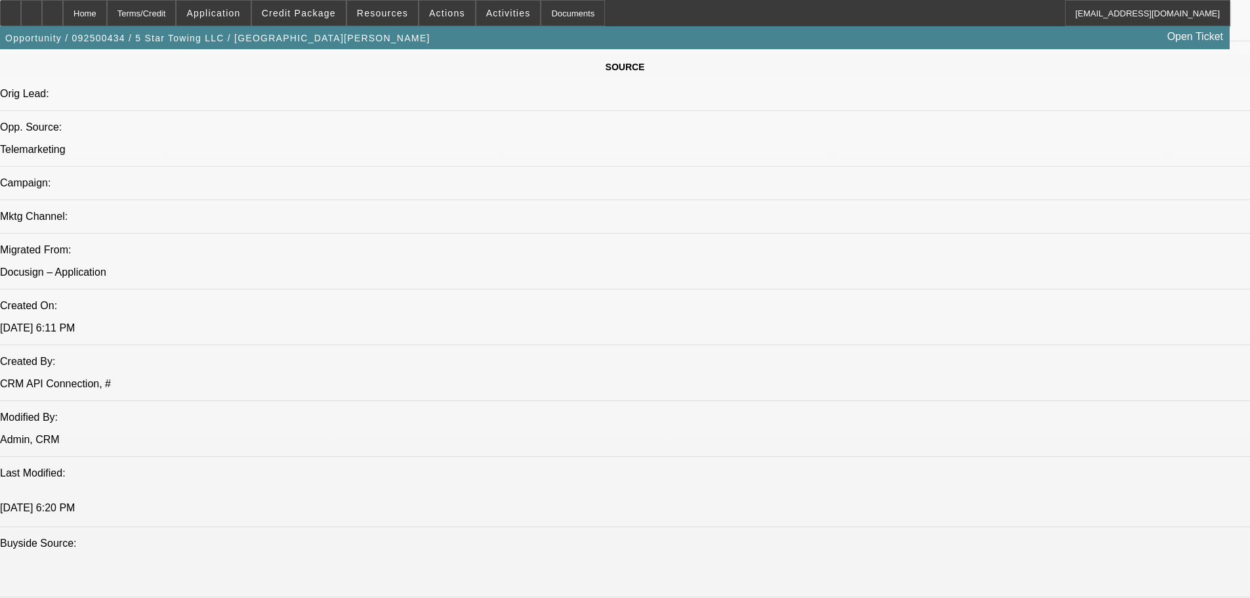
drag, startPoint x: 681, startPoint y: 311, endPoint x: 668, endPoint y: 173, distance: 138.4
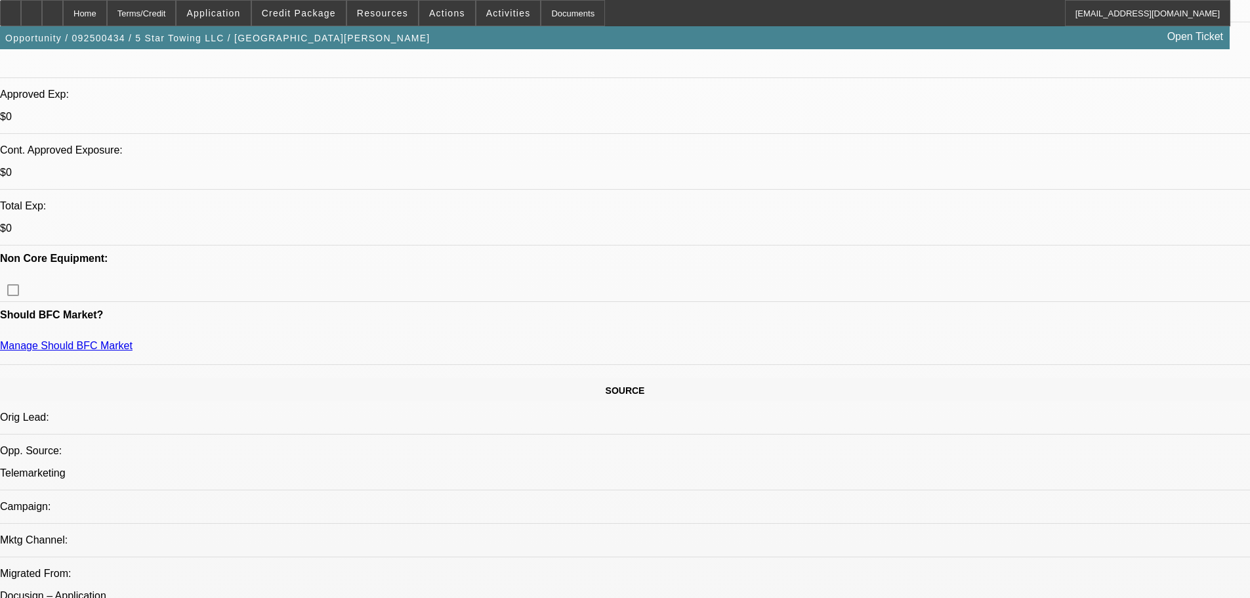
drag, startPoint x: 649, startPoint y: 289, endPoint x: 643, endPoint y: 175, distance: 115.1
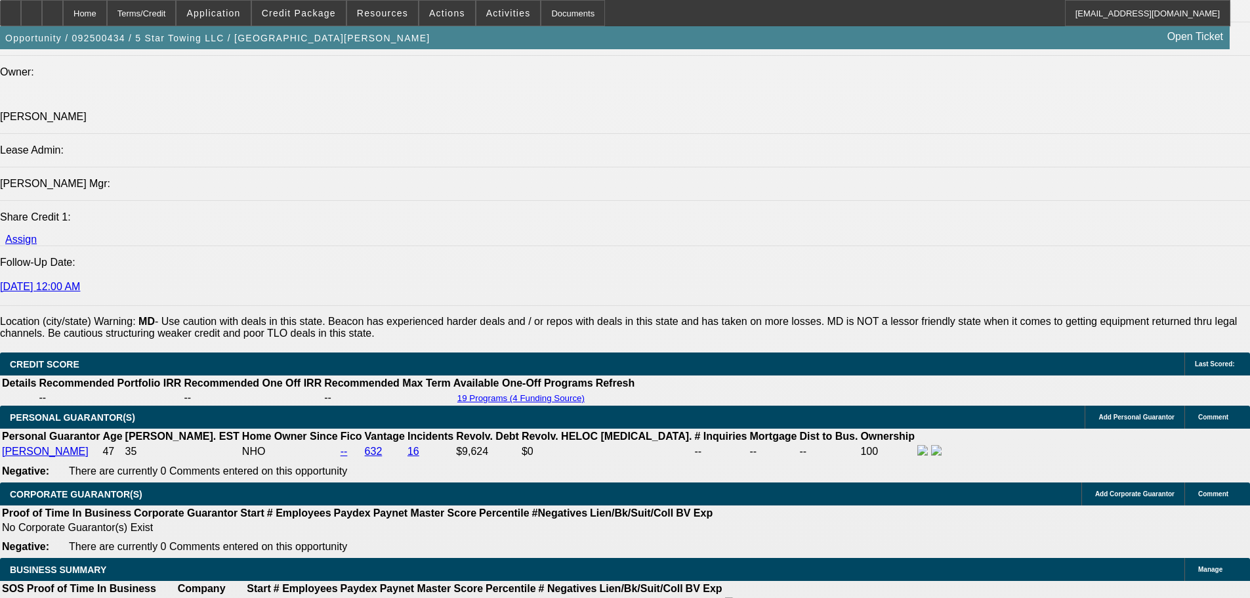
scroll to position [1728, 0]
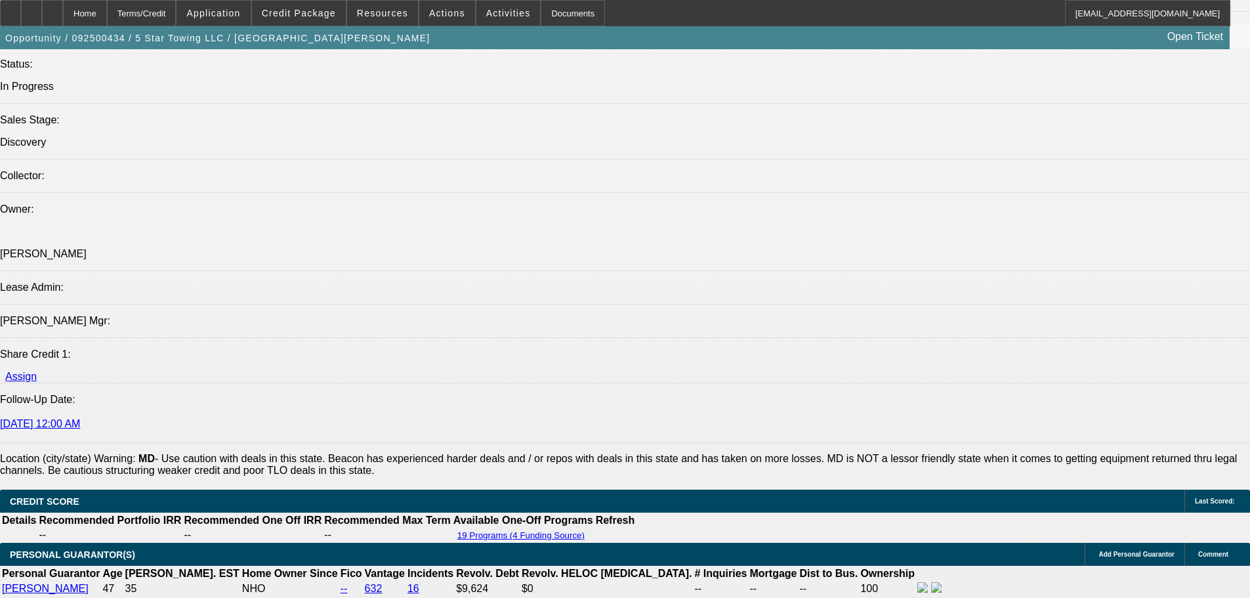
drag, startPoint x: 638, startPoint y: 386, endPoint x: 637, endPoint y: 301, distance: 84.7
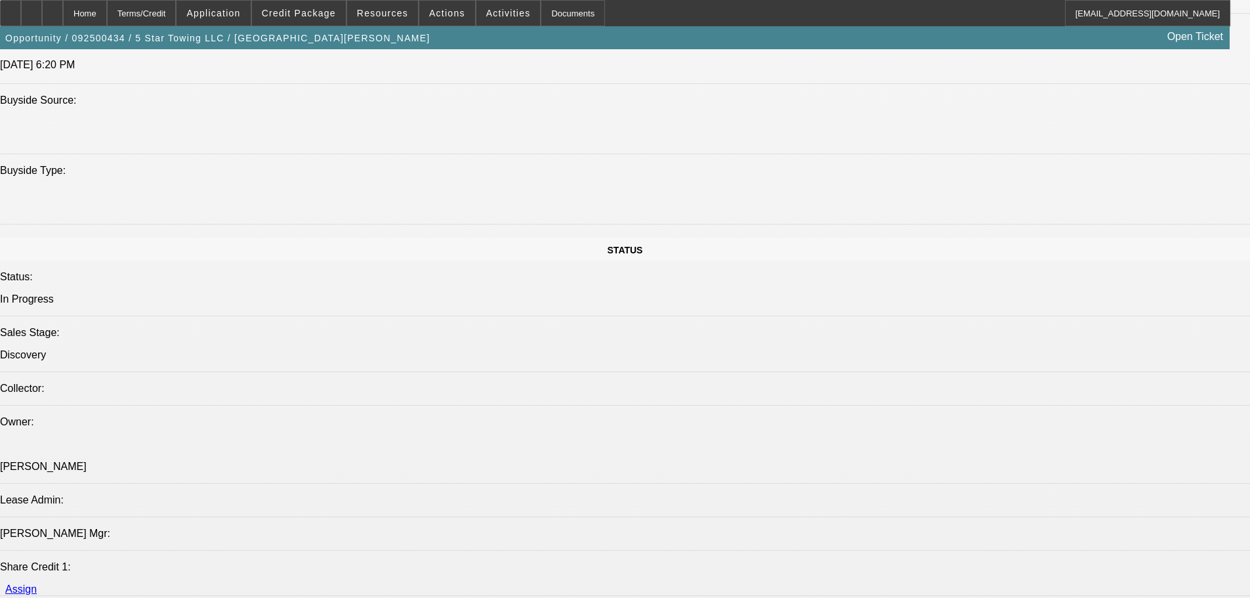
drag, startPoint x: 625, startPoint y: 402, endPoint x: 611, endPoint y: 311, distance: 92.3
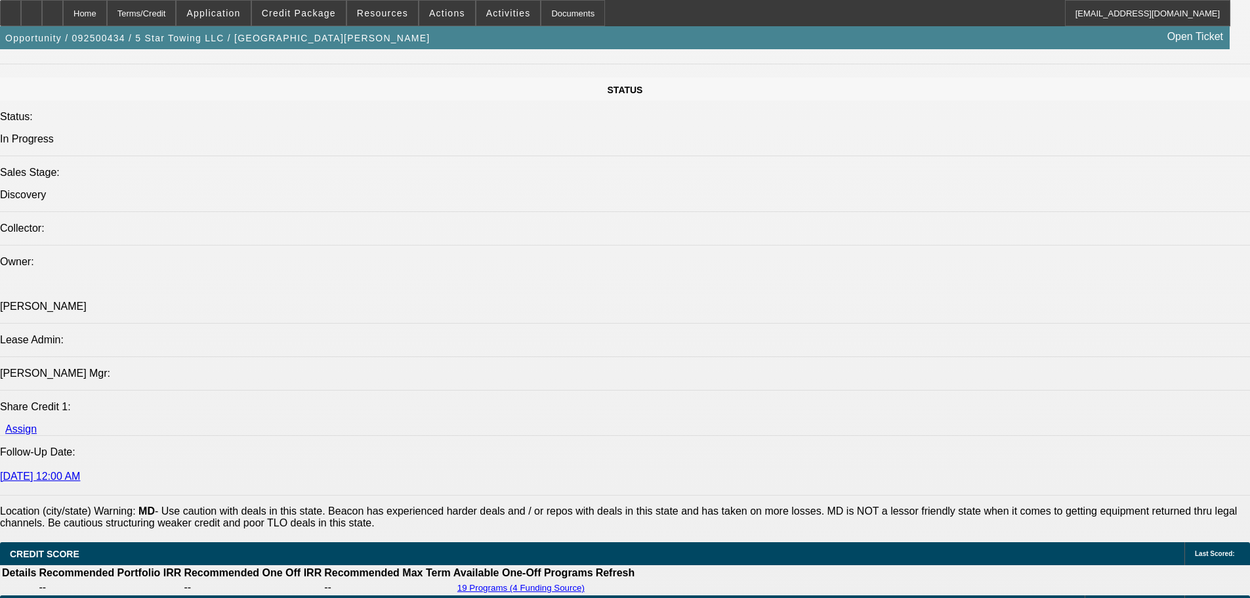
drag, startPoint x: 618, startPoint y: 375, endPoint x: 606, endPoint y: 519, distance: 144.9
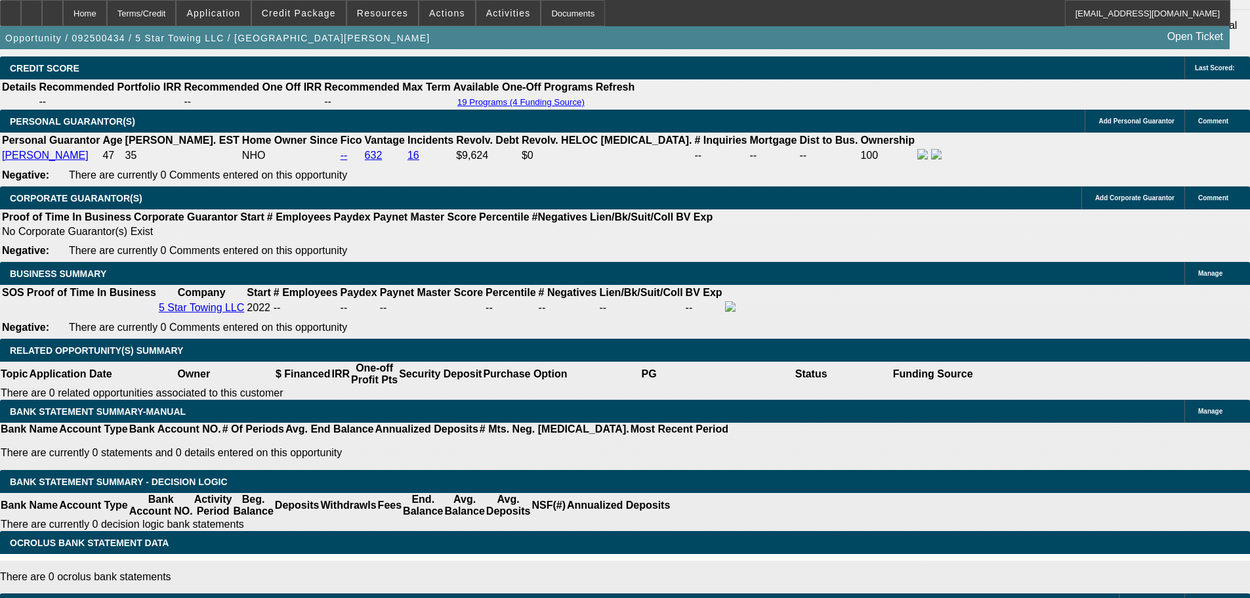
scroll to position [1926, 0]
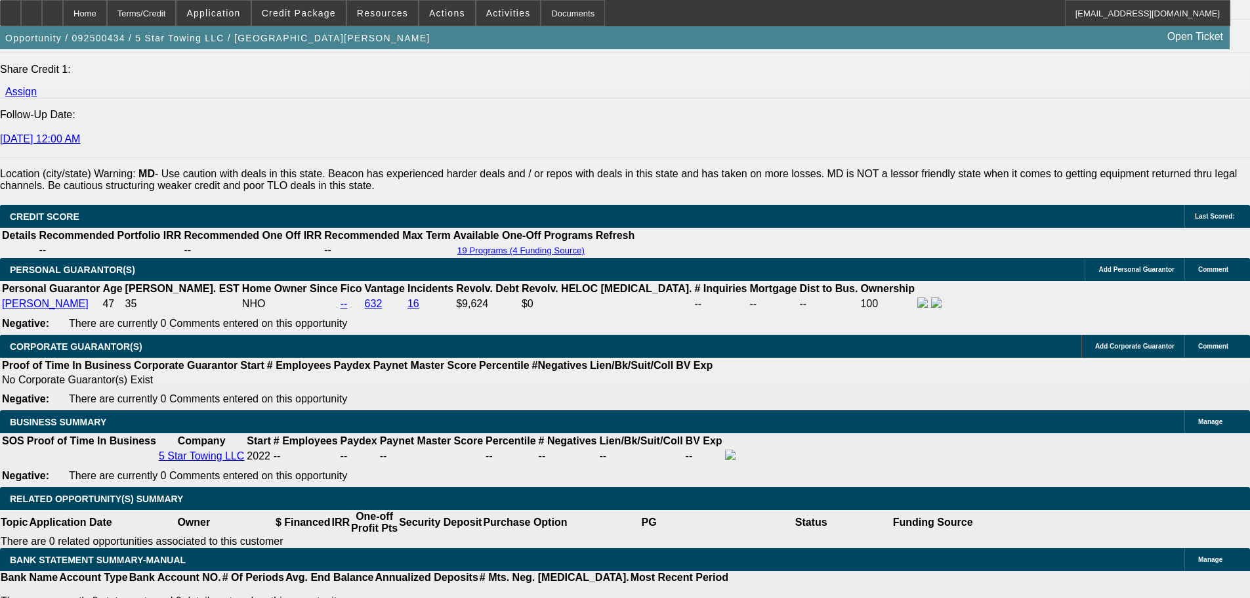
drag, startPoint x: 727, startPoint y: 370, endPoint x: 726, endPoint y: 196, distance: 174.6
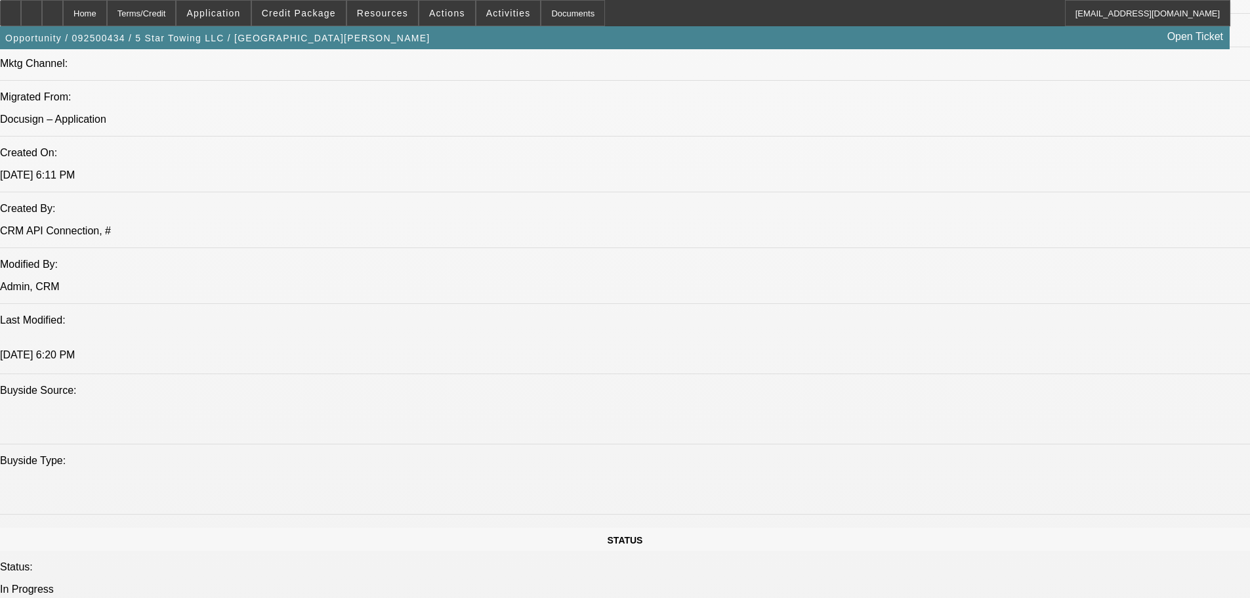
drag, startPoint x: 731, startPoint y: 389, endPoint x: 714, endPoint y: 223, distance: 166.9
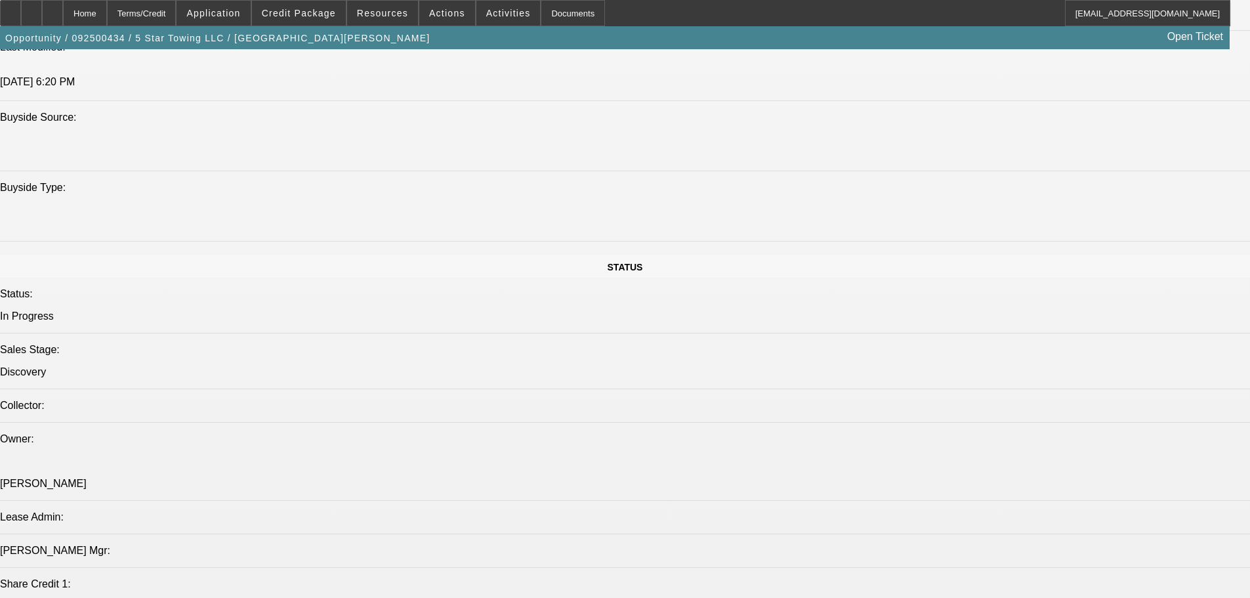
scroll to position [0, 0]
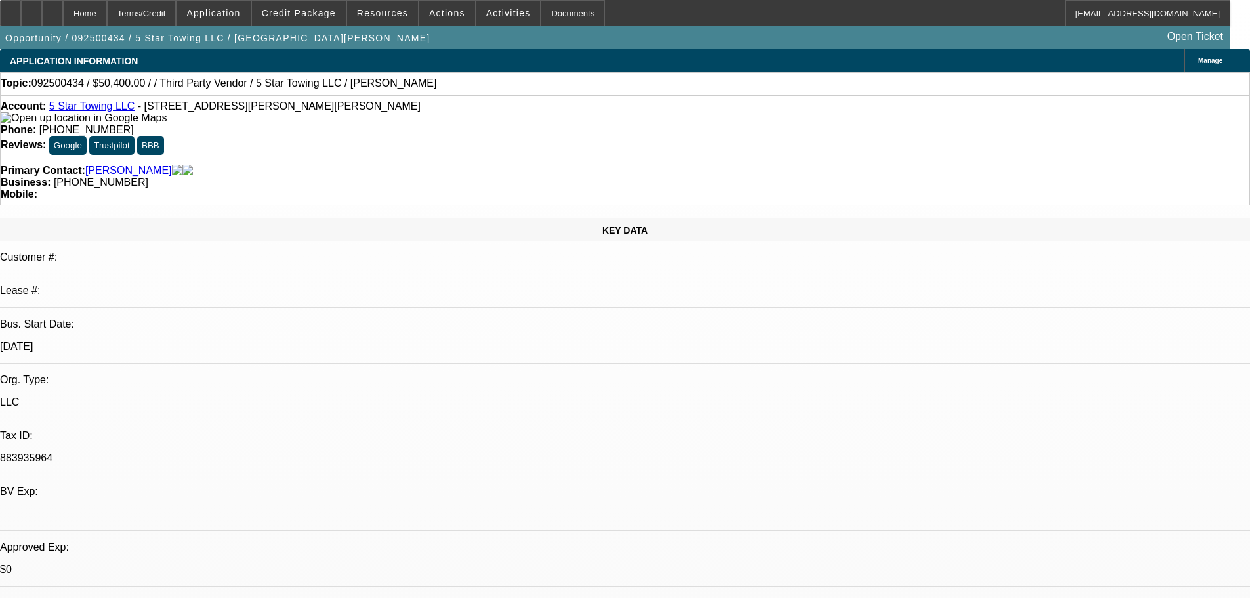
drag, startPoint x: 683, startPoint y: 204, endPoint x: 679, endPoint y: 169, distance: 35.7
drag, startPoint x: 711, startPoint y: 343, endPoint x: 680, endPoint y: 177, distance: 169.5
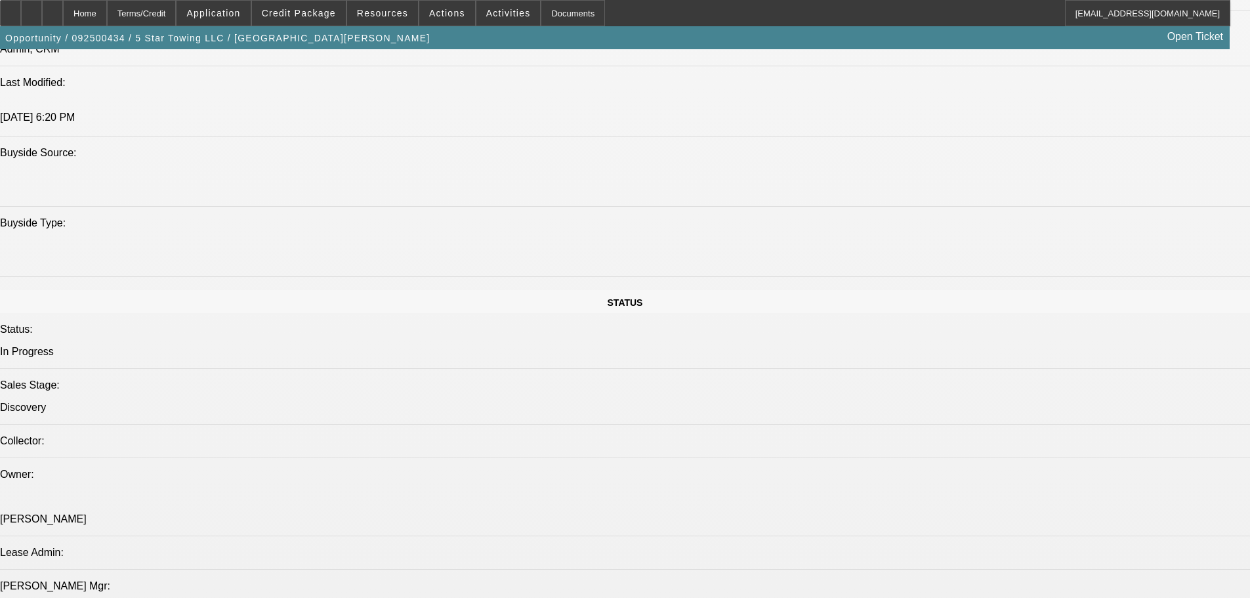
drag, startPoint x: 539, startPoint y: 251, endPoint x: 548, endPoint y: 440, distance: 189.3
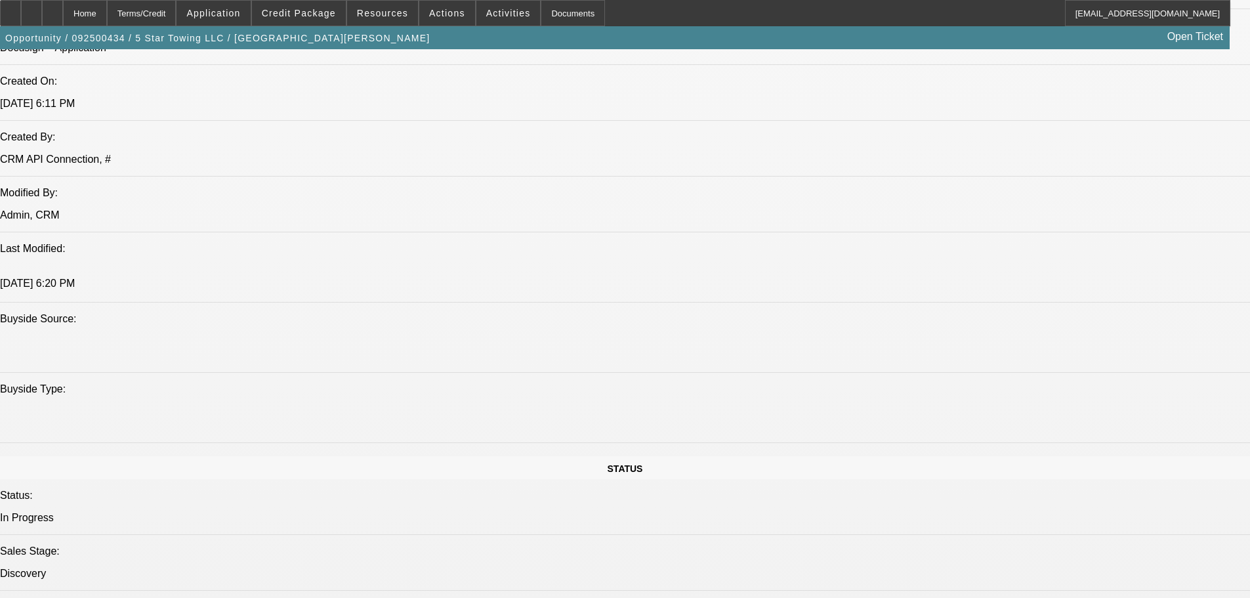
drag, startPoint x: 548, startPoint y: 428, endPoint x: 528, endPoint y: 209, distance: 220.1
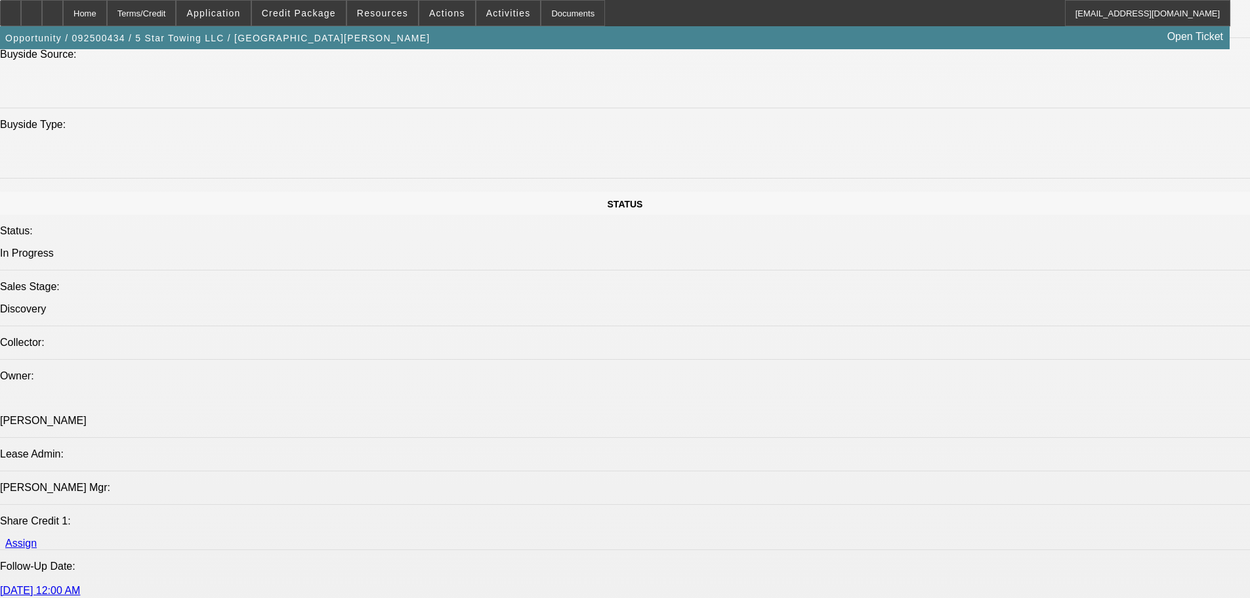
drag, startPoint x: 540, startPoint y: 301, endPoint x: 569, endPoint y: 446, distance: 148.0
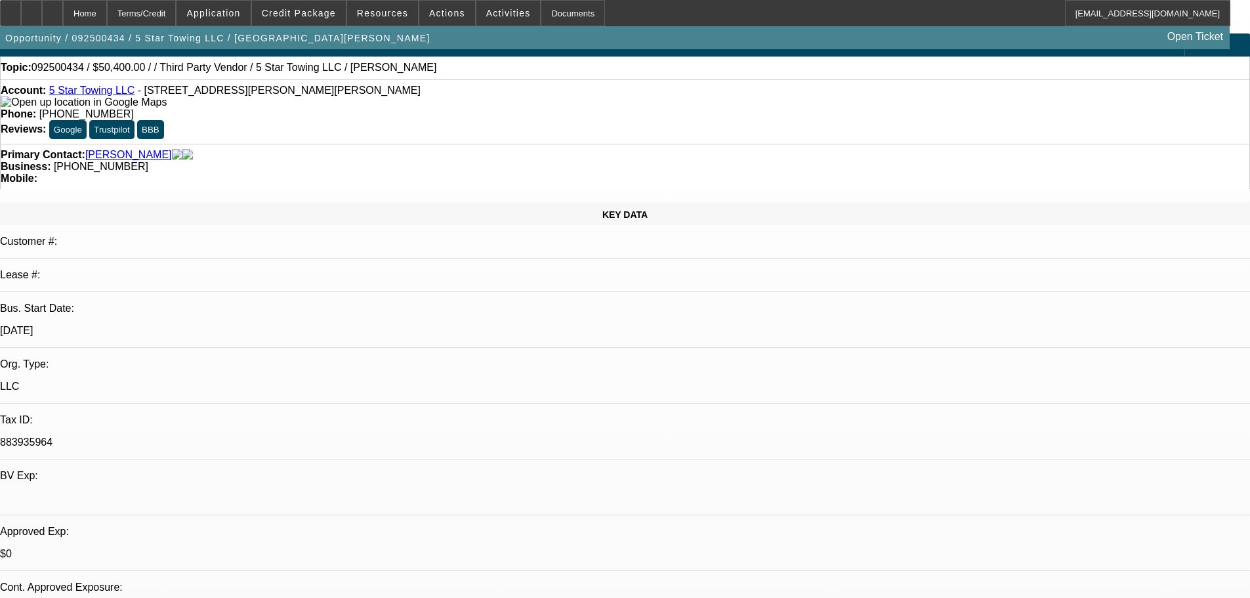
drag, startPoint x: 685, startPoint y: 263, endPoint x: 662, endPoint y: 85, distance: 178.8
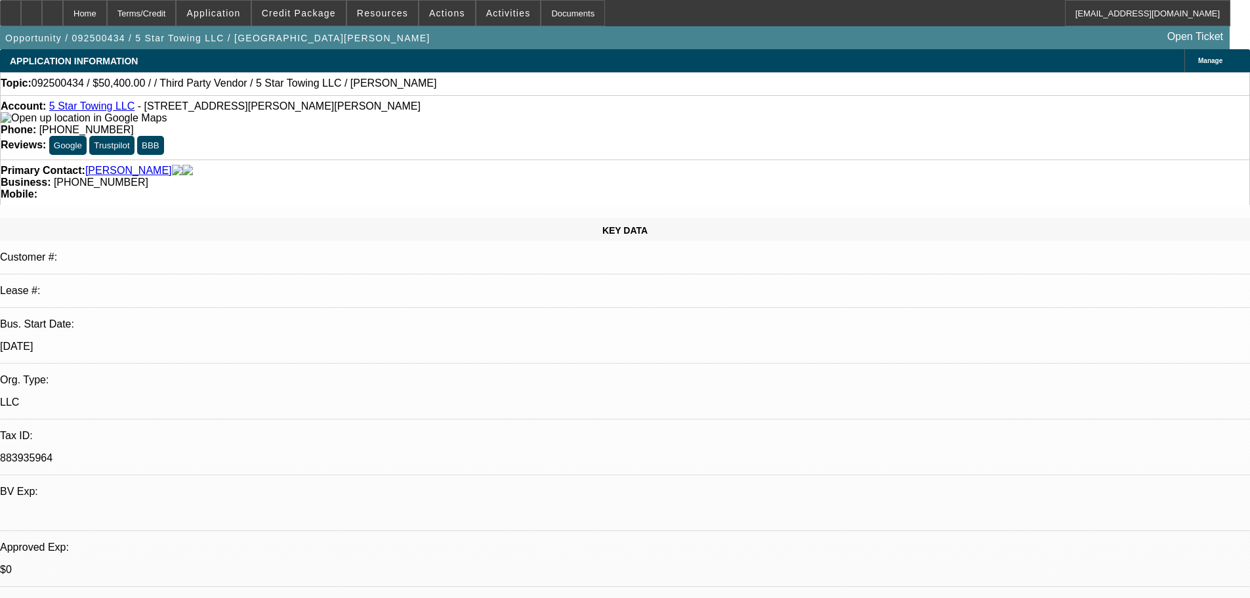
drag, startPoint x: 498, startPoint y: 359, endPoint x: 493, endPoint y: 351, distance: 9.5
drag, startPoint x: 519, startPoint y: 343, endPoint x: 521, endPoint y: 336, distance: 6.9
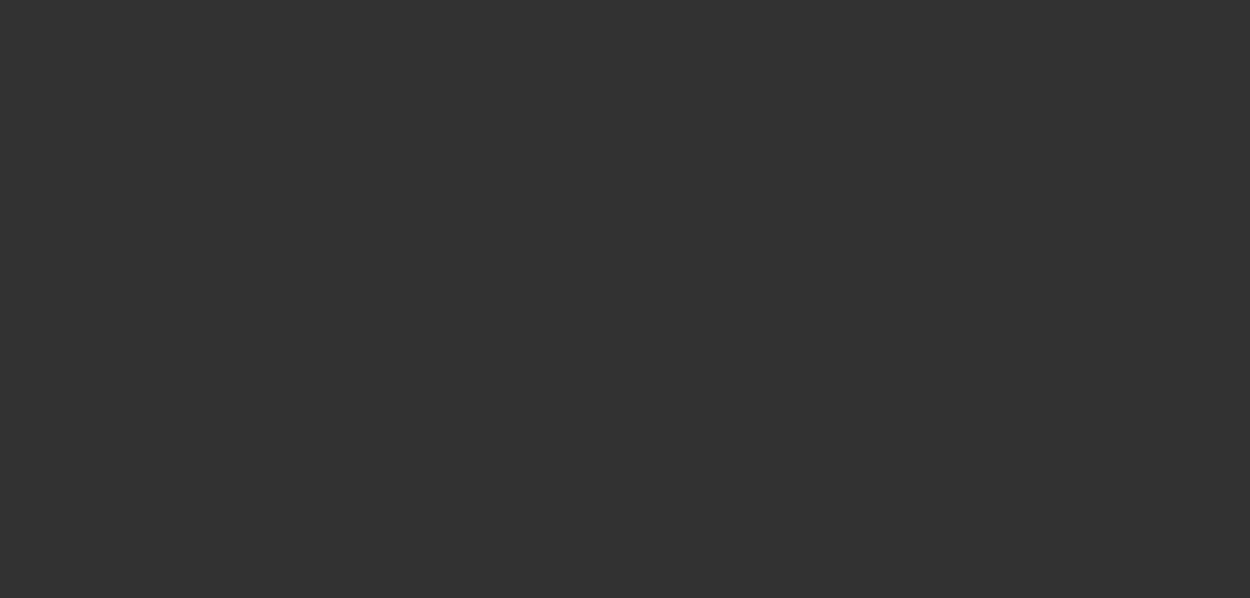
drag, startPoint x: 1247, startPoint y: 79, endPoint x: 1251, endPoint y: 66, distance: 13.7
click at [1250, 70] on div at bounding box center [625, 299] width 1250 height 598
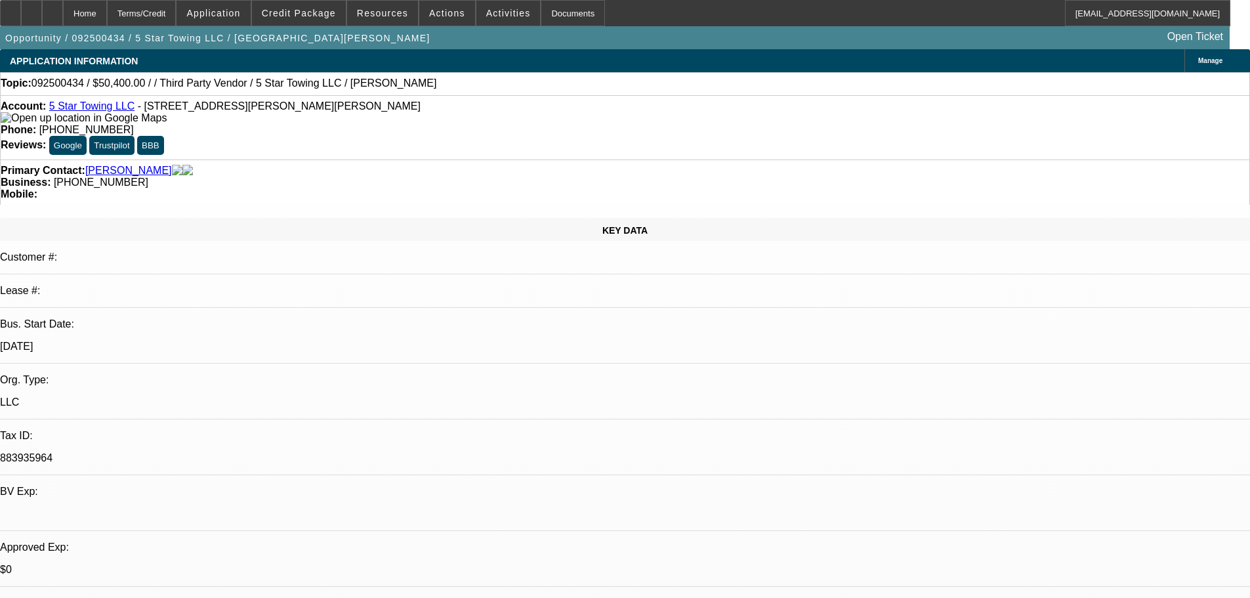
drag, startPoint x: 1016, startPoint y: 84, endPoint x: 1004, endPoint y: 82, distance: 12.0
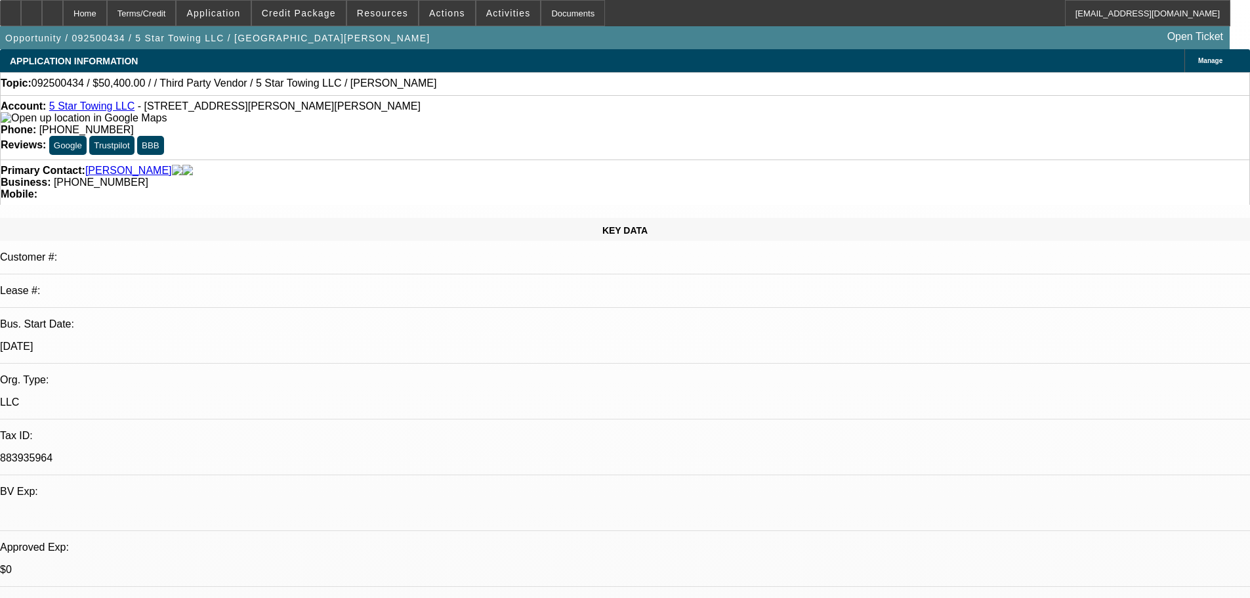
drag, startPoint x: 881, startPoint y: 57, endPoint x: 906, endPoint y: 66, distance: 26.0
radio input "true"
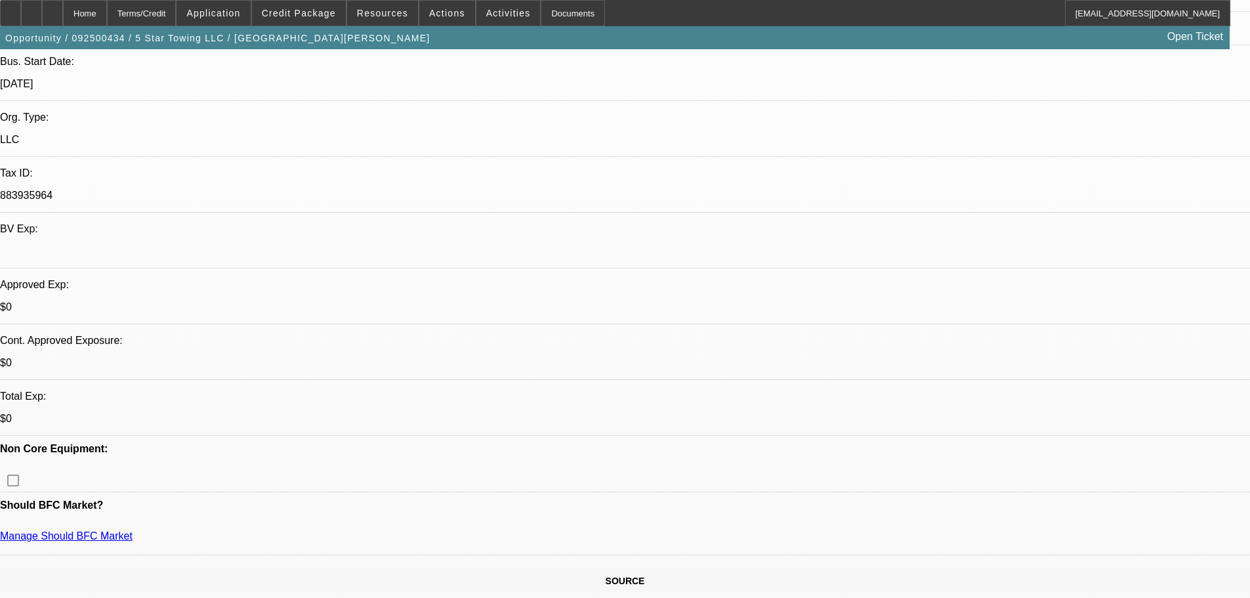
drag, startPoint x: 446, startPoint y: 321, endPoint x: 496, endPoint y: 341, distance: 53.6
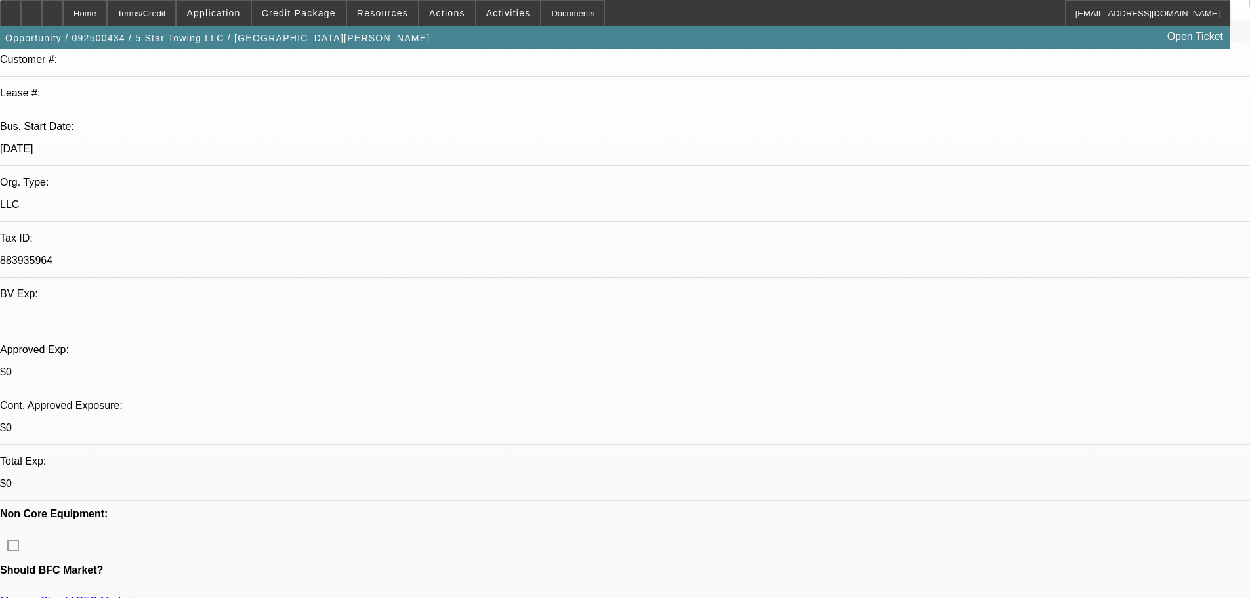
drag, startPoint x: 496, startPoint y: 349, endPoint x: 498, endPoint y: 289, distance: 59.1
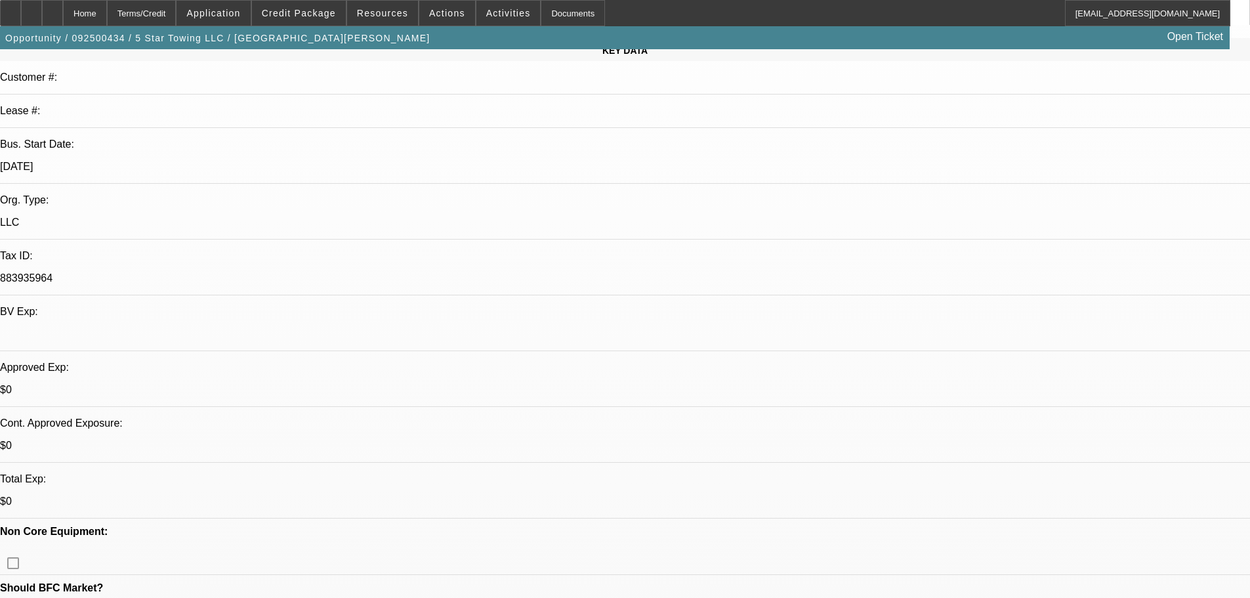
scroll to position [121, 0]
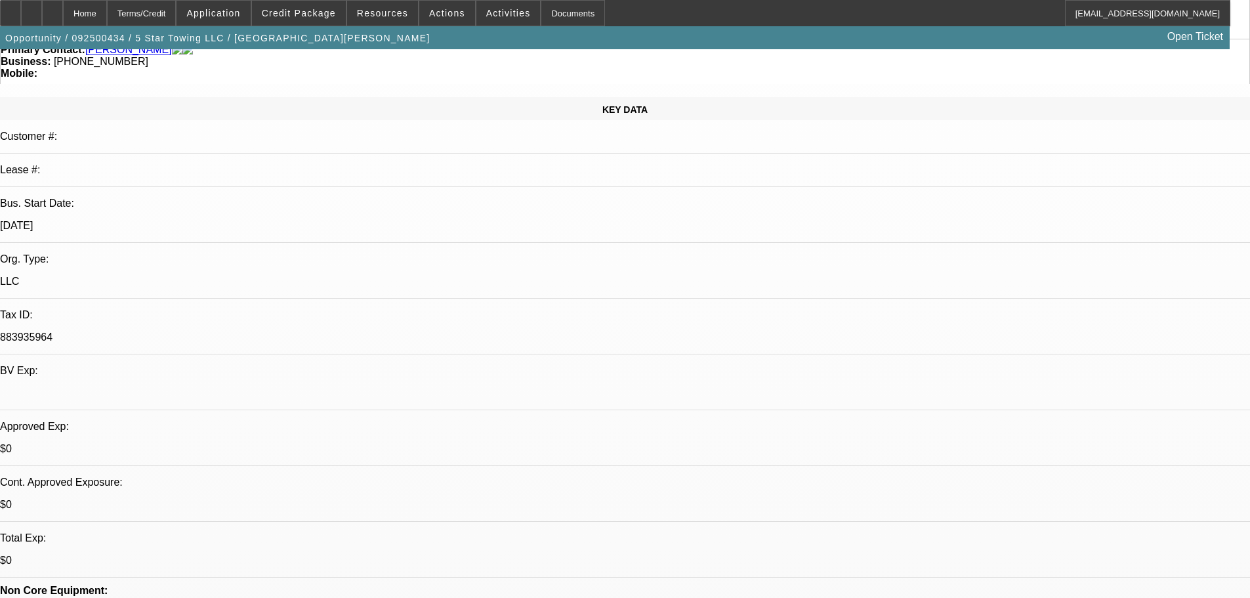
drag, startPoint x: 519, startPoint y: 308, endPoint x: 522, endPoint y: 238, distance: 71.0
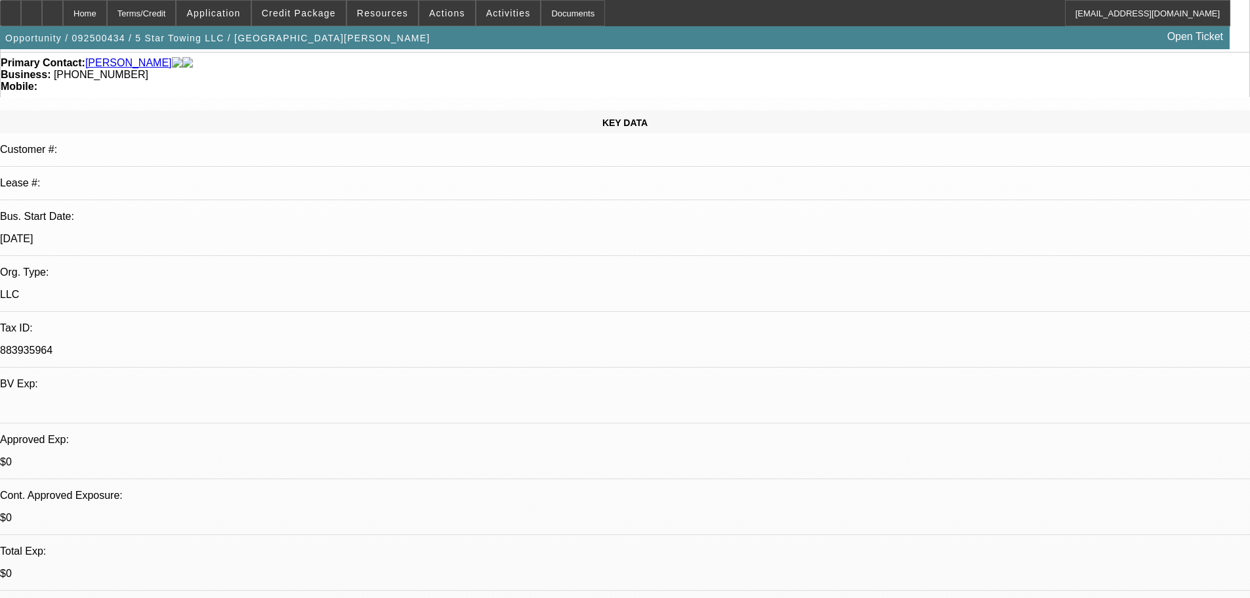
drag, startPoint x: 551, startPoint y: 288, endPoint x: 541, endPoint y: 253, distance: 36.2
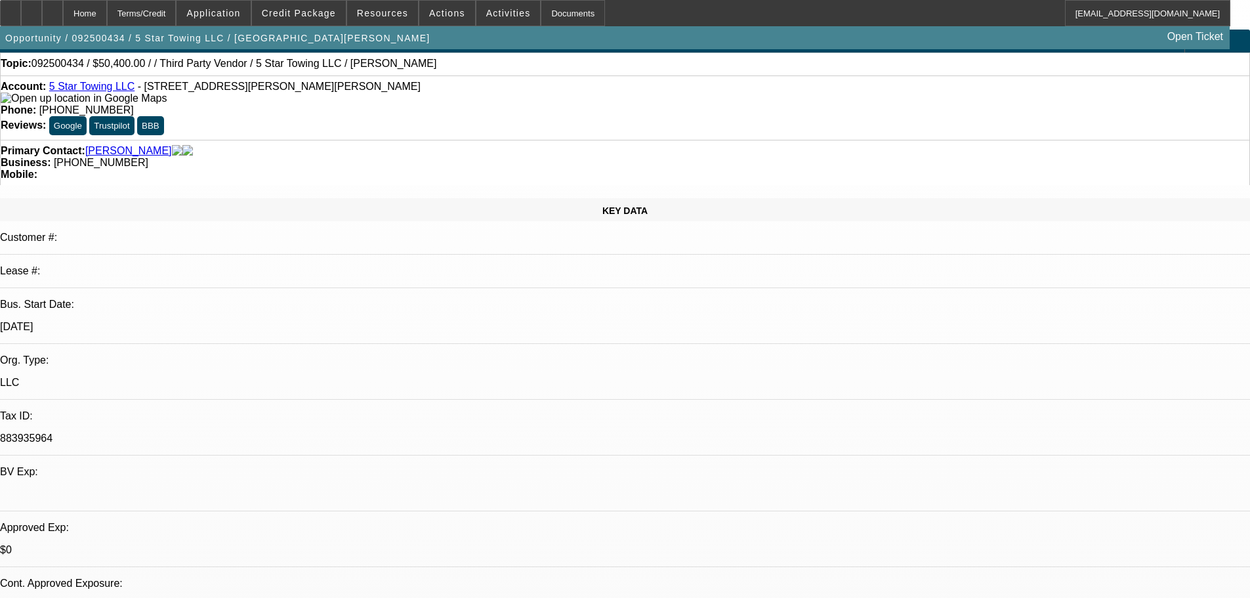
scroll to position [0, 0]
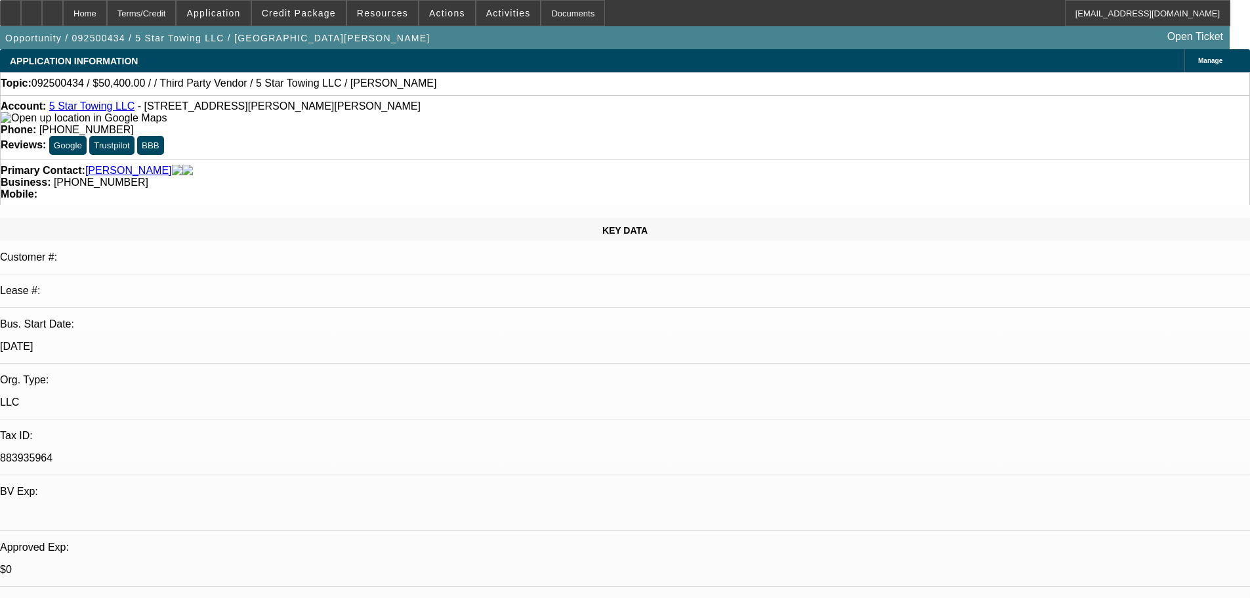
drag, startPoint x: 546, startPoint y: 216, endPoint x: 542, endPoint y: 207, distance: 10.0
radio input "true"
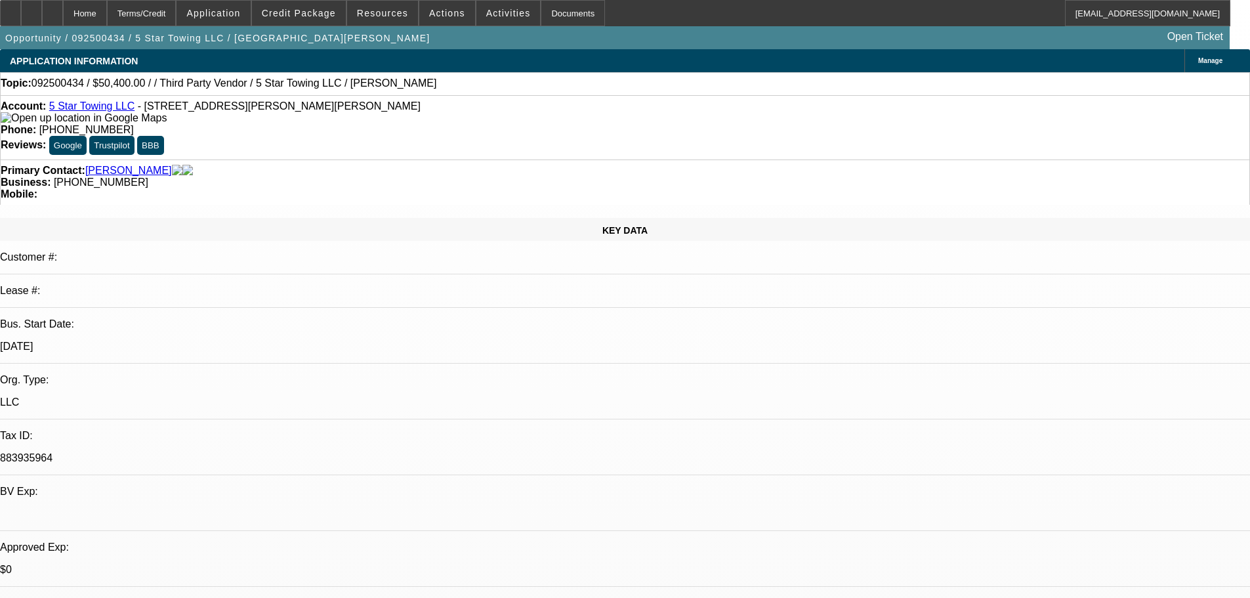
radio input "true"
drag, startPoint x: 1214, startPoint y: 274, endPoint x: 1216, endPoint y: 327, distance: 52.6
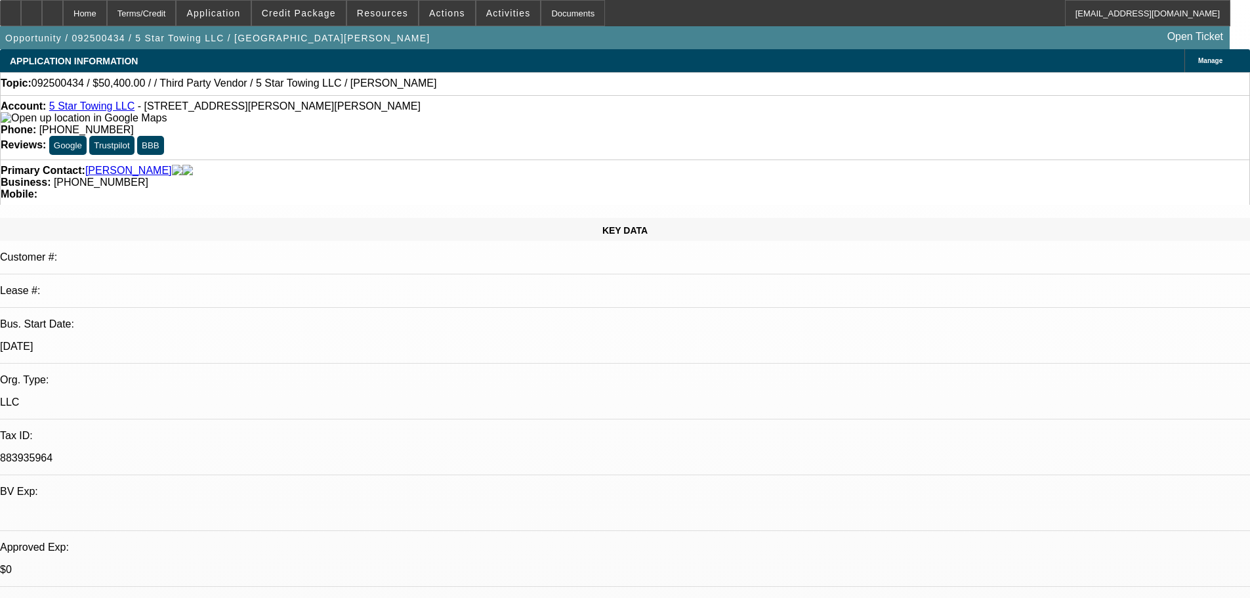
drag, startPoint x: 547, startPoint y: 284, endPoint x: 545, endPoint y: 268, distance: 15.3
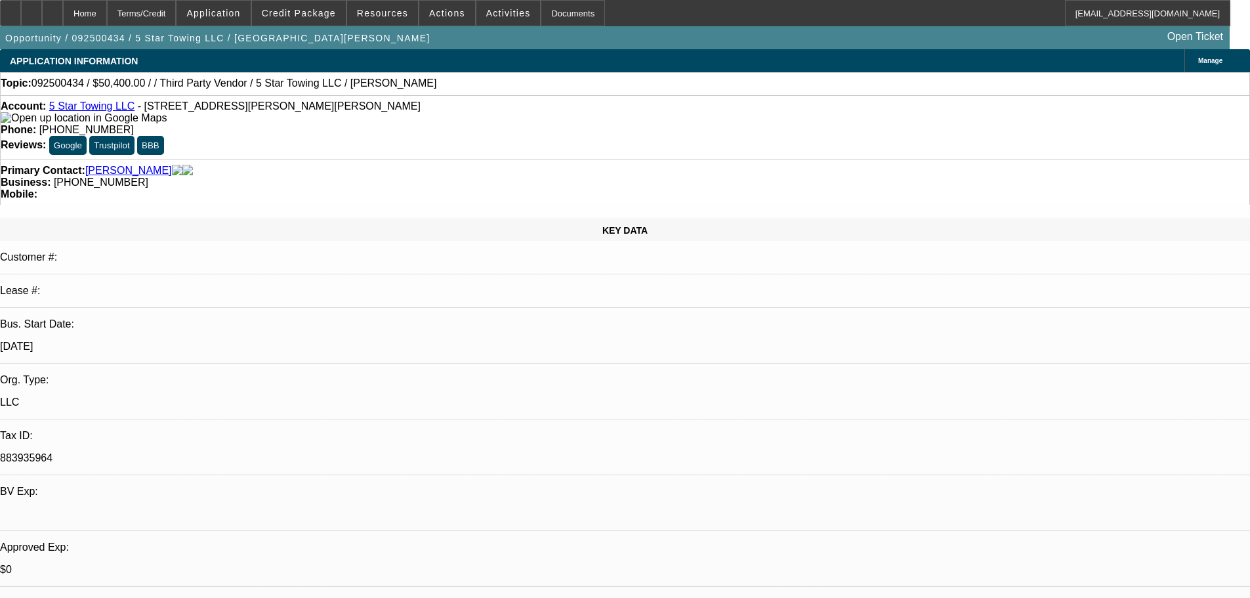
type textarea "9/19 tt Najam, let him know if we beat it we'd be around 1750/mo assuming truck…"
radio input "true"
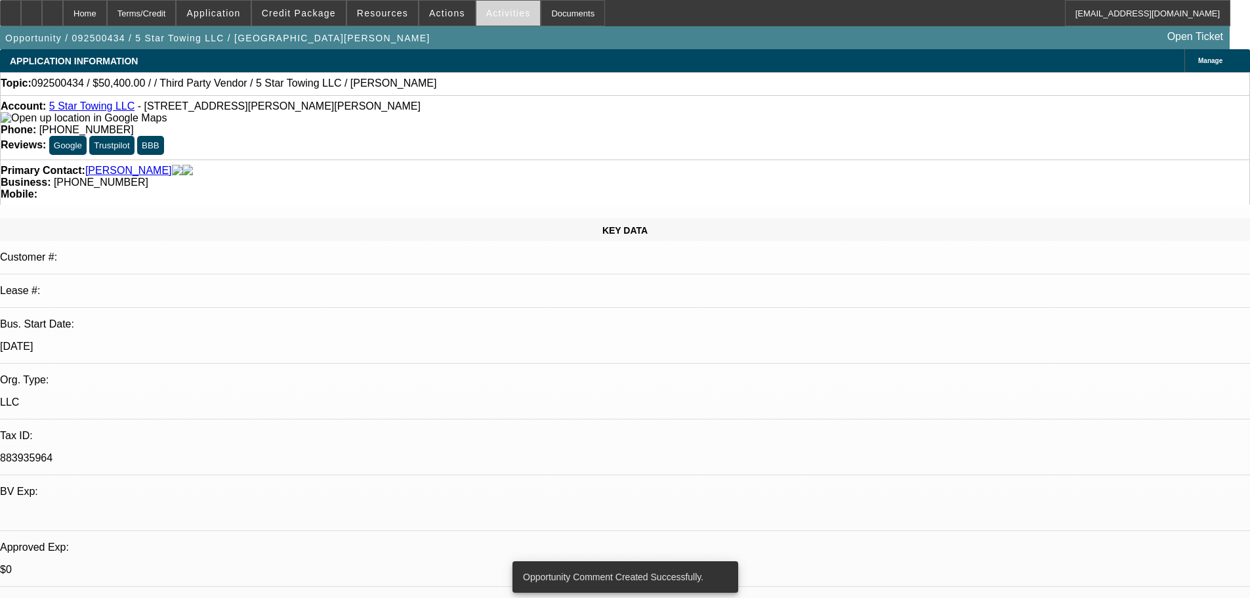
click at [486, 20] on span at bounding box center [509, 13] width 64 height 32
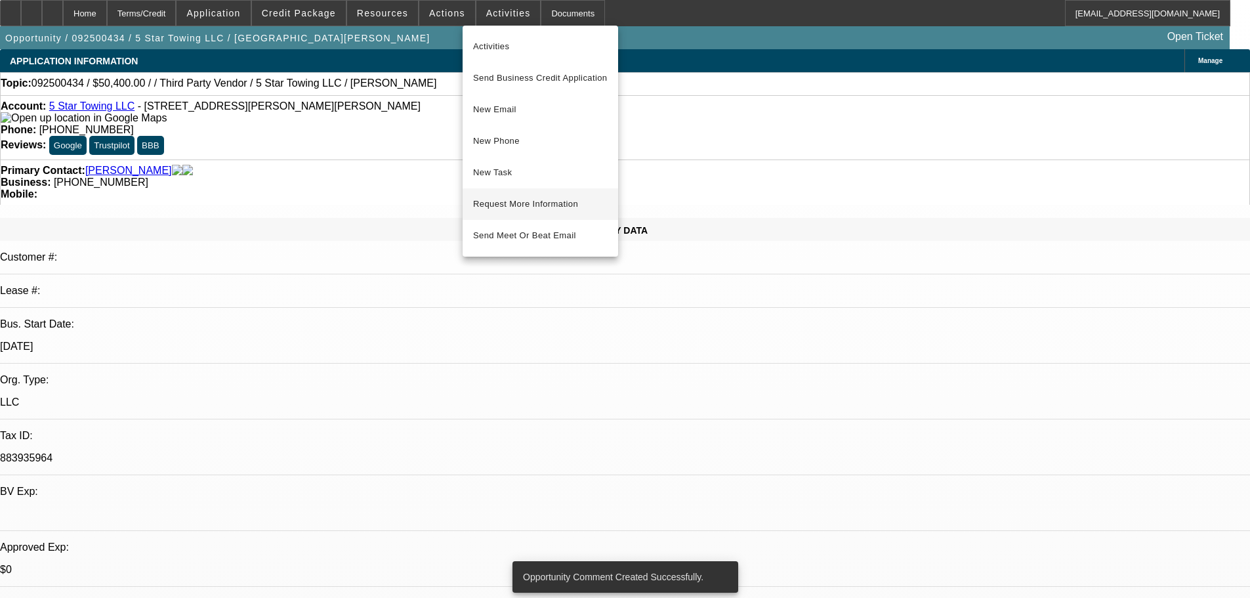
click at [579, 199] on span "Request More Information" at bounding box center [540, 204] width 135 height 16
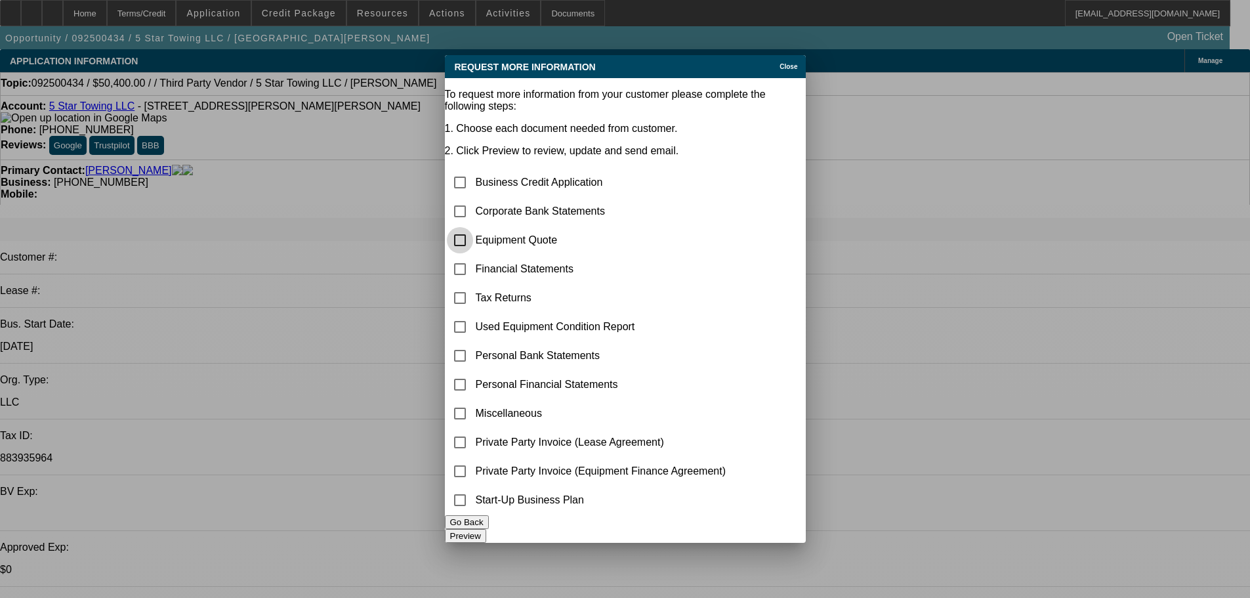
click at [471, 227] on input "checkbox" at bounding box center [460, 240] width 26 height 26
checkbox input "true"
click at [473, 429] on input "checkbox" at bounding box center [460, 442] width 26 height 26
checkbox input "true"
click at [473, 400] on input "checkbox" at bounding box center [460, 413] width 26 height 26
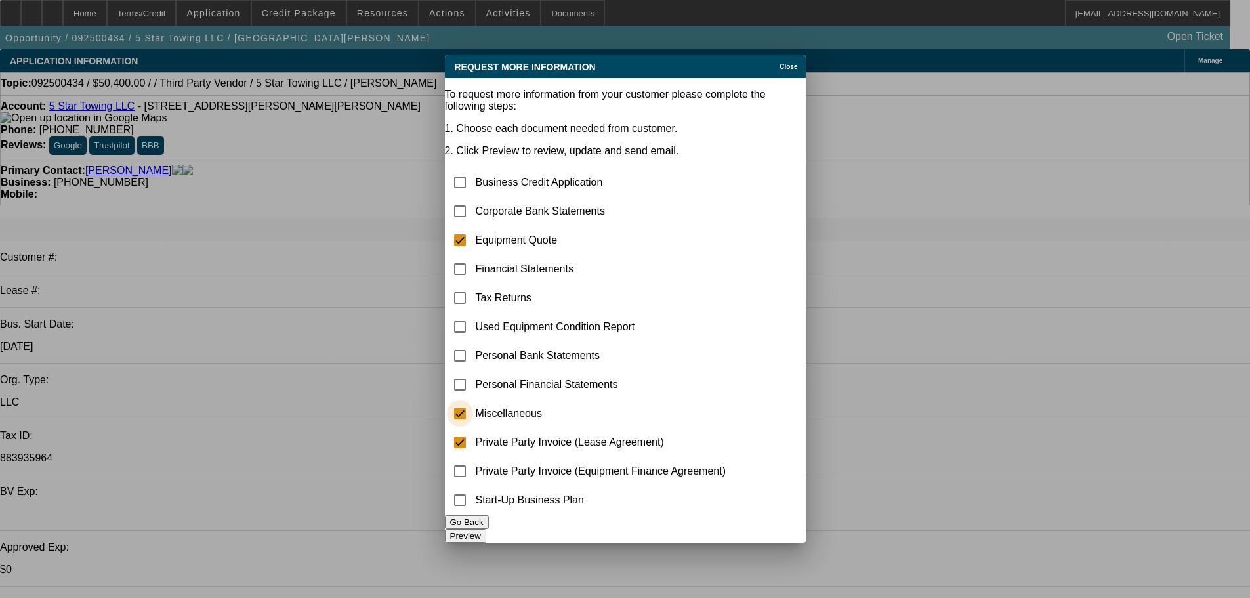
checkbox input "true"
click at [463, 196] on div at bounding box center [460, 212] width 32 height 32
checkbox input "true"
click at [704, 541] on div "Preview" at bounding box center [625, 536] width 361 height 14
click at [486, 529] on button "Preview" at bounding box center [465, 536] width 41 height 14
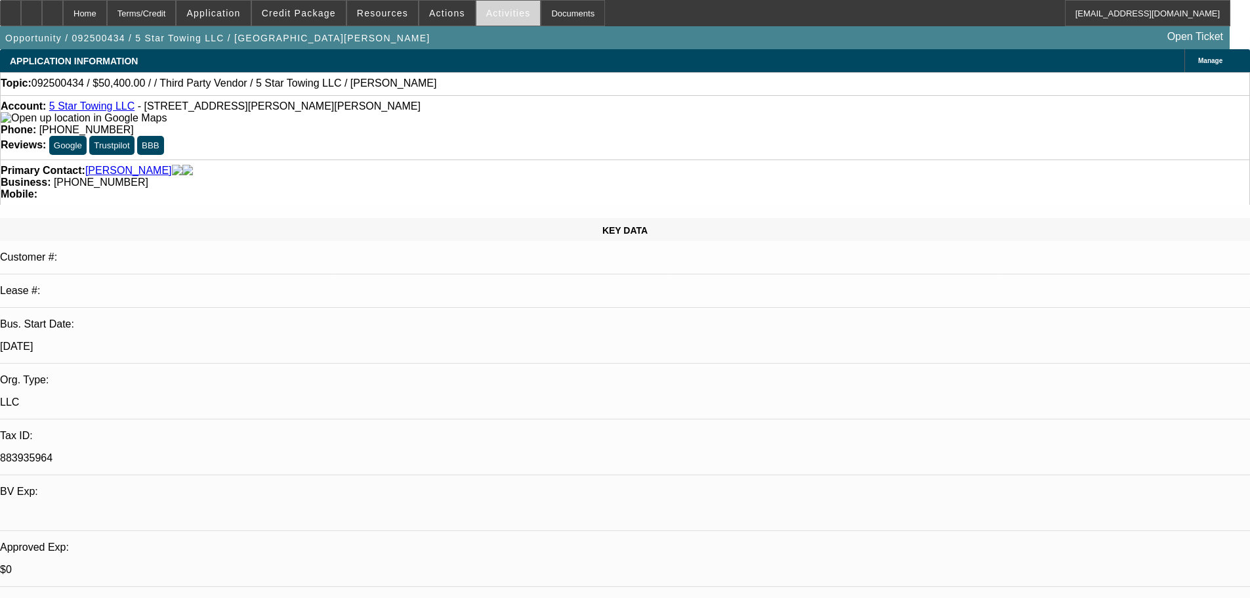
click at [490, 13] on span "Activities" at bounding box center [508, 13] width 45 height 11
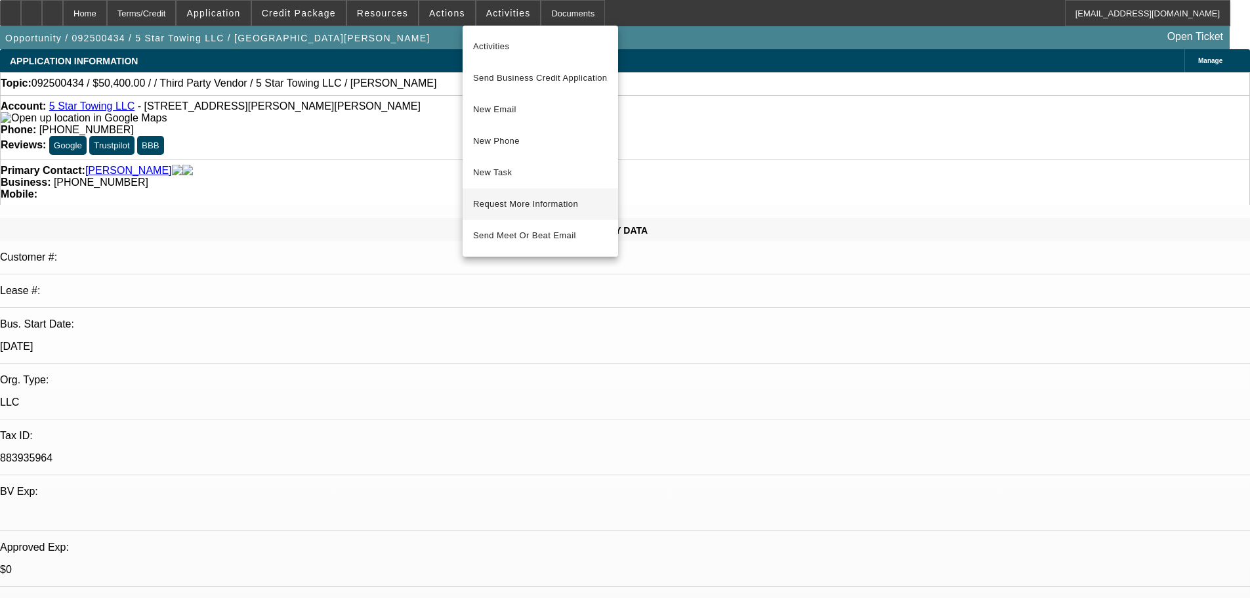
click at [560, 202] on span "Request More Information" at bounding box center [540, 204] width 135 height 16
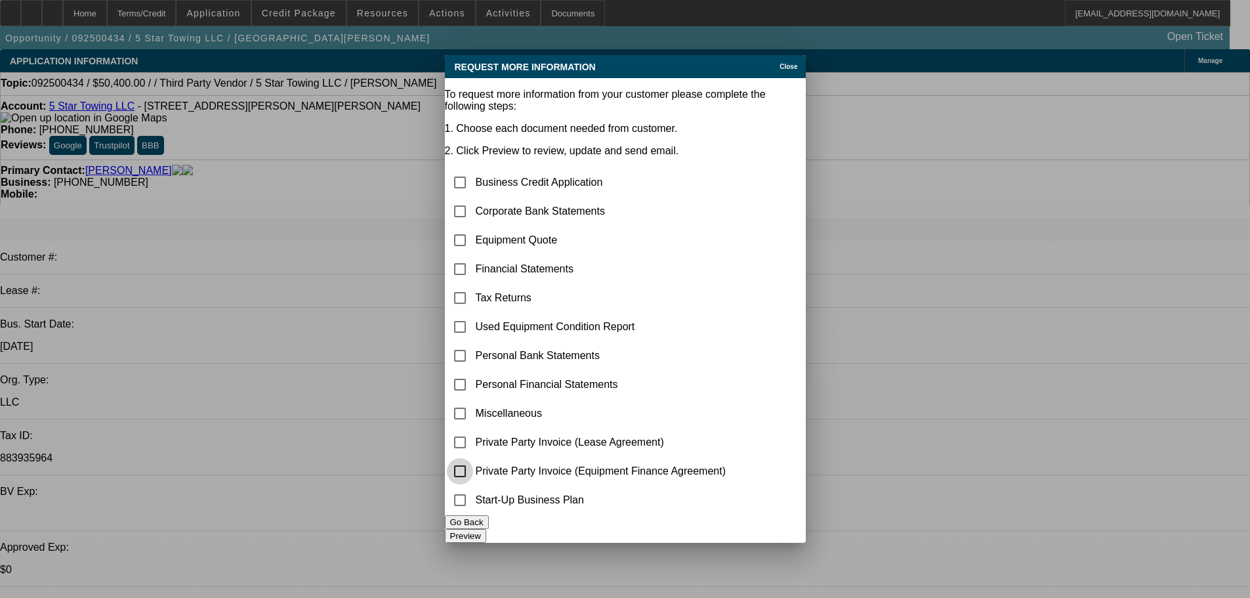
click at [471, 462] on input "checkbox" at bounding box center [460, 471] width 26 height 26
checkbox input "true"
click at [472, 400] on input "checkbox" at bounding box center [460, 413] width 26 height 26
checkbox input "true"
click at [469, 227] on input "checkbox" at bounding box center [460, 240] width 26 height 26
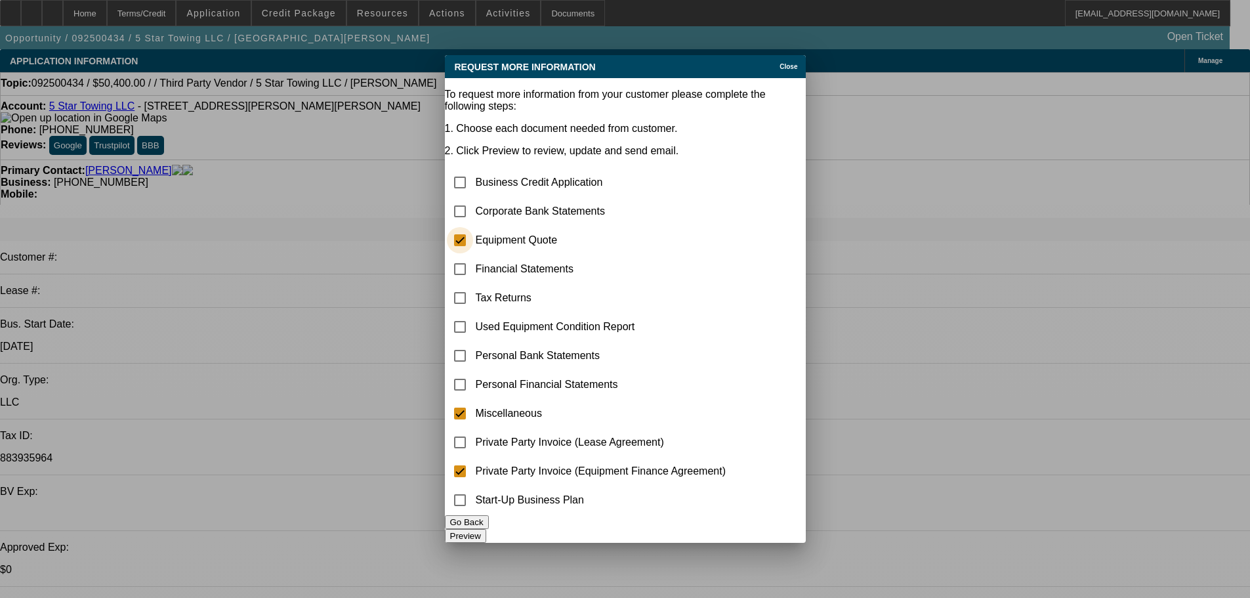
checkbox input "true"
click at [473, 198] on input "checkbox" at bounding box center [460, 211] width 26 height 26
checkbox input "true"
click at [486, 529] on button "Preview" at bounding box center [465, 536] width 41 height 14
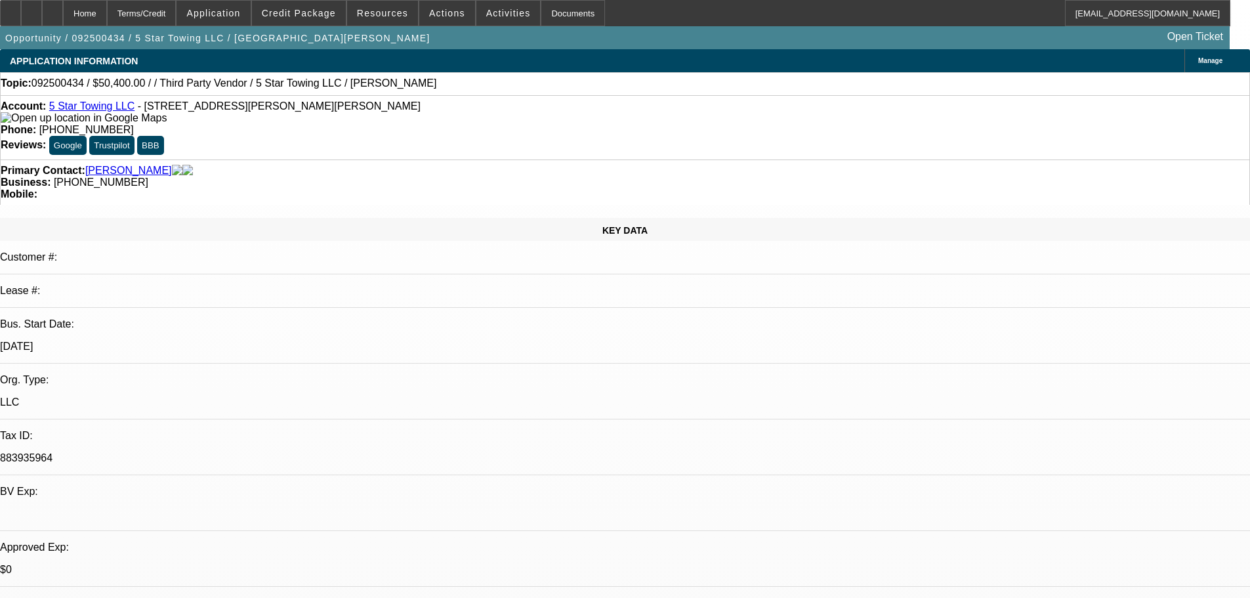
drag, startPoint x: 887, startPoint y: 68, endPoint x: 902, endPoint y: 67, distance: 14.5
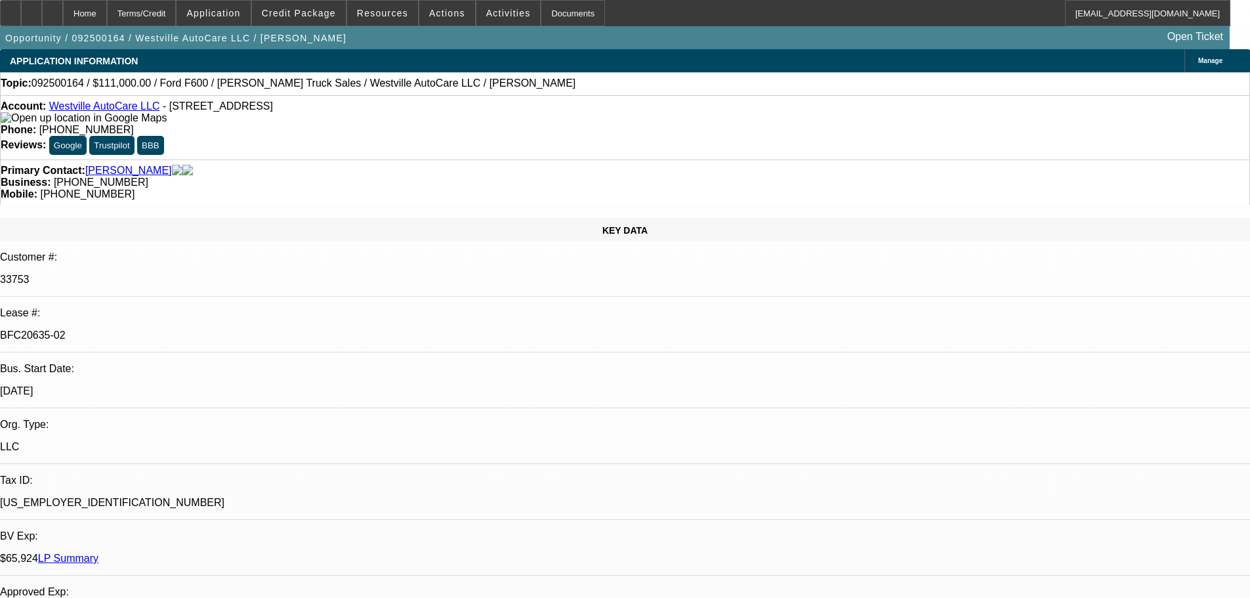
select select "0"
select select "2"
select select "0"
select select "6"
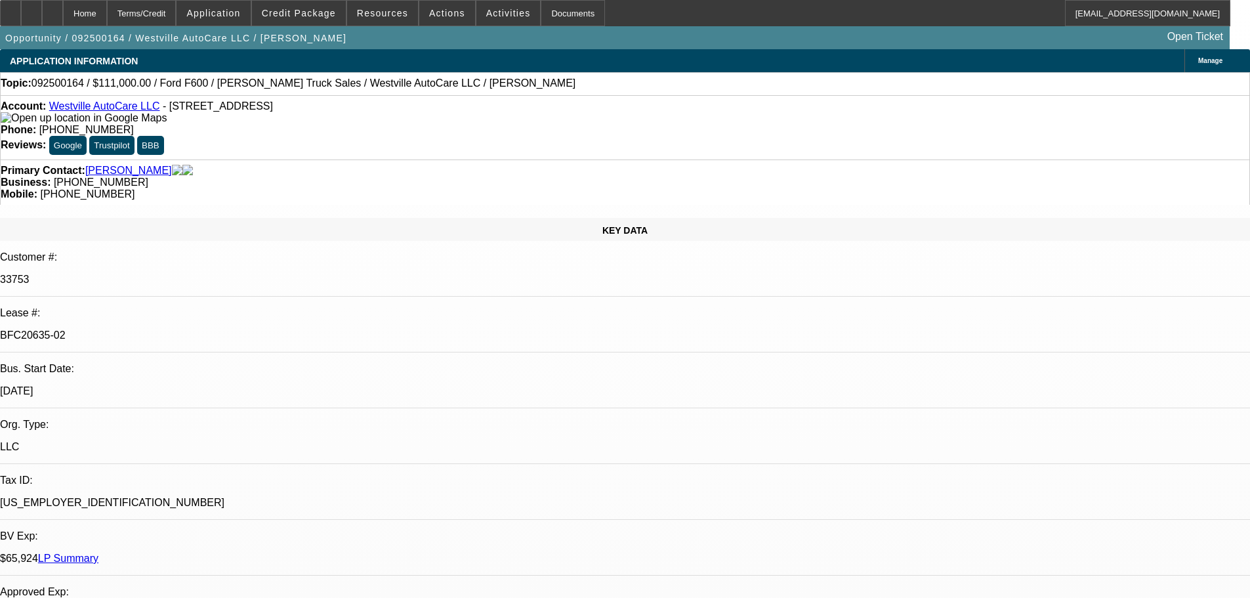
select select "0"
select select "2"
select select "0"
select select "6"
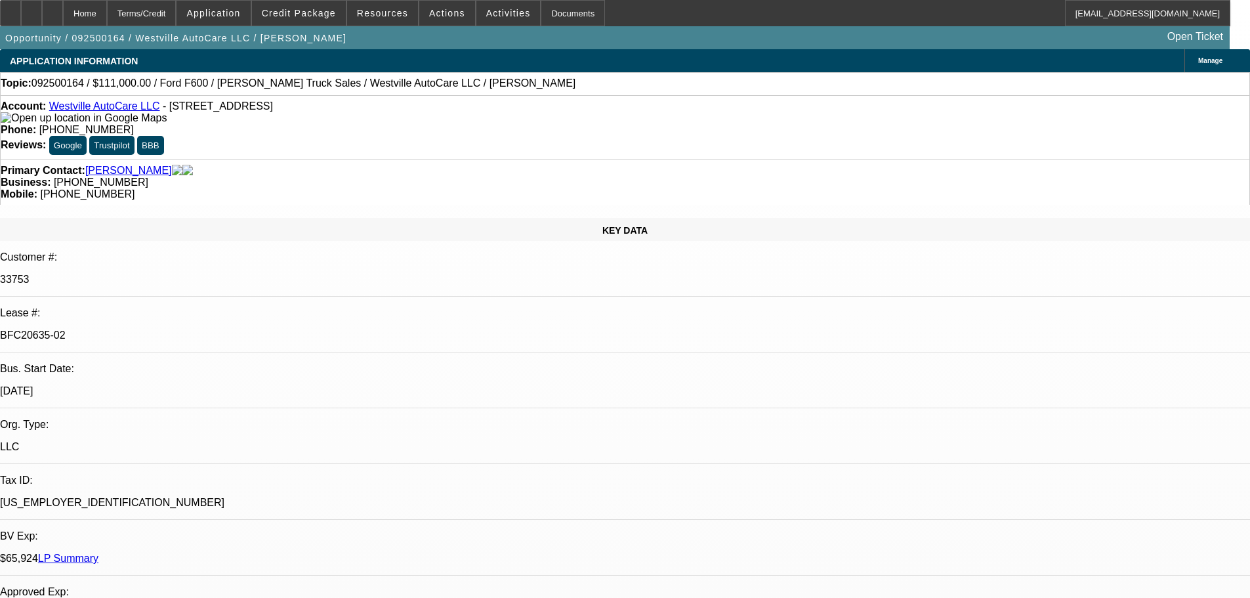
select select "0"
select select "2"
select select "0"
select select "6"
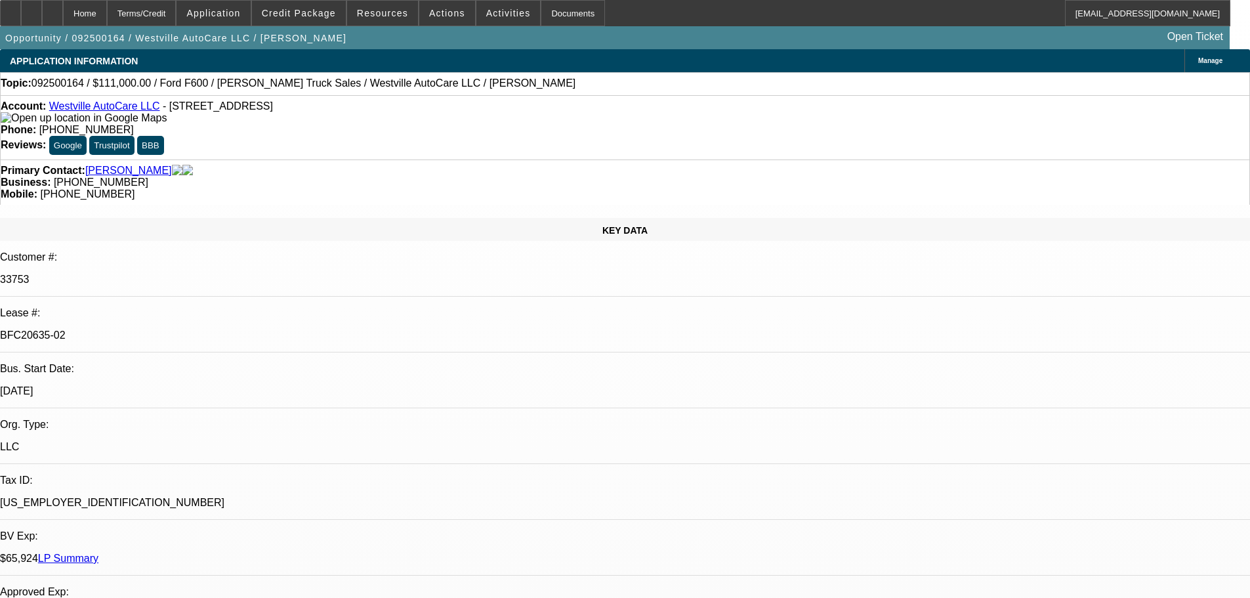
select select "0"
select select "2"
select select "0"
select select "6"
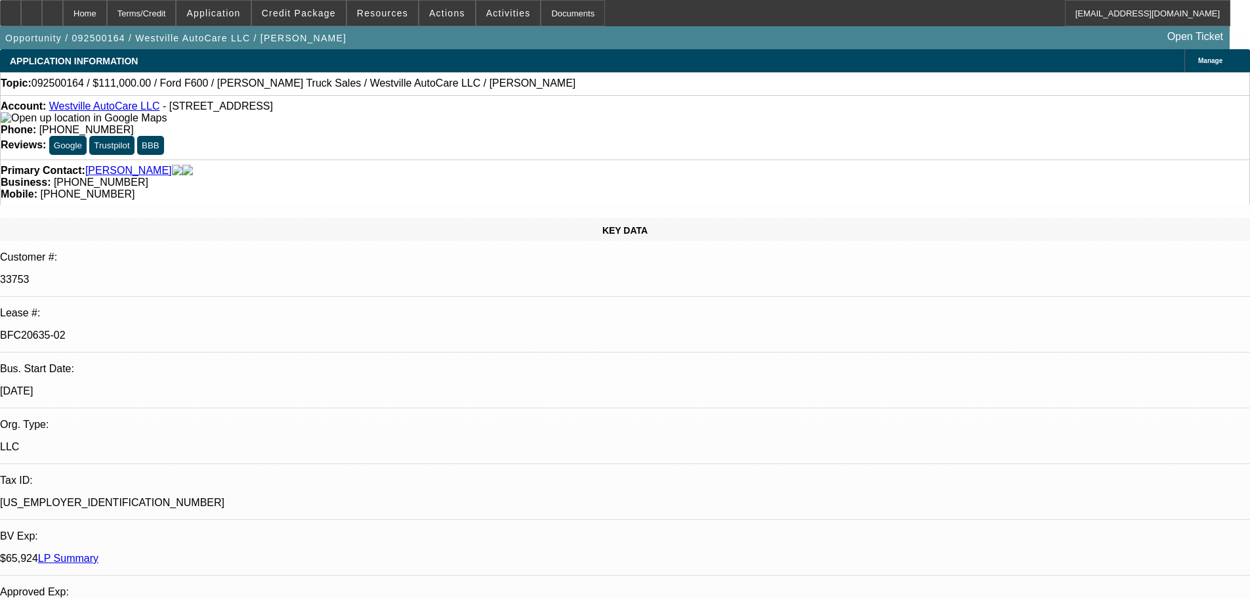
scroll to position [2259, 0]
